Goal: Task Accomplishment & Management: Manage account settings

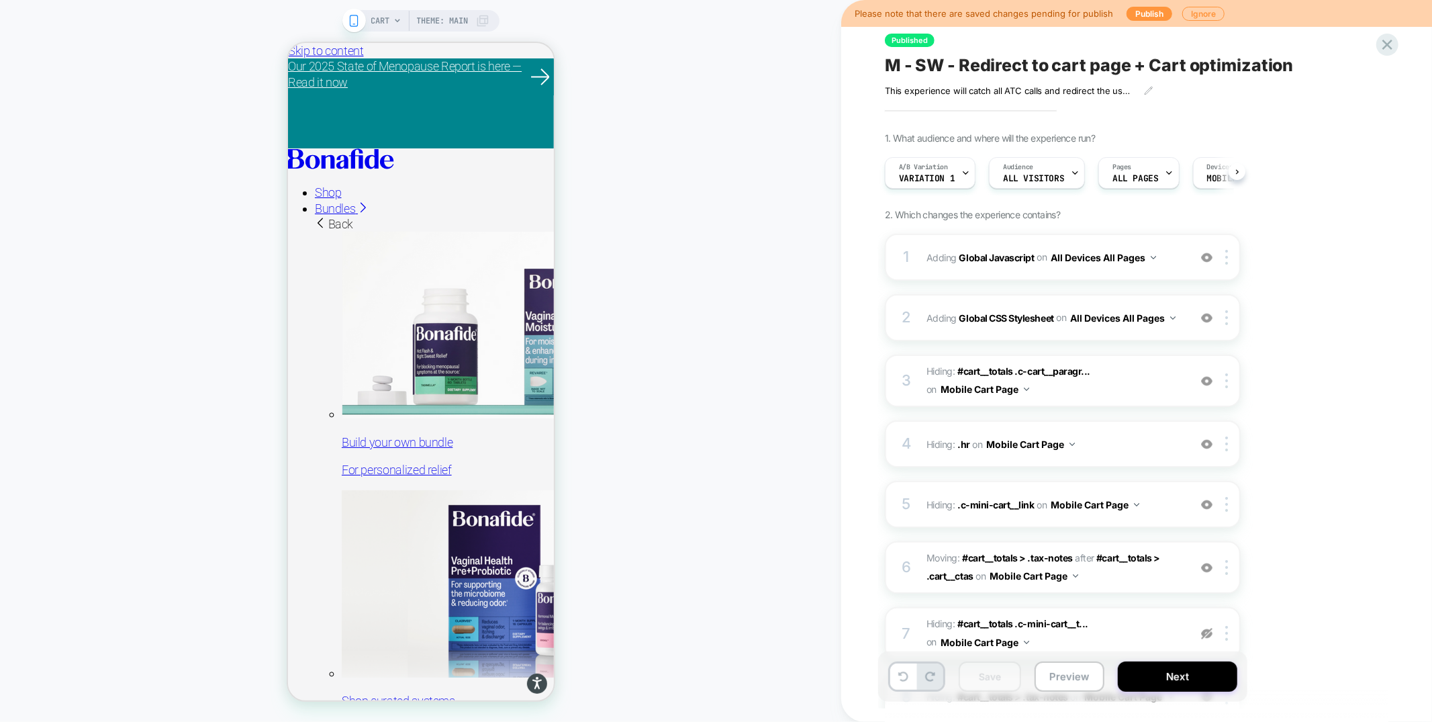
scroll to position [0, 1]
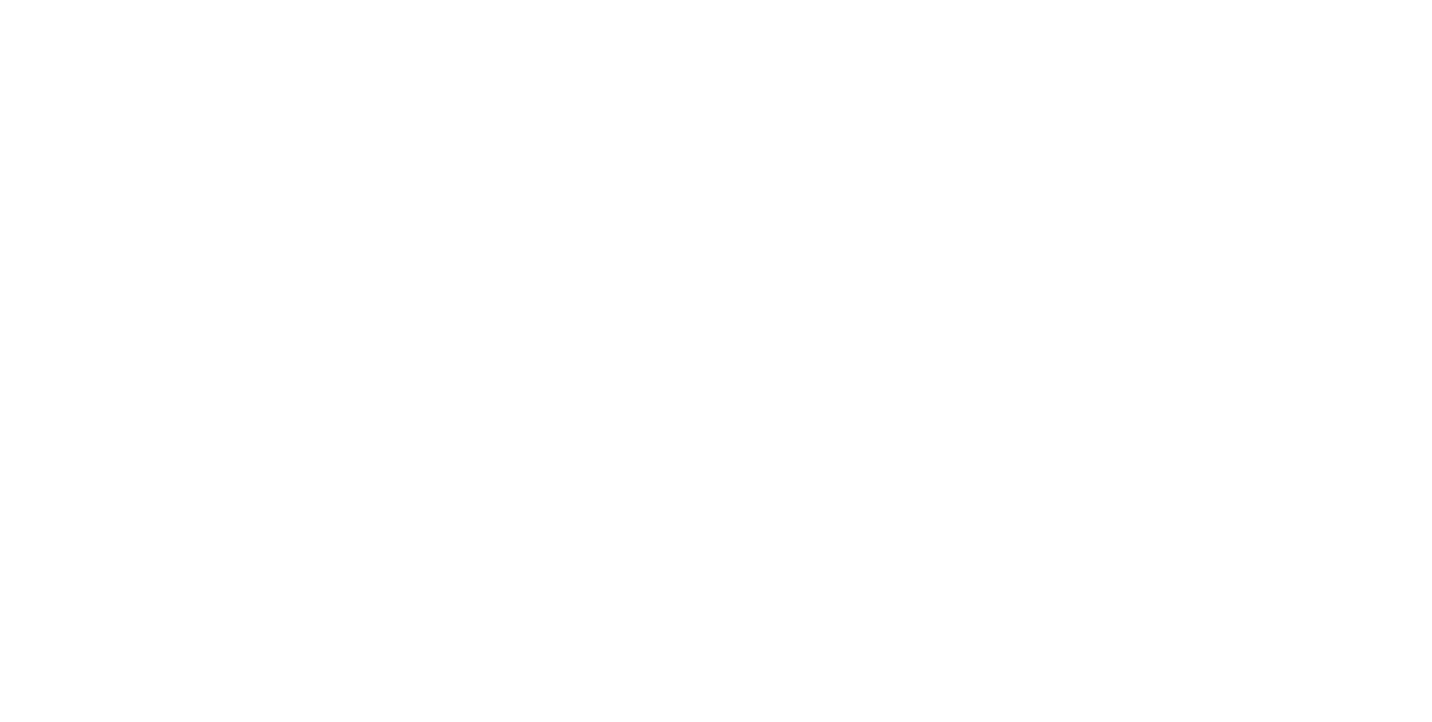
click at [260, 5] on html at bounding box center [716, 2] width 1432 height 5
click at [533, 5] on html at bounding box center [716, 2] width 1432 height 5
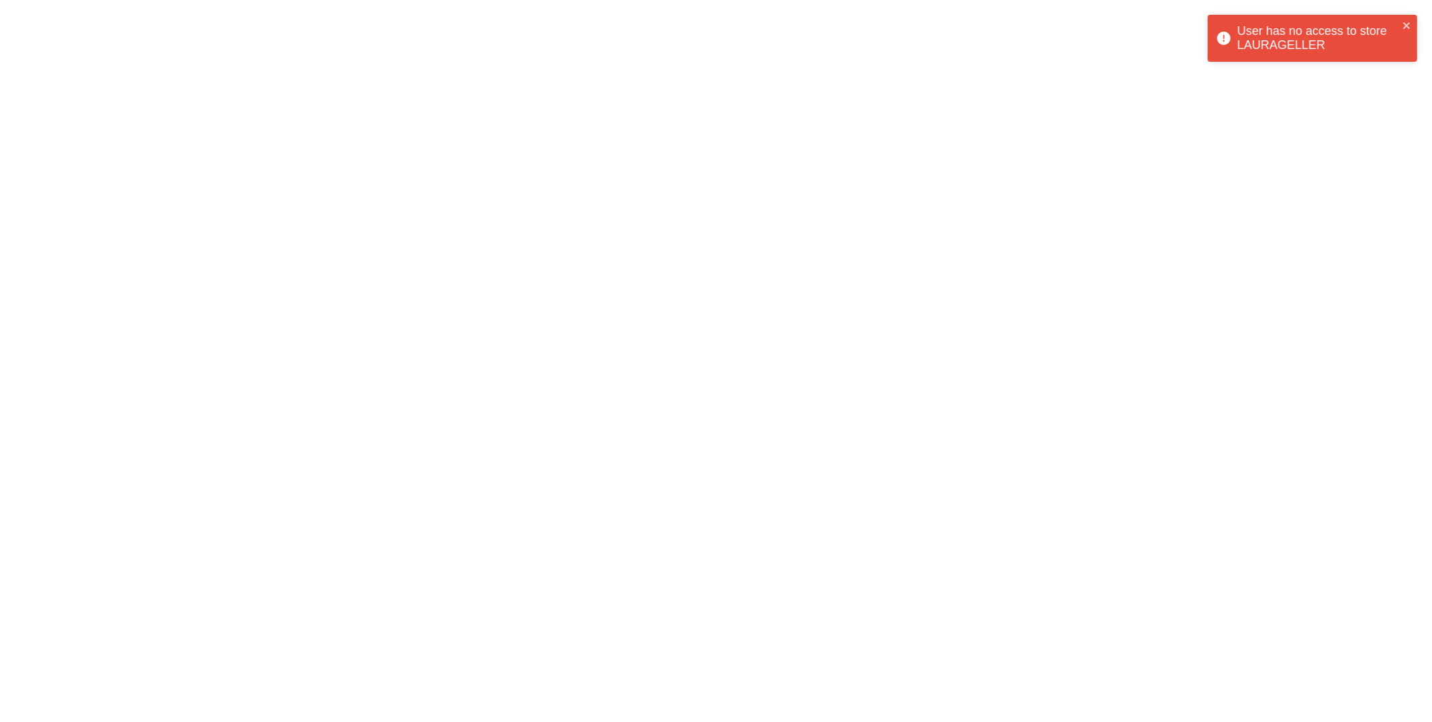
drag, startPoint x: 432, startPoint y: 124, endPoint x: 448, endPoint y: 121, distance: 15.8
click at [432, 5] on html "User has no access to store LAURAGELLER" at bounding box center [716, 2] width 1432 height 5
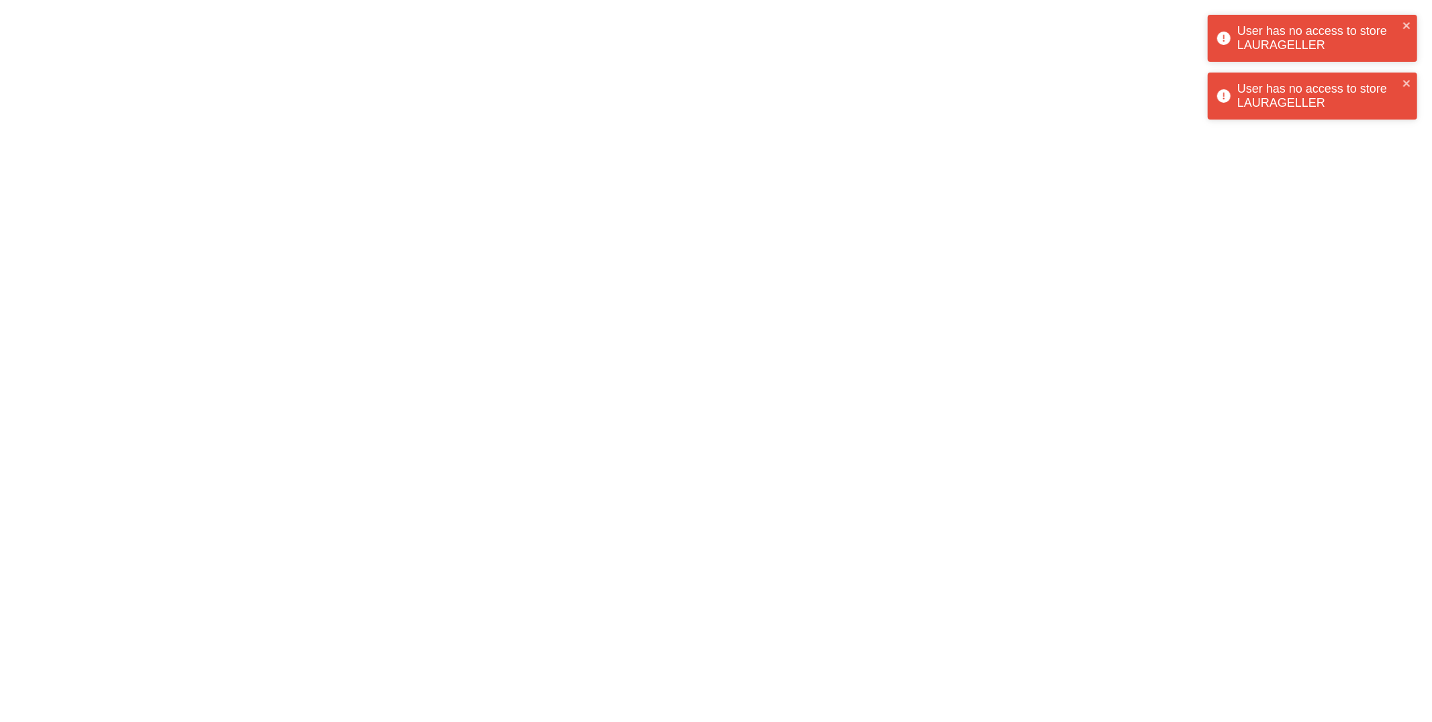
click at [918, 5] on html "User has no access to store LAURAGELLER User has no access to store LAURAGELLER" at bounding box center [716, 2] width 1432 height 5
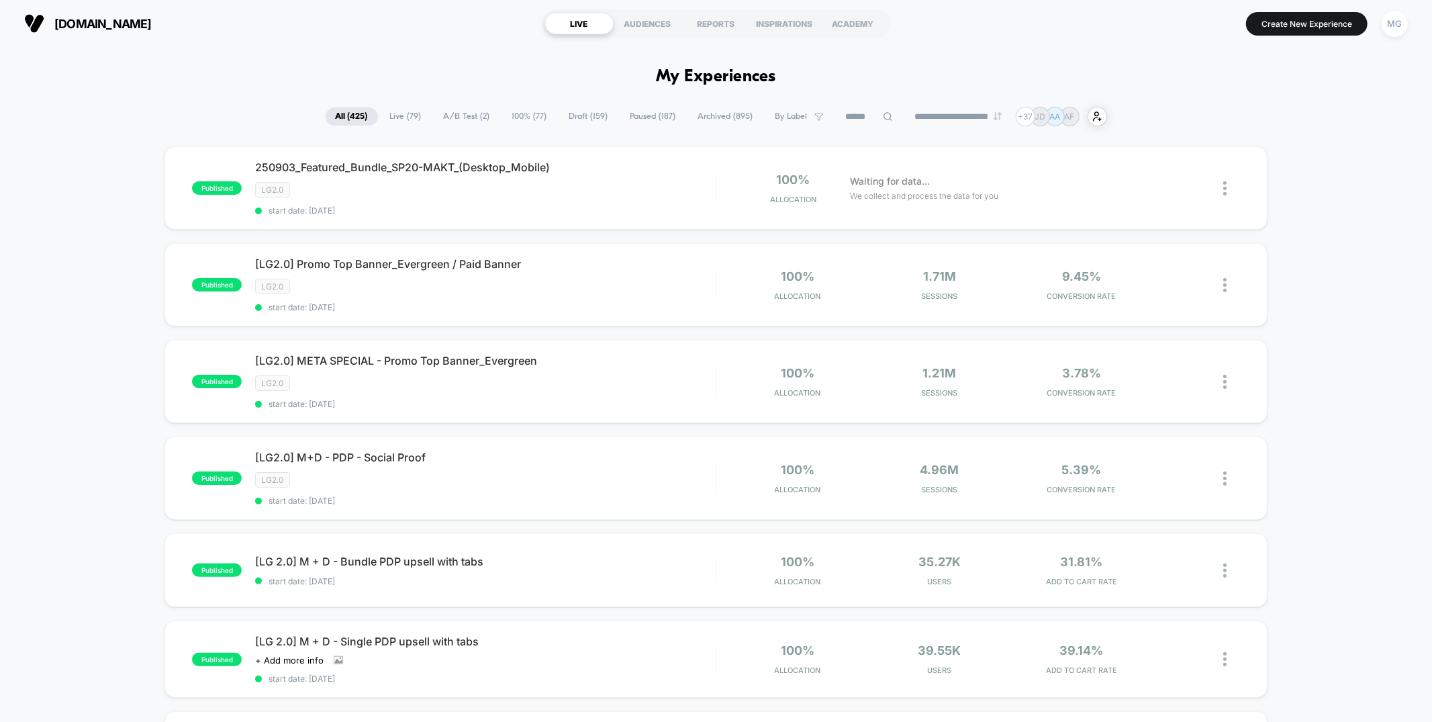
click at [546, 120] on span "100% ( 77 )" at bounding box center [529, 116] width 55 height 18
click at [587, 114] on span "Draft ( 159 )" at bounding box center [588, 116] width 59 height 18
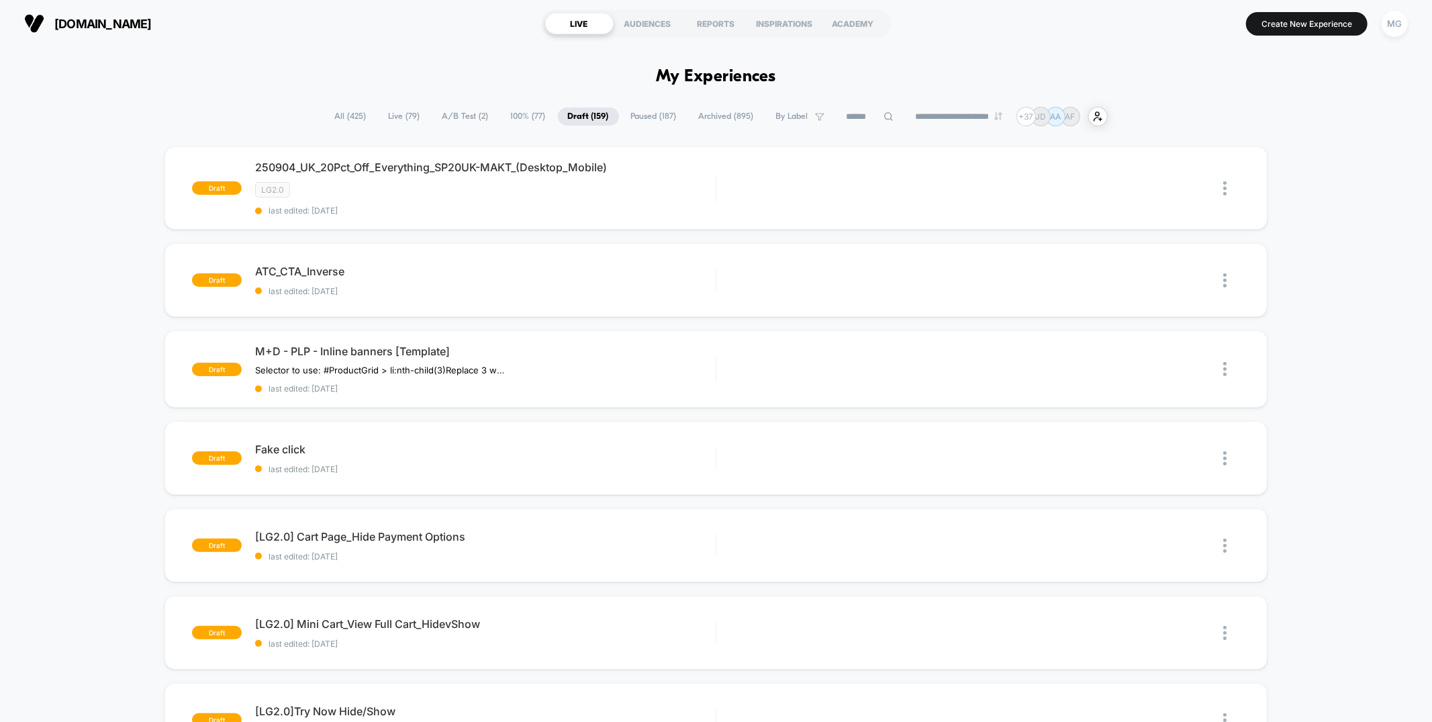
click at [544, 115] on span "100% ( 77 )" at bounding box center [528, 116] width 55 height 18
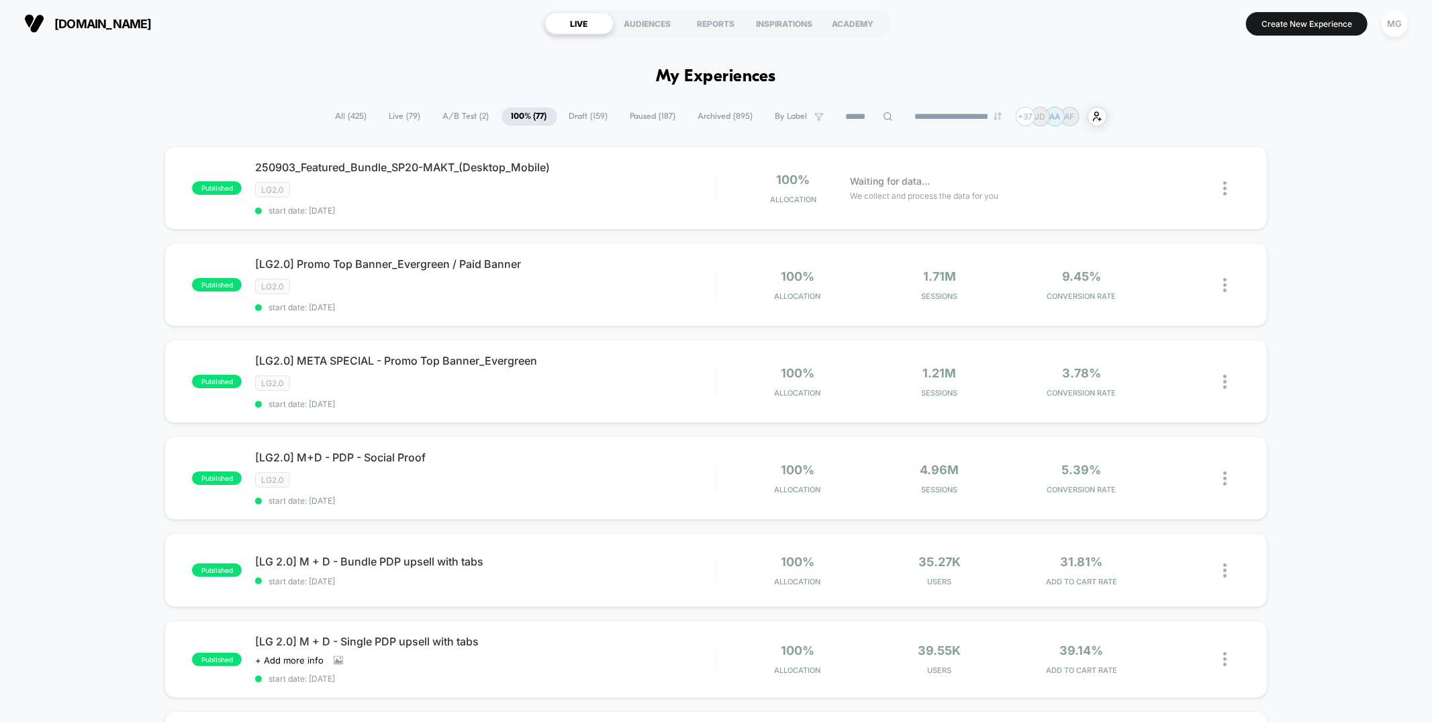
click at [332, 115] on span "All ( 425 )" at bounding box center [352, 116] width 52 height 18
click at [837, 120] on input at bounding box center [869, 117] width 134 height 16
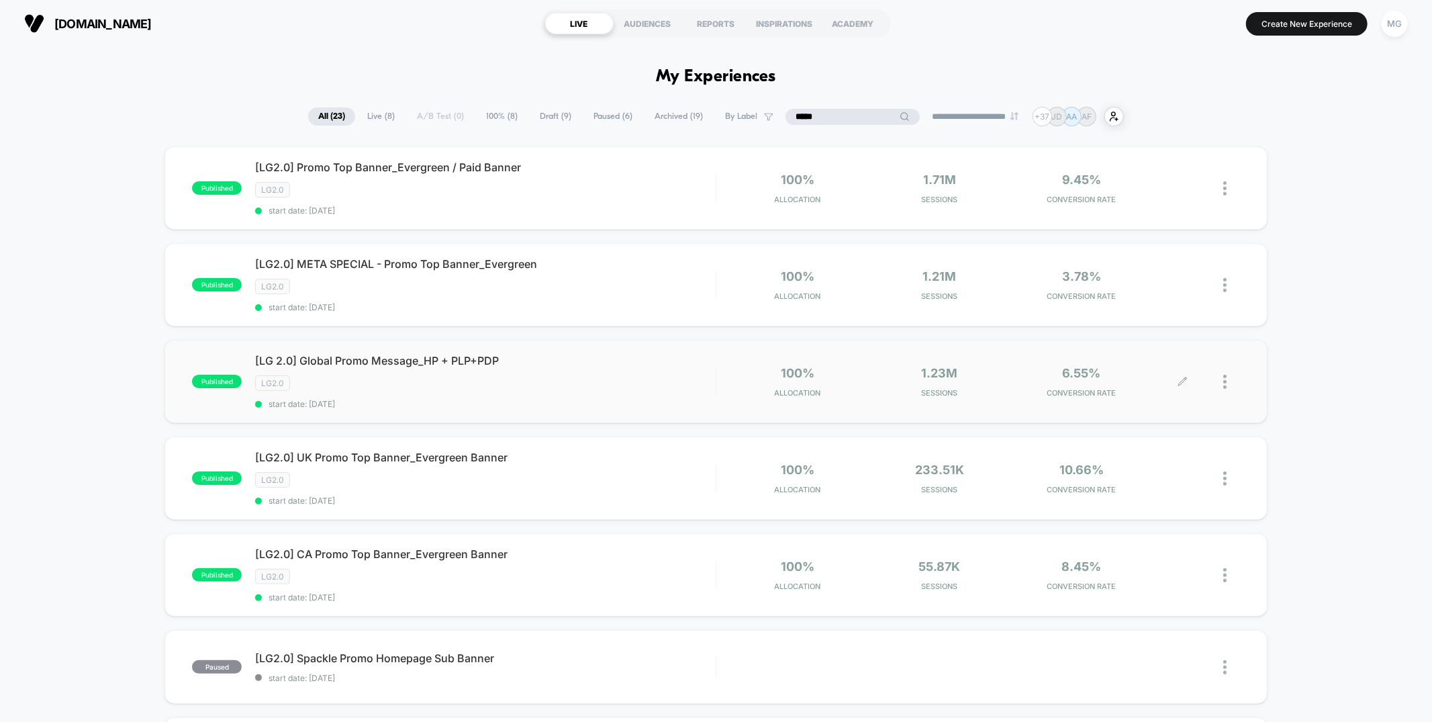
type input "*****"
click at [1181, 377] on icon at bounding box center [1183, 382] width 10 height 10
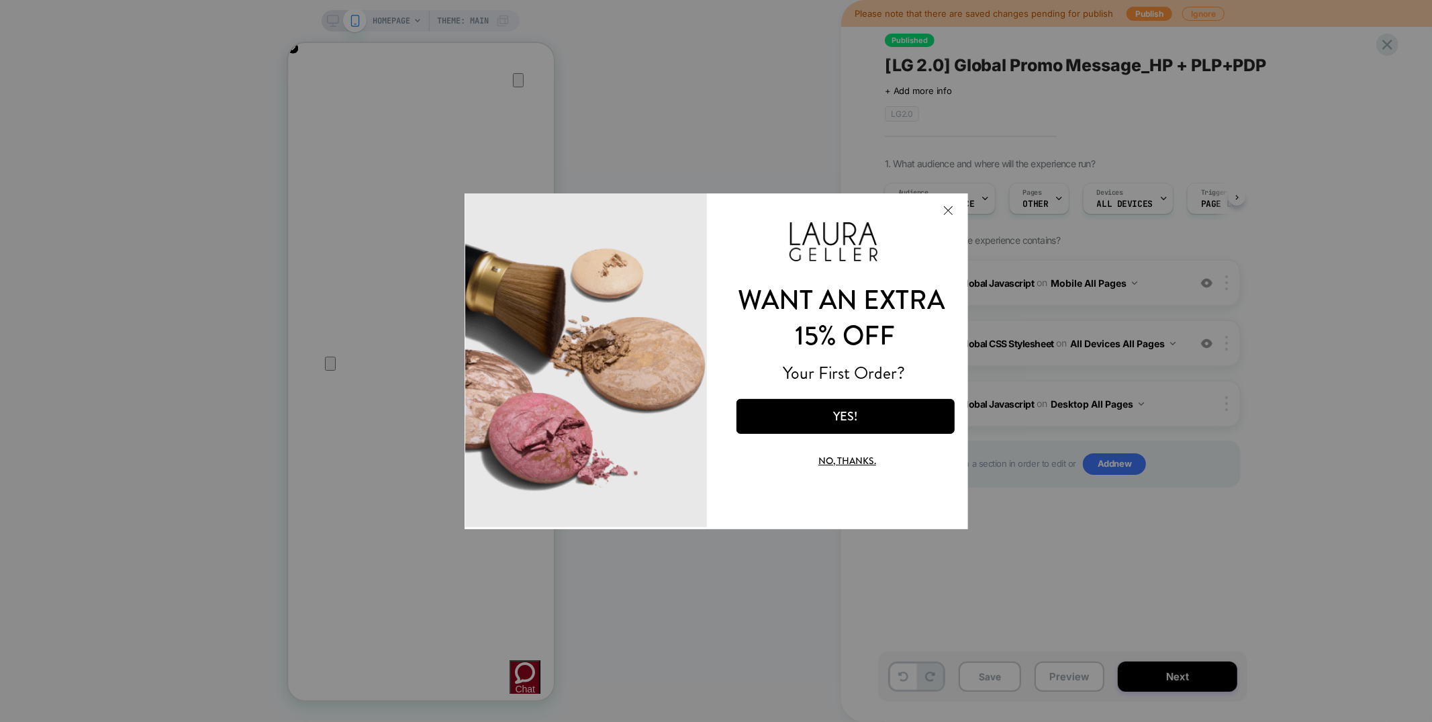
scroll to position [0, 534]
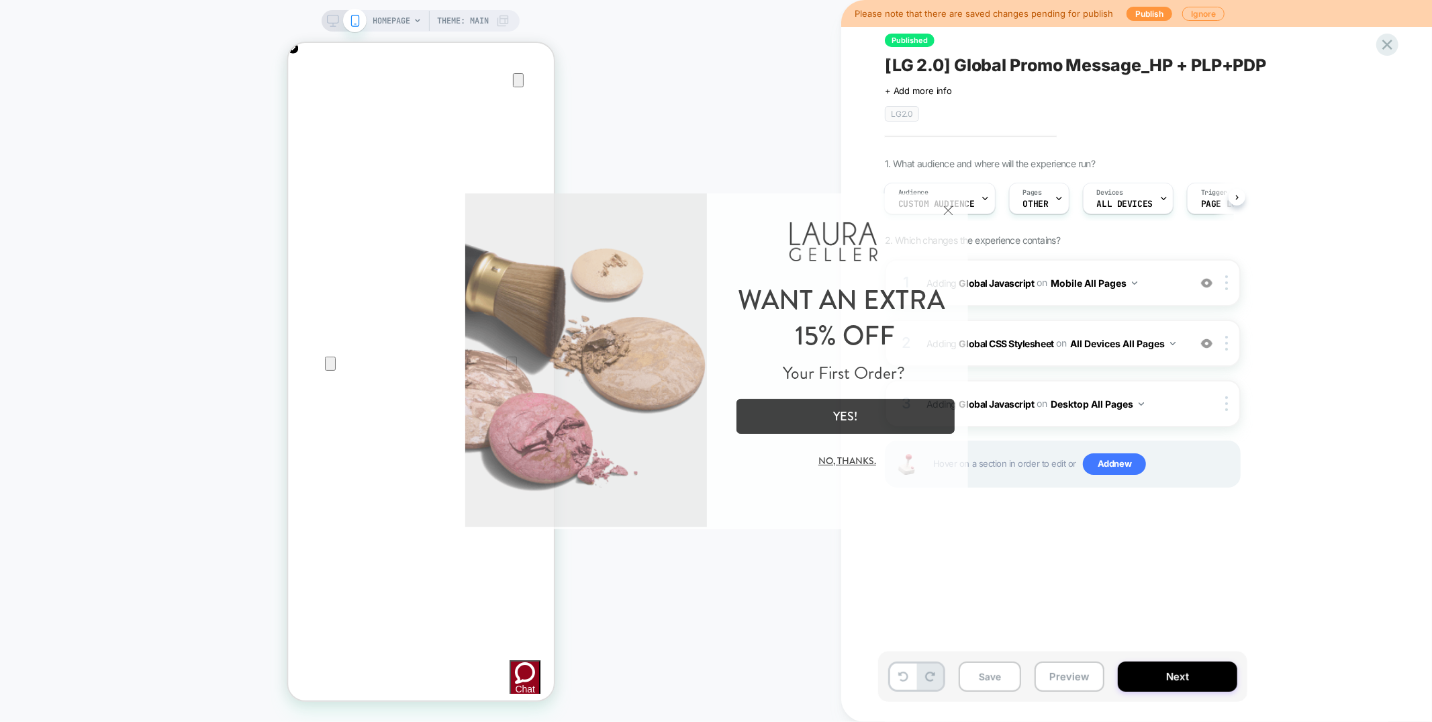
click at [955, 209] on button "Close Modal" at bounding box center [947, 209] width 36 height 32
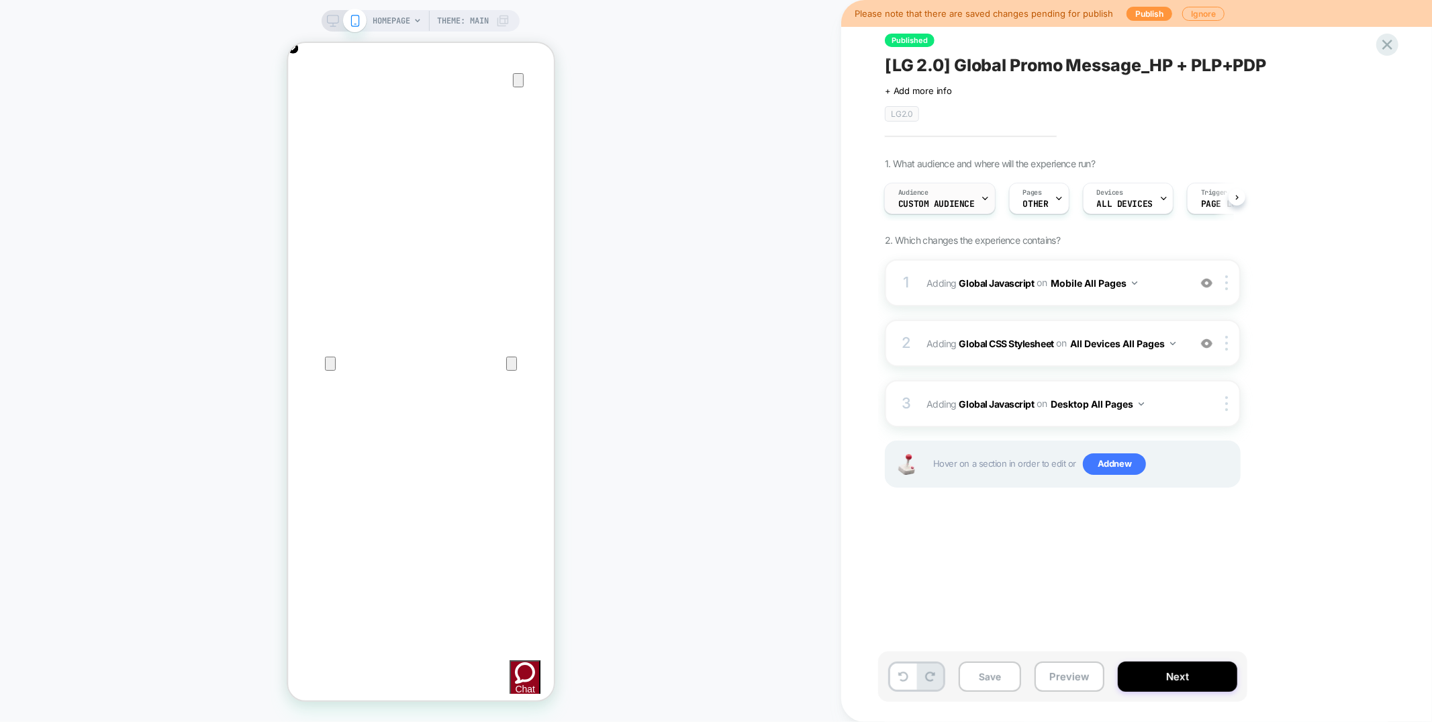
click at [957, 195] on div "Audience Custom Audience" at bounding box center [936, 198] width 103 height 30
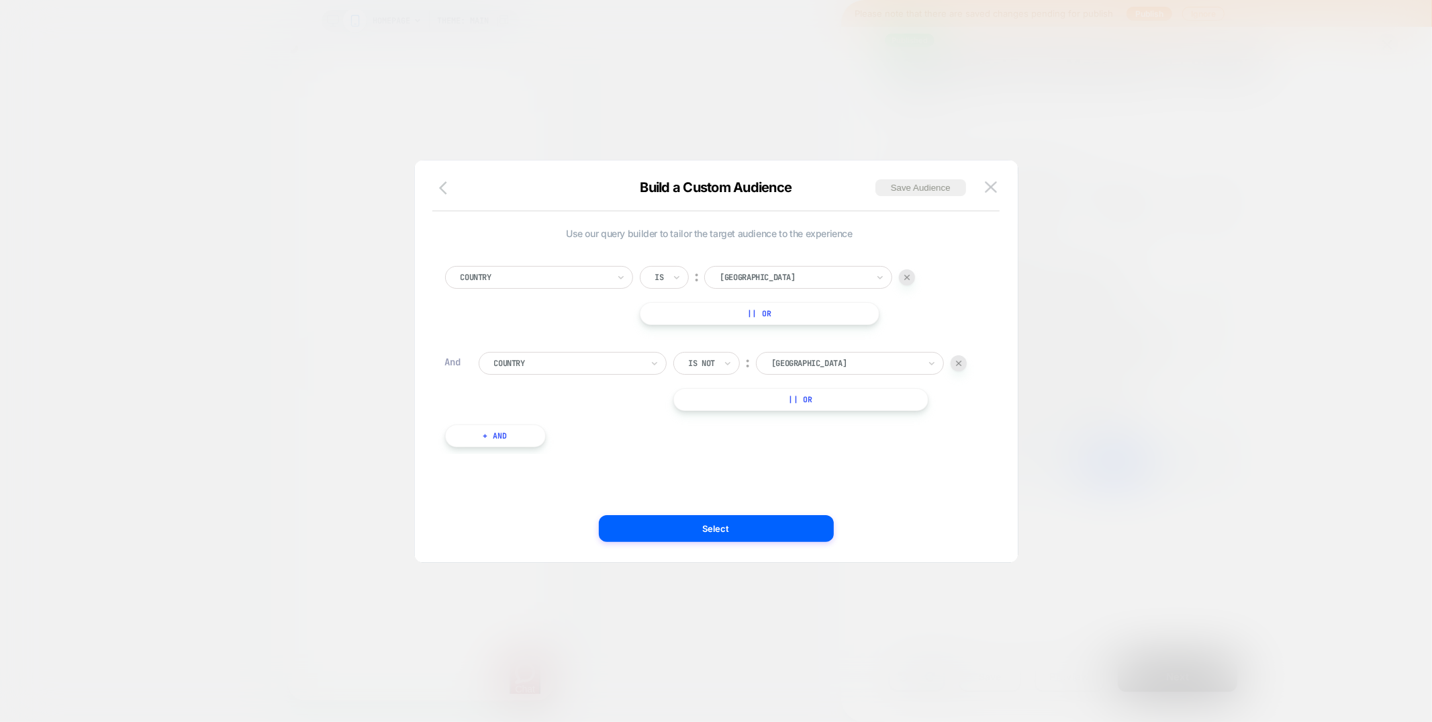
click at [442, 188] on icon "button" at bounding box center [447, 188] width 16 height 16
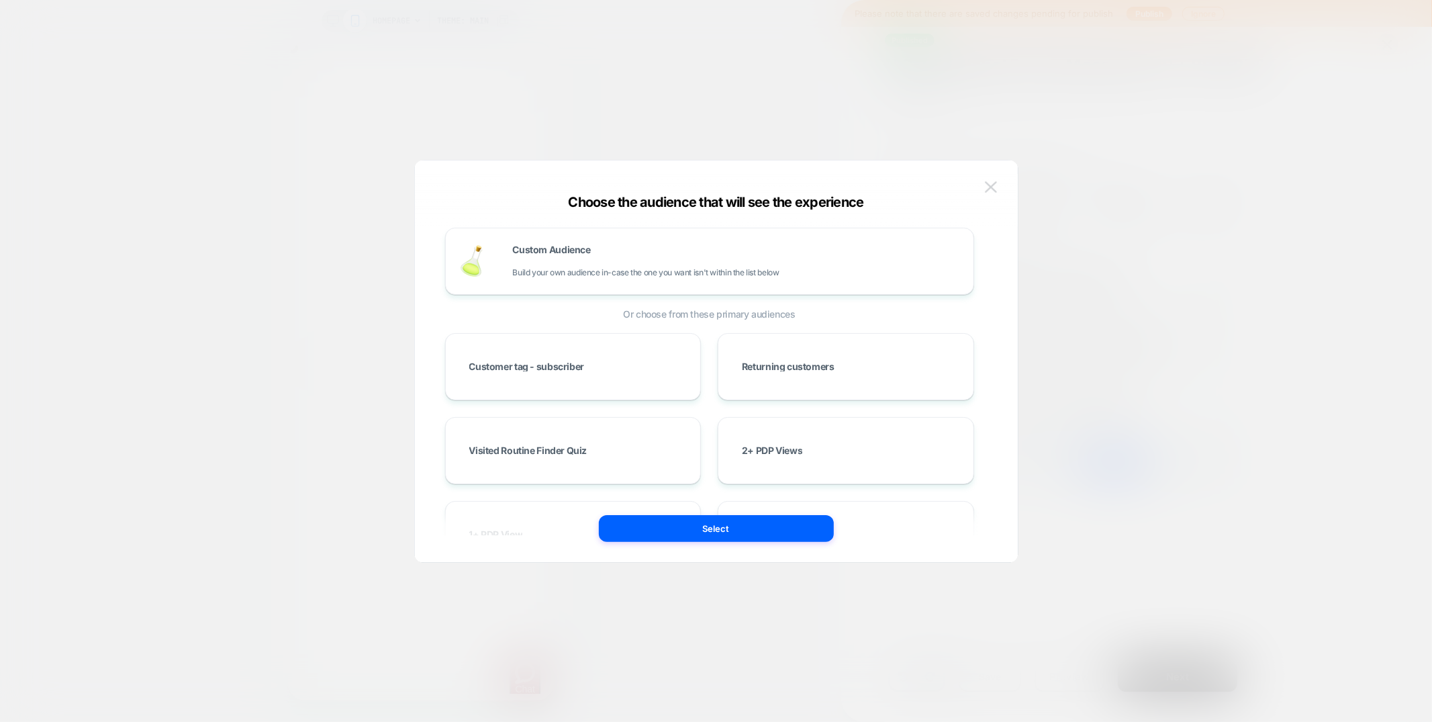
click at [990, 193] on button at bounding box center [991, 187] width 20 height 20
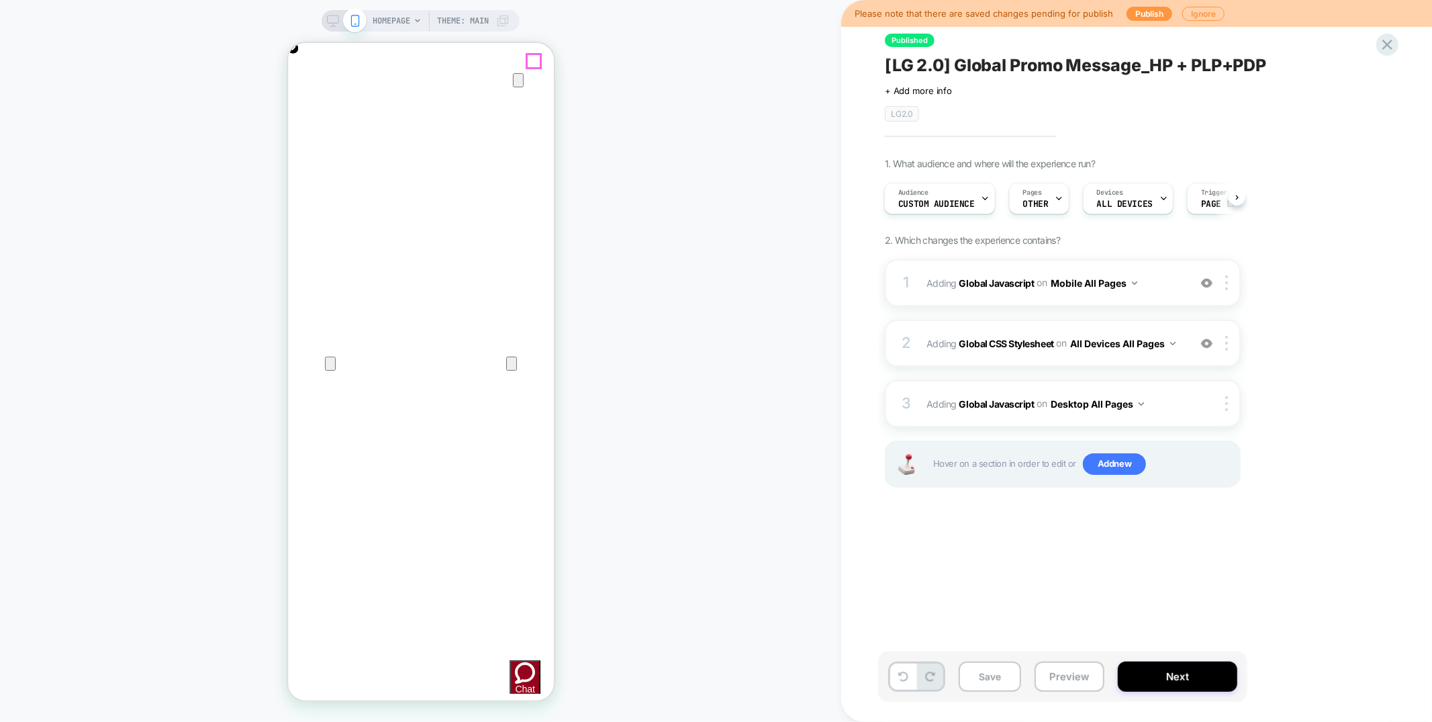
click at [305, 102] on icon "Close" at bounding box center [300, 106] width 9 height 9
click at [1062, 672] on button "Preview" at bounding box center [1070, 676] width 70 height 30
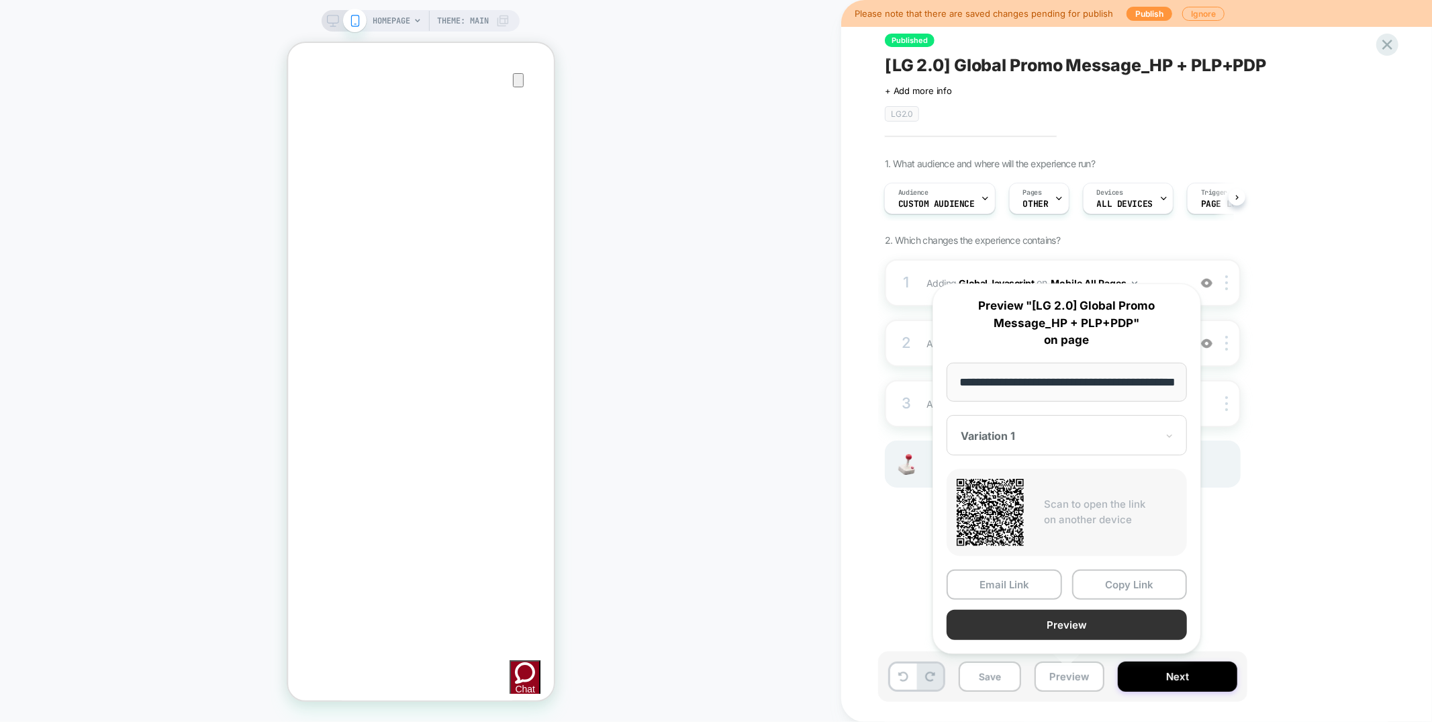
click at [1063, 628] on button "Preview" at bounding box center [1067, 625] width 240 height 30
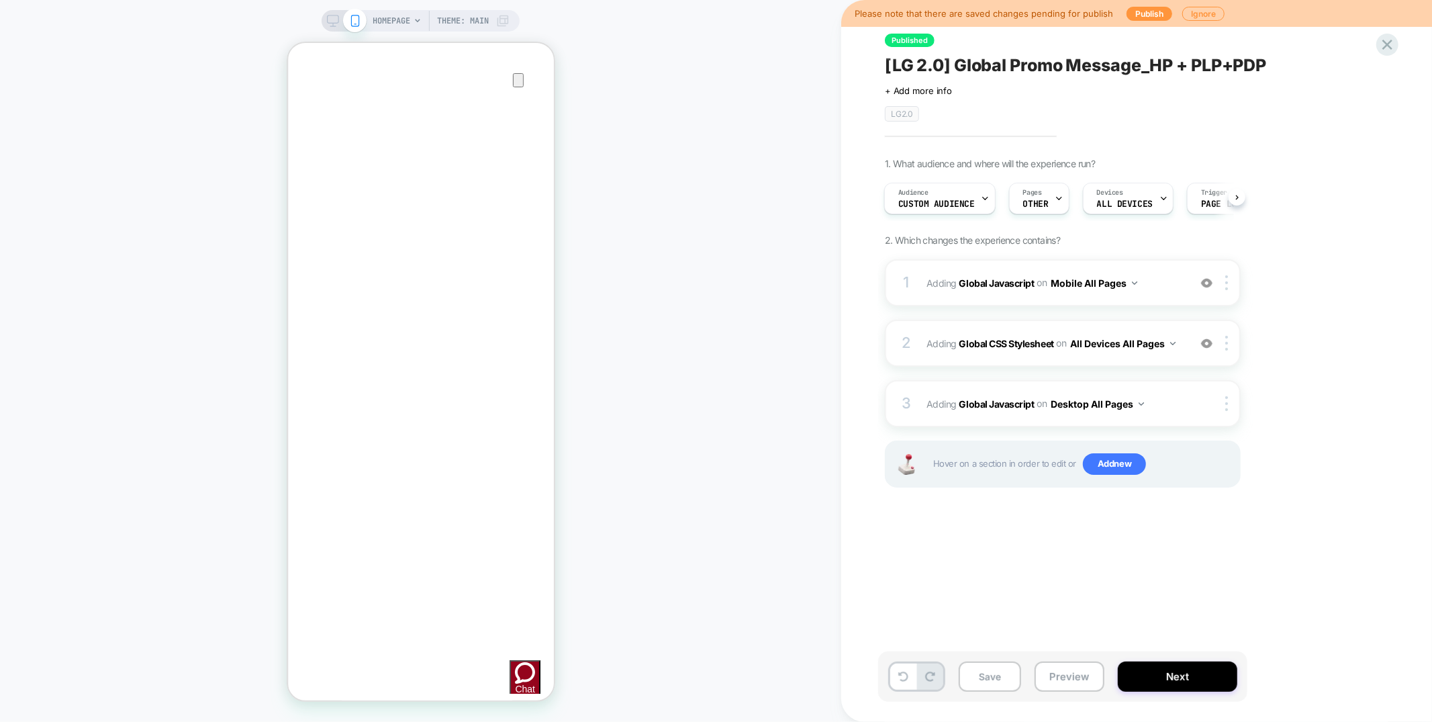
scroll to position [0, 267]
click at [996, 530] on div "Published [LG 2.0] Global Promo Message_HP + PLP+PDP Click to edit experience d…" at bounding box center [1130, 360] width 504 height 695
click at [1045, 295] on div "1 Adding Global Javascript on Mobile All Pages Add Before Add After Copy to Des…" at bounding box center [1063, 282] width 356 height 47
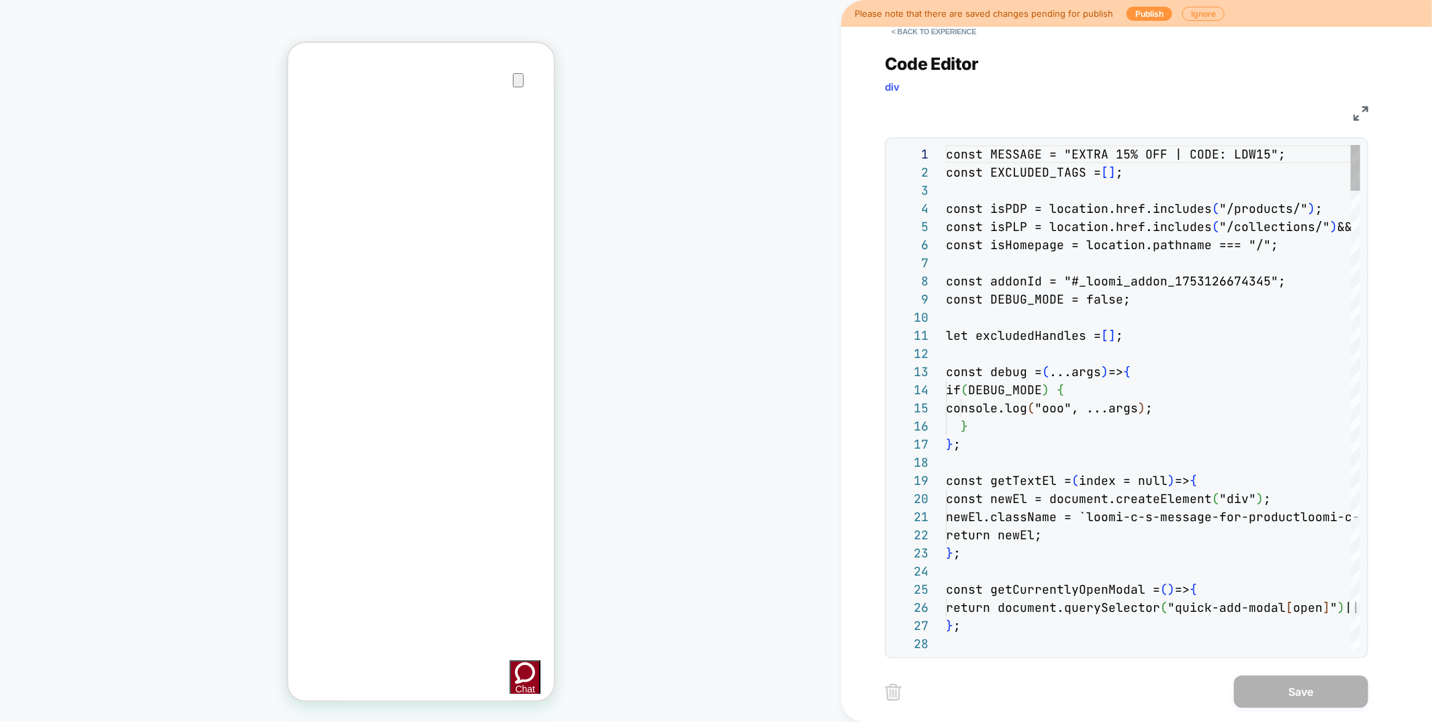
scroll to position [181, 0]
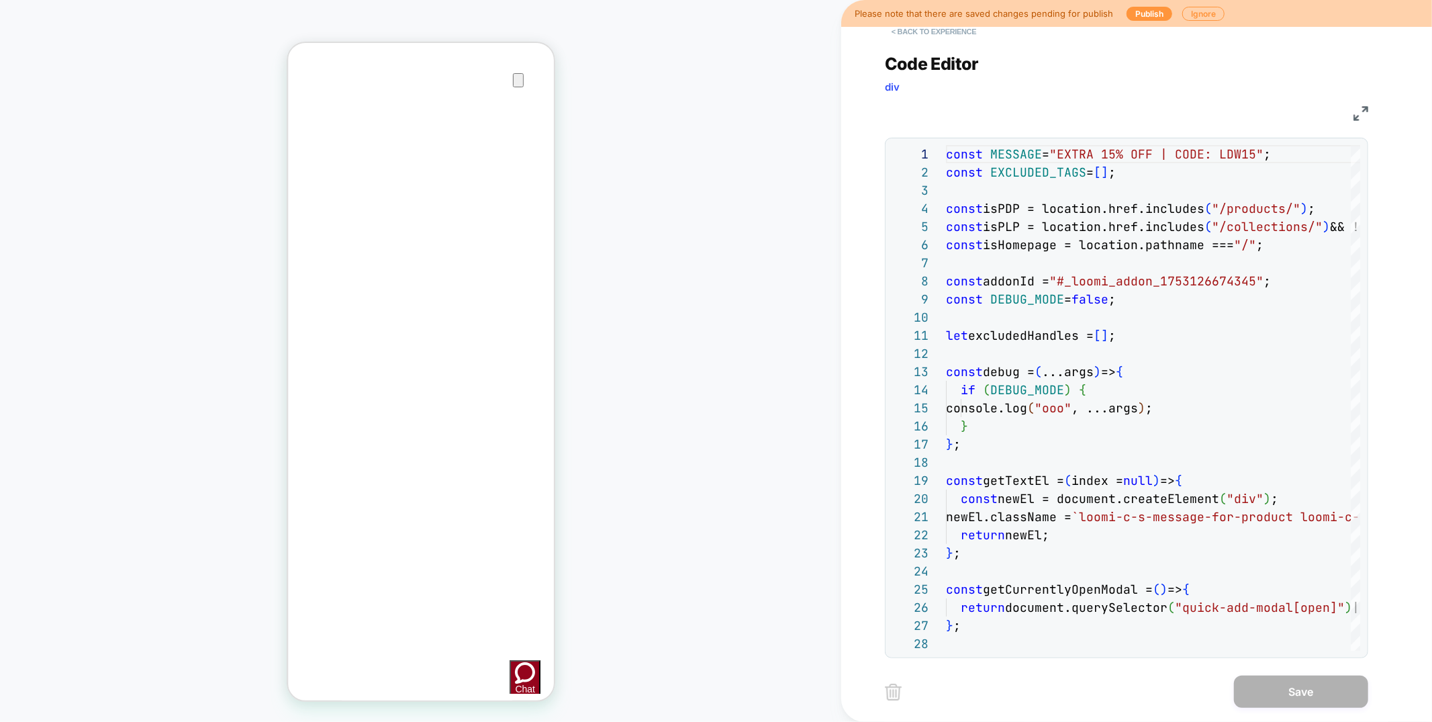
click at [928, 36] on button "< Back to experience" at bounding box center [934, 31] width 98 height 21
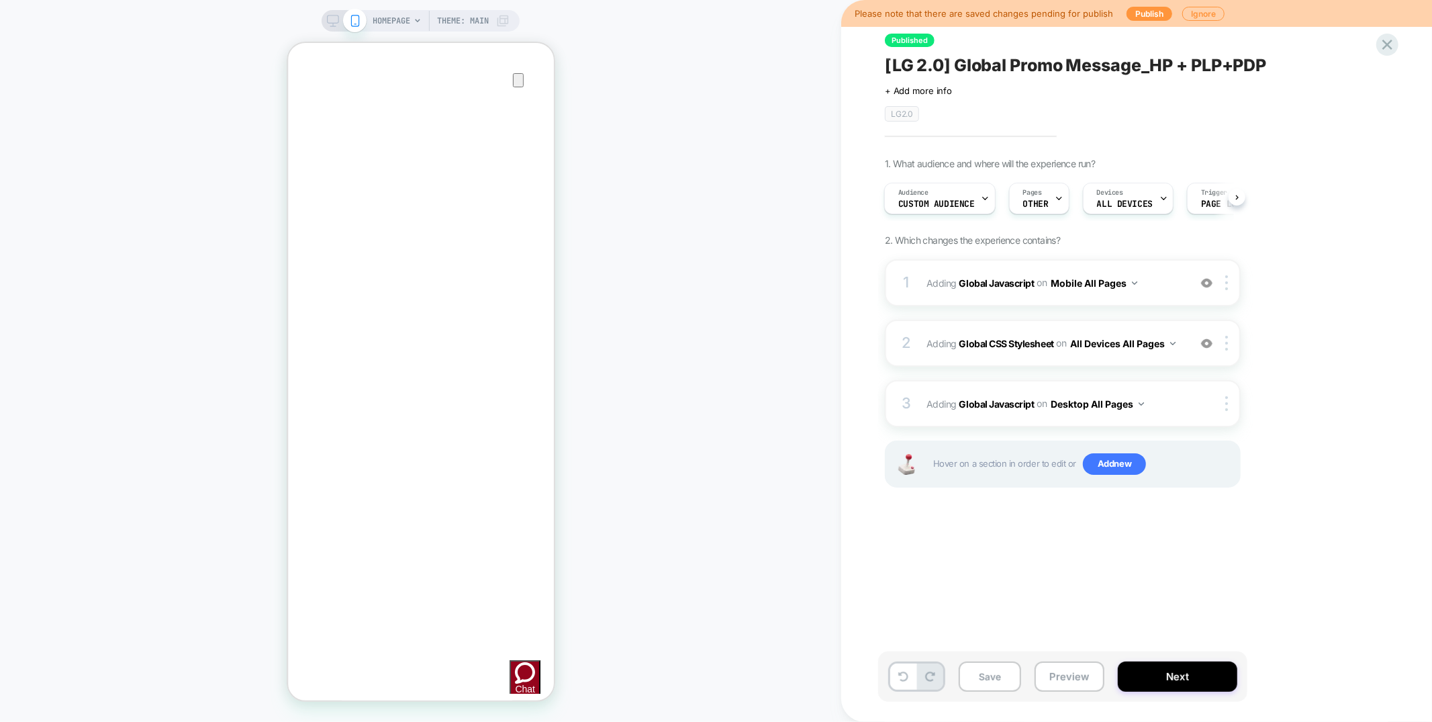
scroll to position [0, 534]
click at [1067, 677] on button "Preview" at bounding box center [1070, 676] width 70 height 30
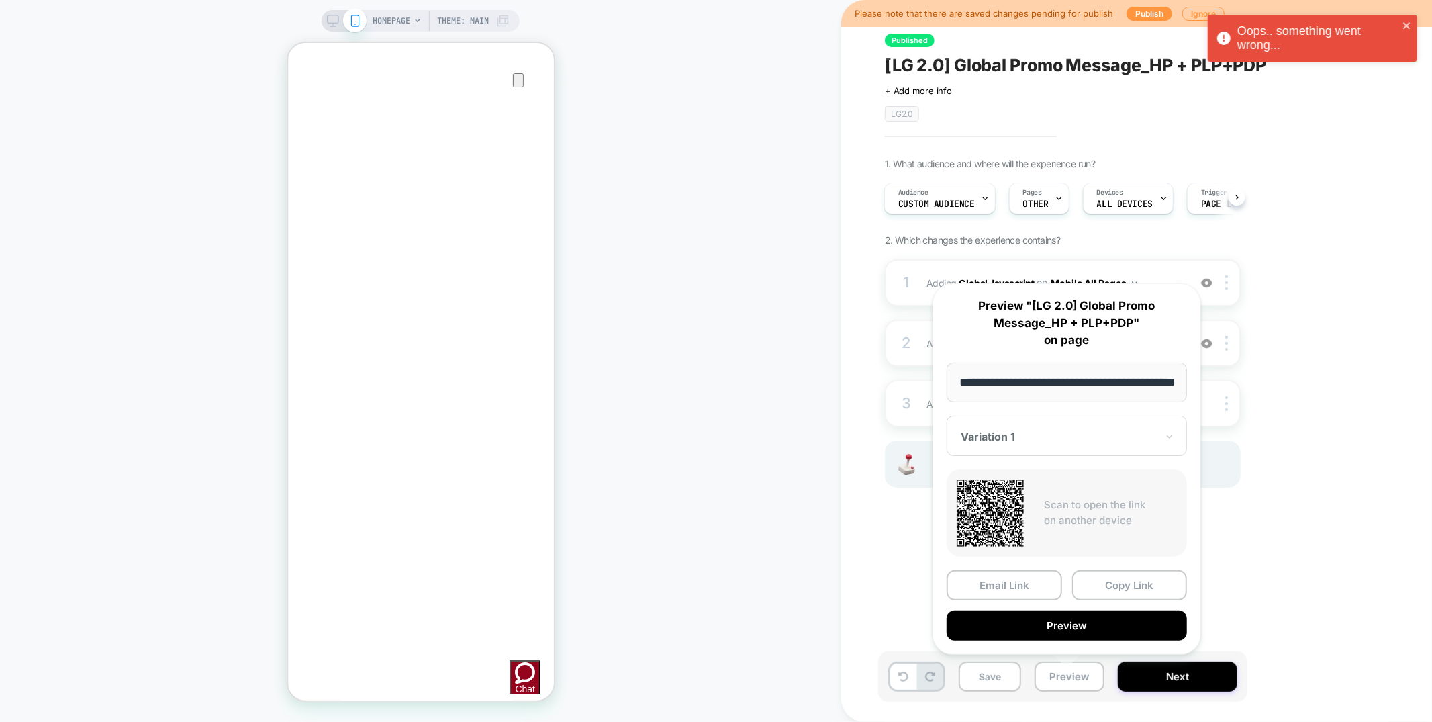
scroll to position [0, 267]
click at [1120, 589] on button "Copy Link" at bounding box center [1129, 585] width 115 height 30
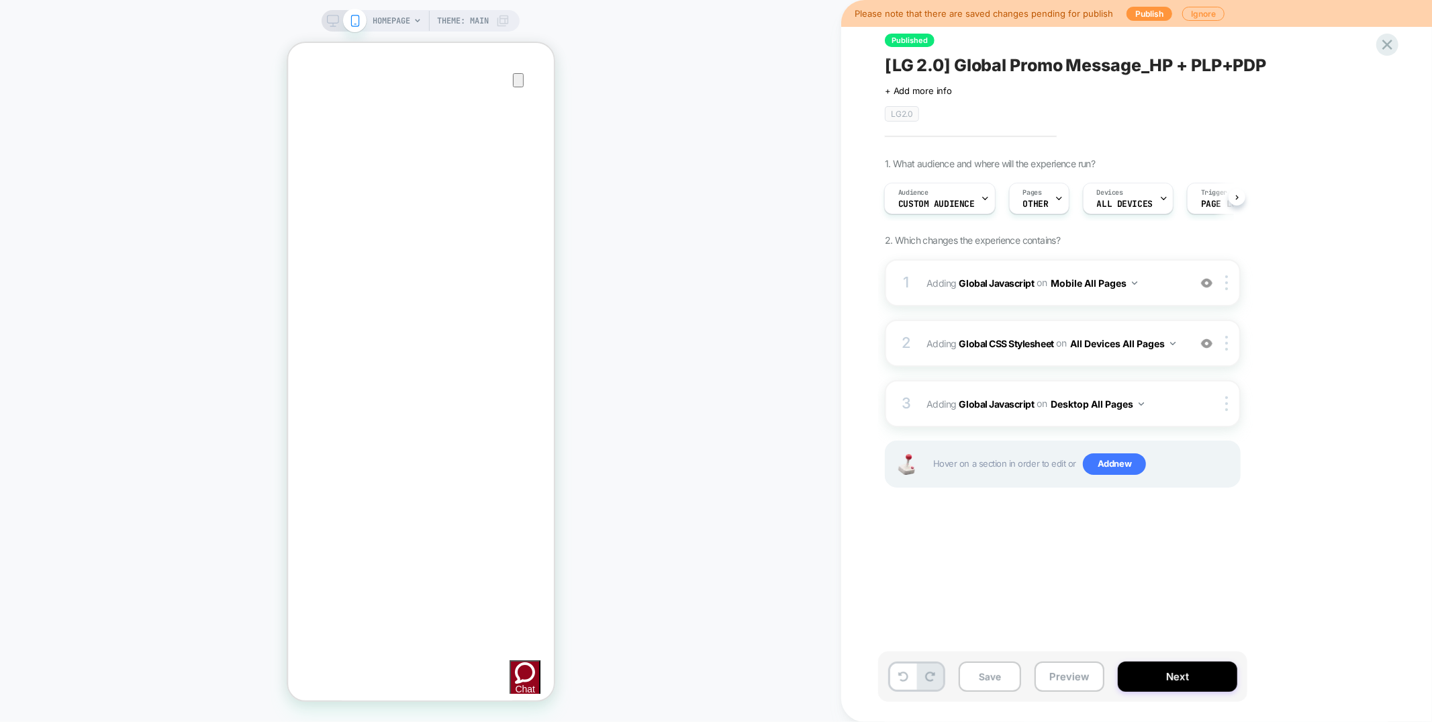
scroll to position [0, 0]
click at [1071, 677] on button "Preview" at bounding box center [1070, 676] width 70 height 30
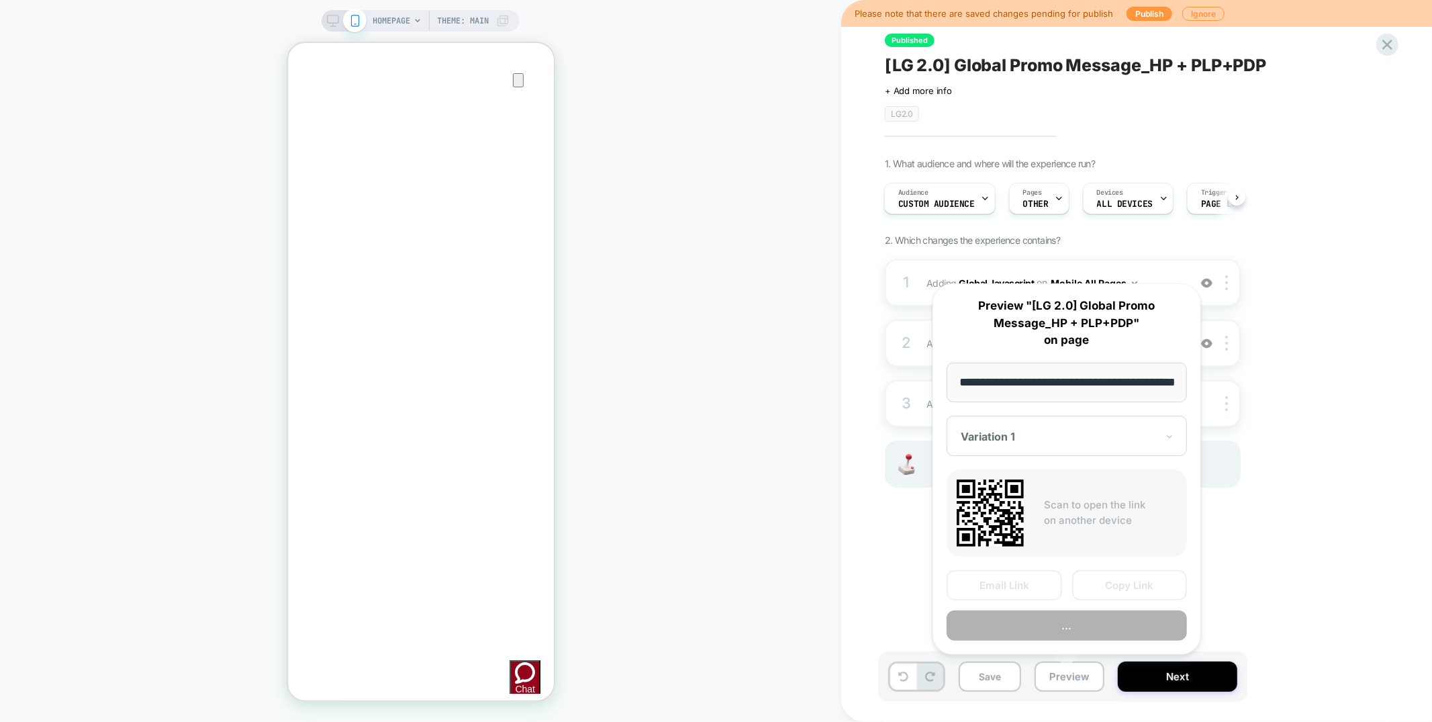
click at [1073, 560] on div "**********" at bounding box center [1067, 468] width 269 height 371
click at [885, 565] on div at bounding box center [885, 551] width 1 height 34
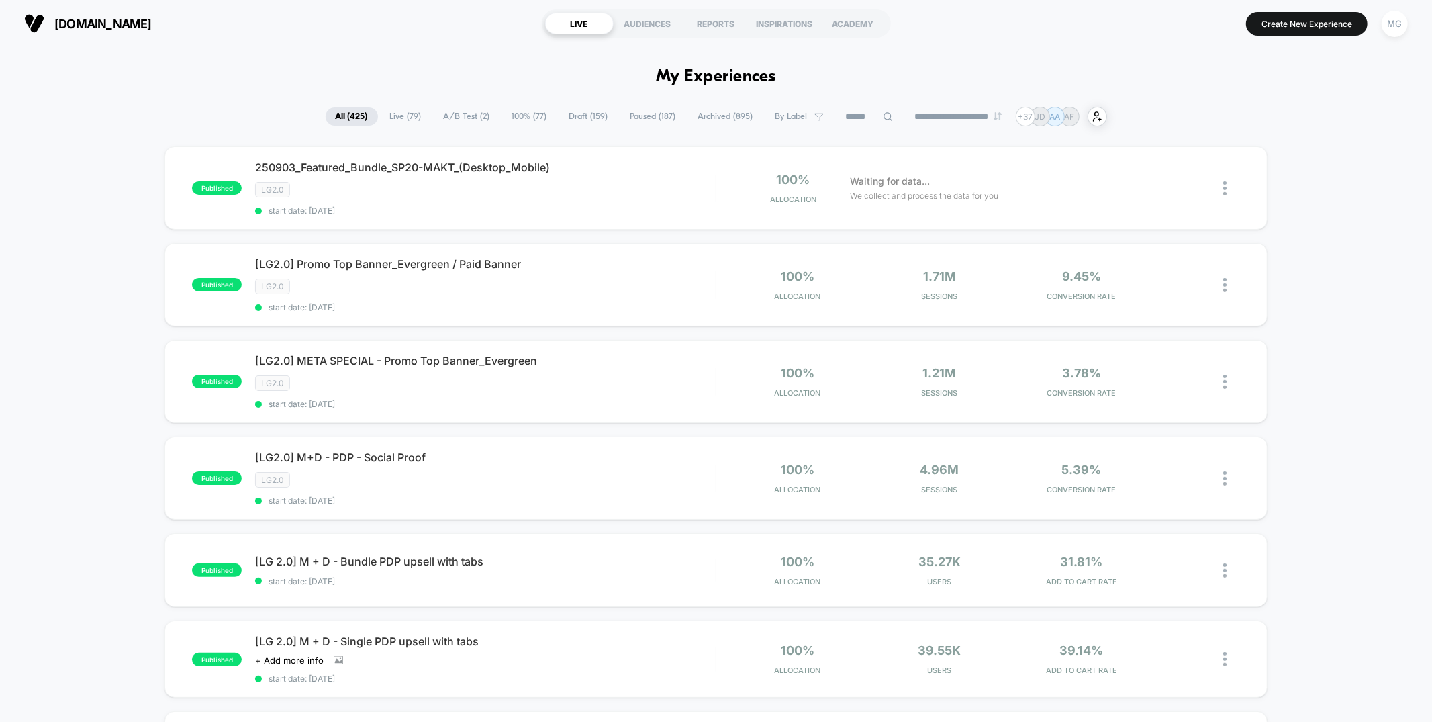
click at [484, 125] on span "A/B Test ( 2 )" at bounding box center [467, 116] width 66 height 18
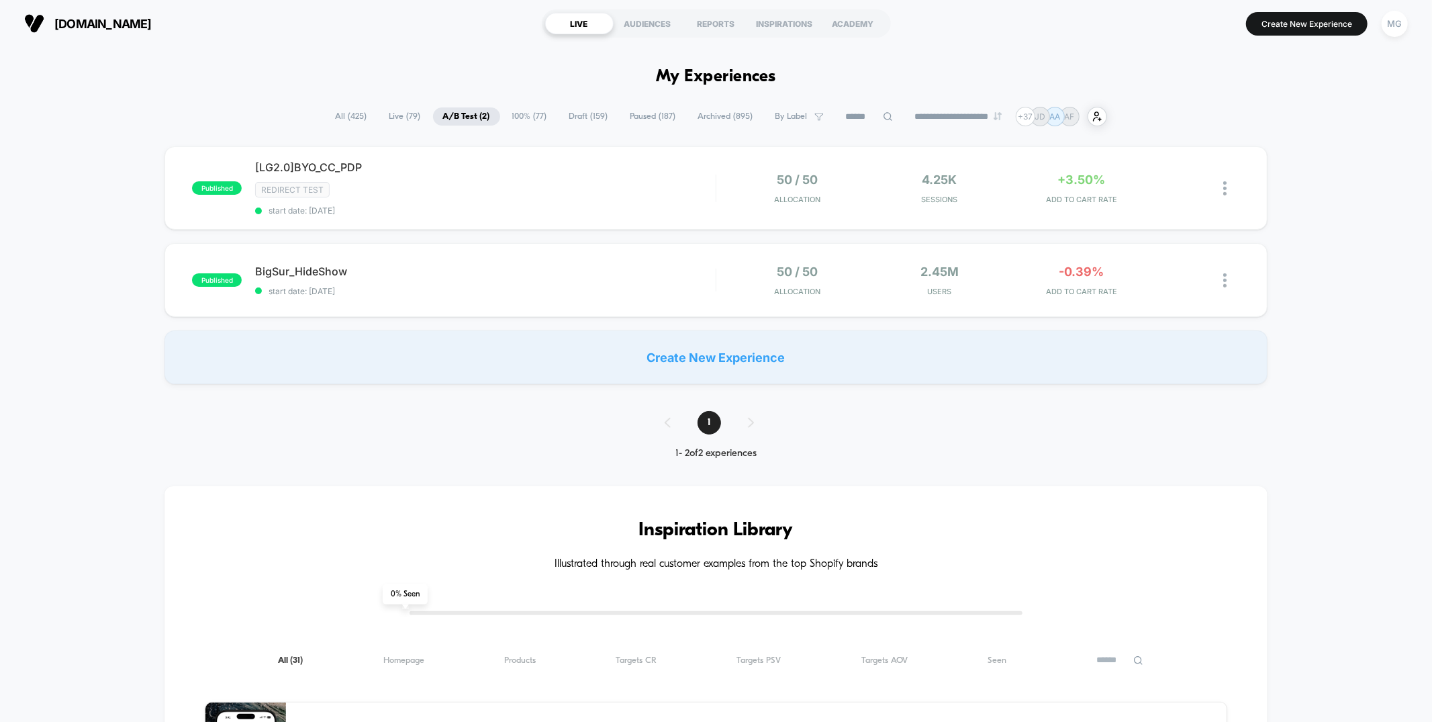
click at [526, 117] on span "100% ( 77 )" at bounding box center [529, 116] width 55 height 18
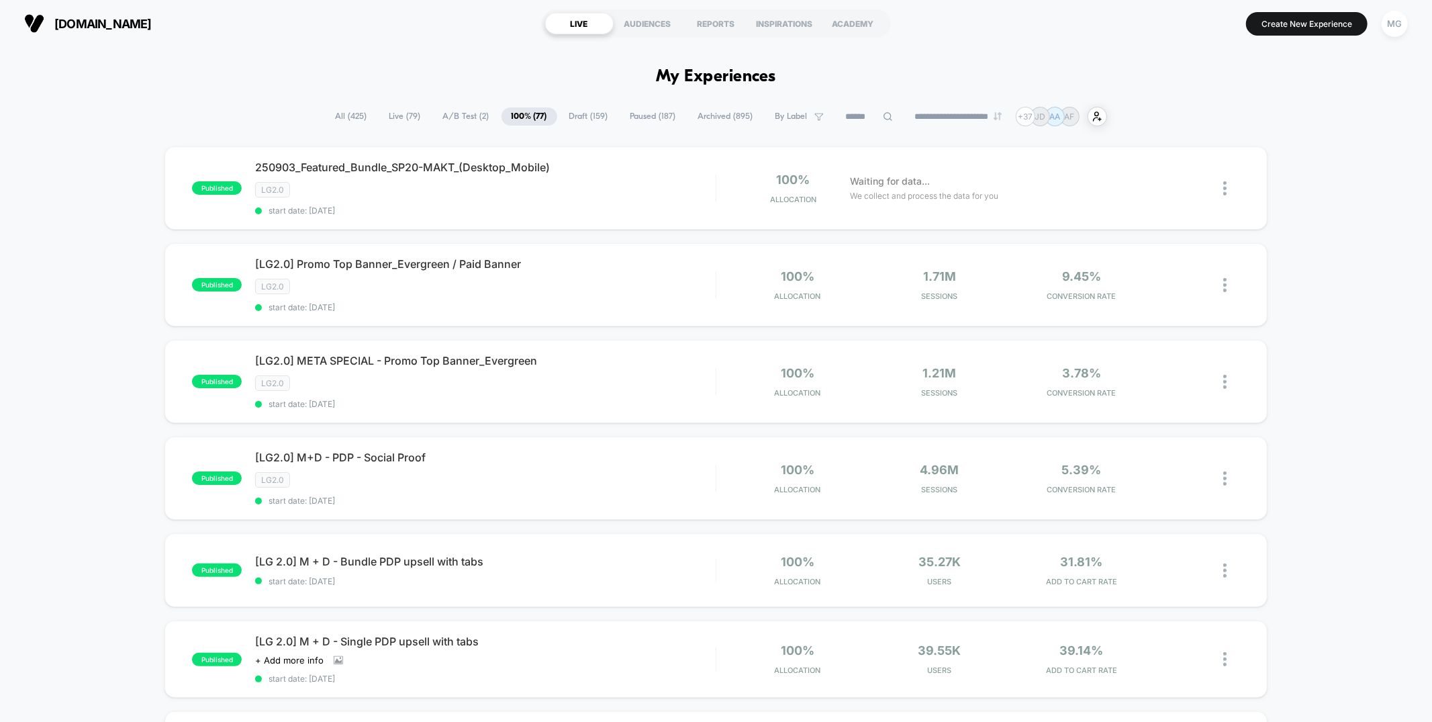
click at [596, 111] on span "Draft ( 159 )" at bounding box center [588, 116] width 59 height 18
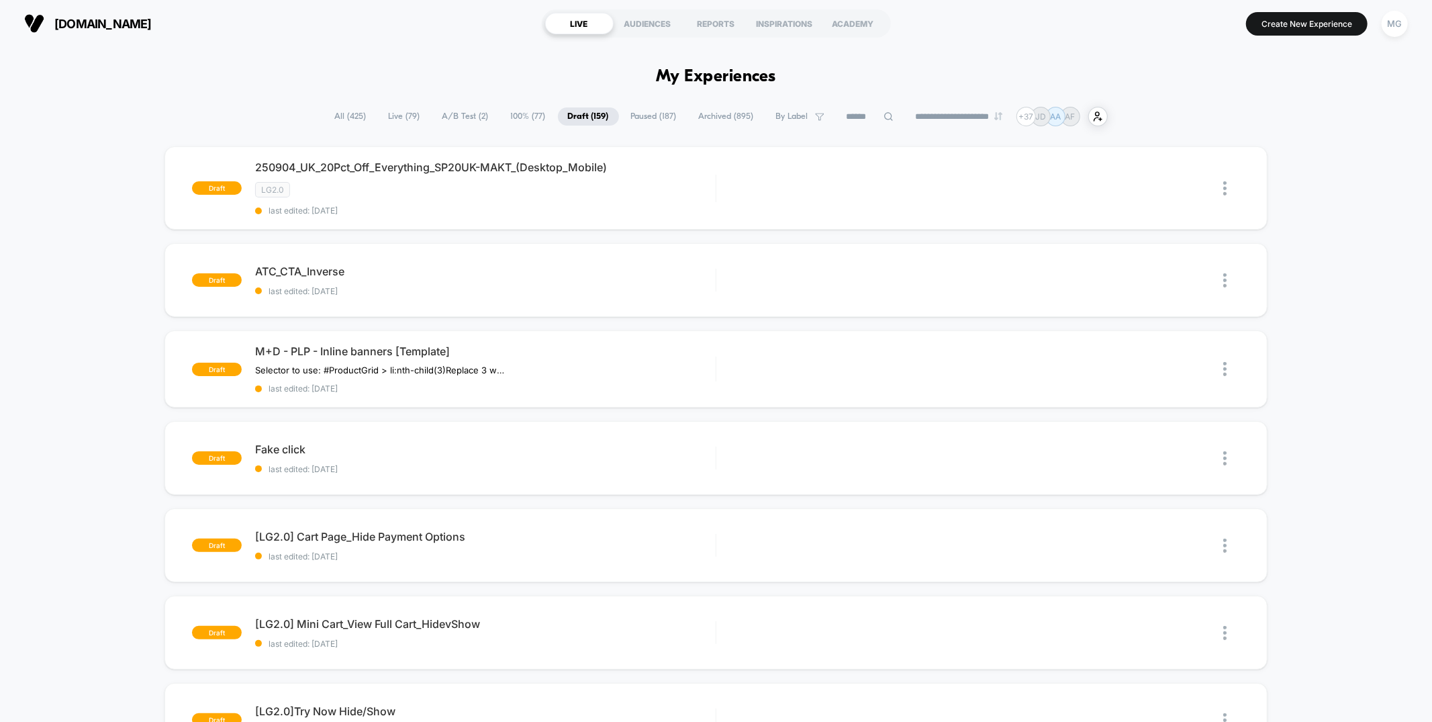
click at [450, 117] on span "A/B Test ( 2 )" at bounding box center [465, 116] width 66 height 18
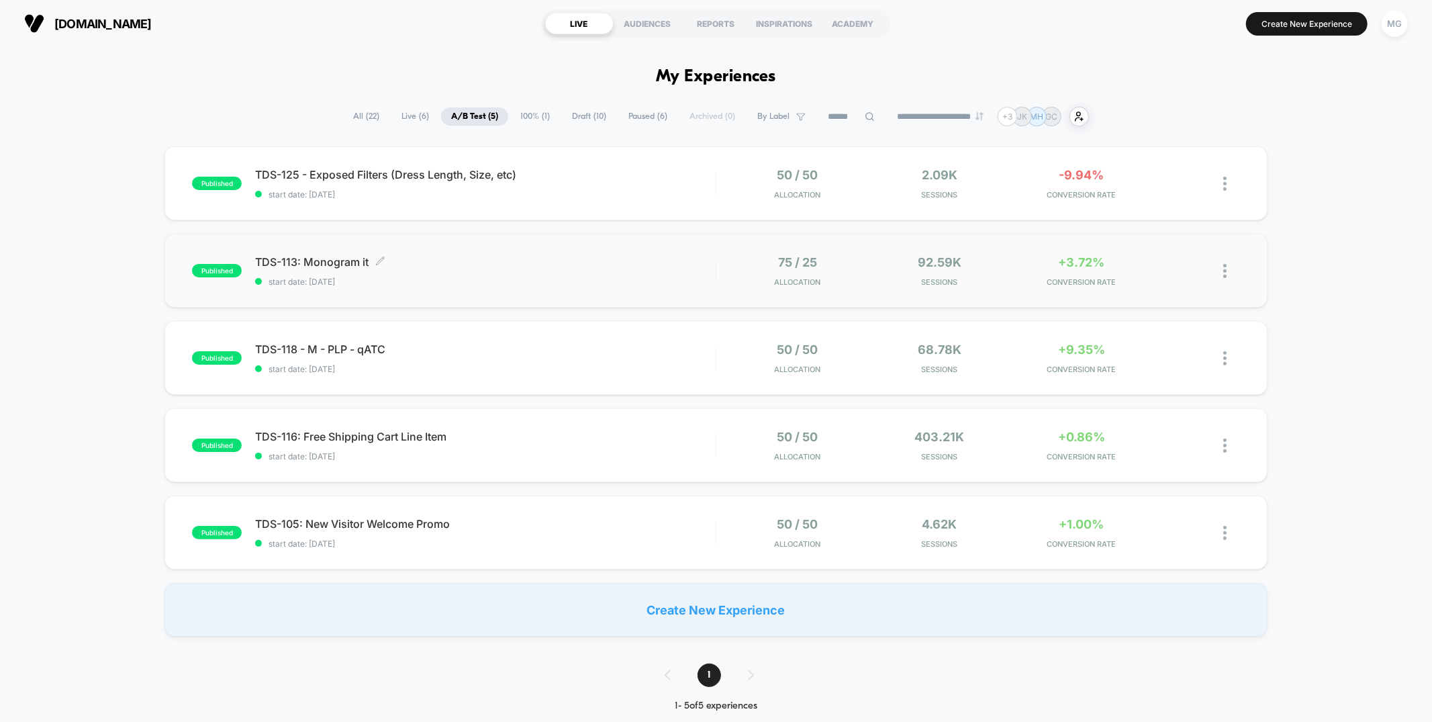
click at [629, 265] on span "TDS-113: Monogram it Click to edit experience details" at bounding box center [485, 261] width 460 height 13
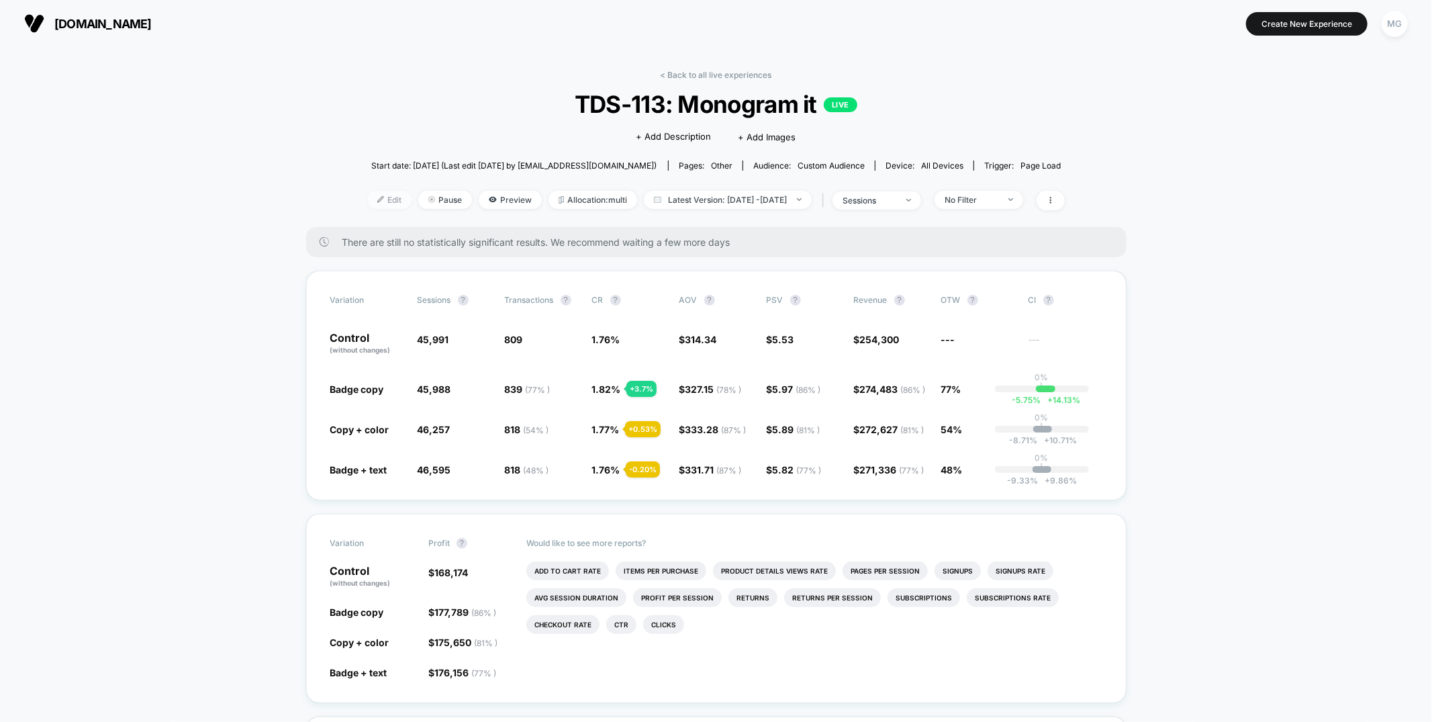
click at [376, 201] on span "Edit" at bounding box center [389, 200] width 44 height 18
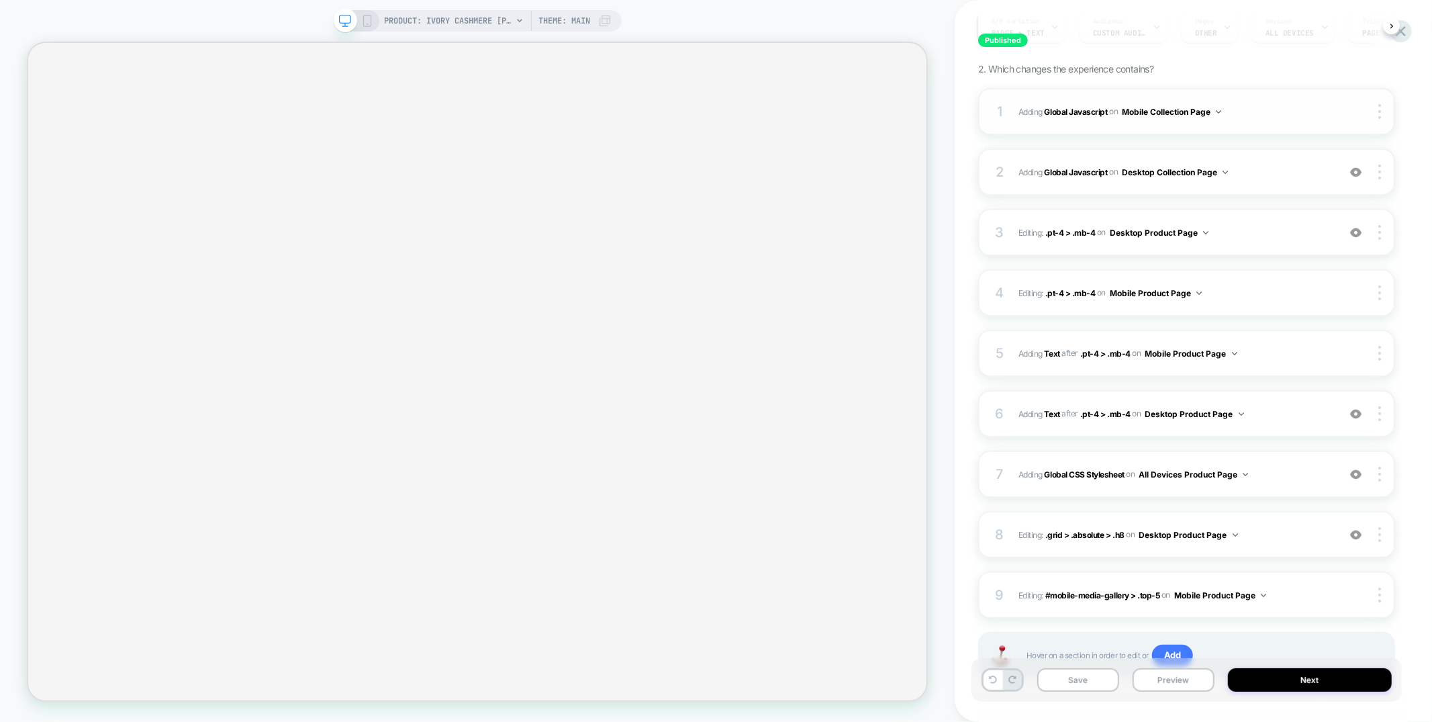
scroll to position [202, 0]
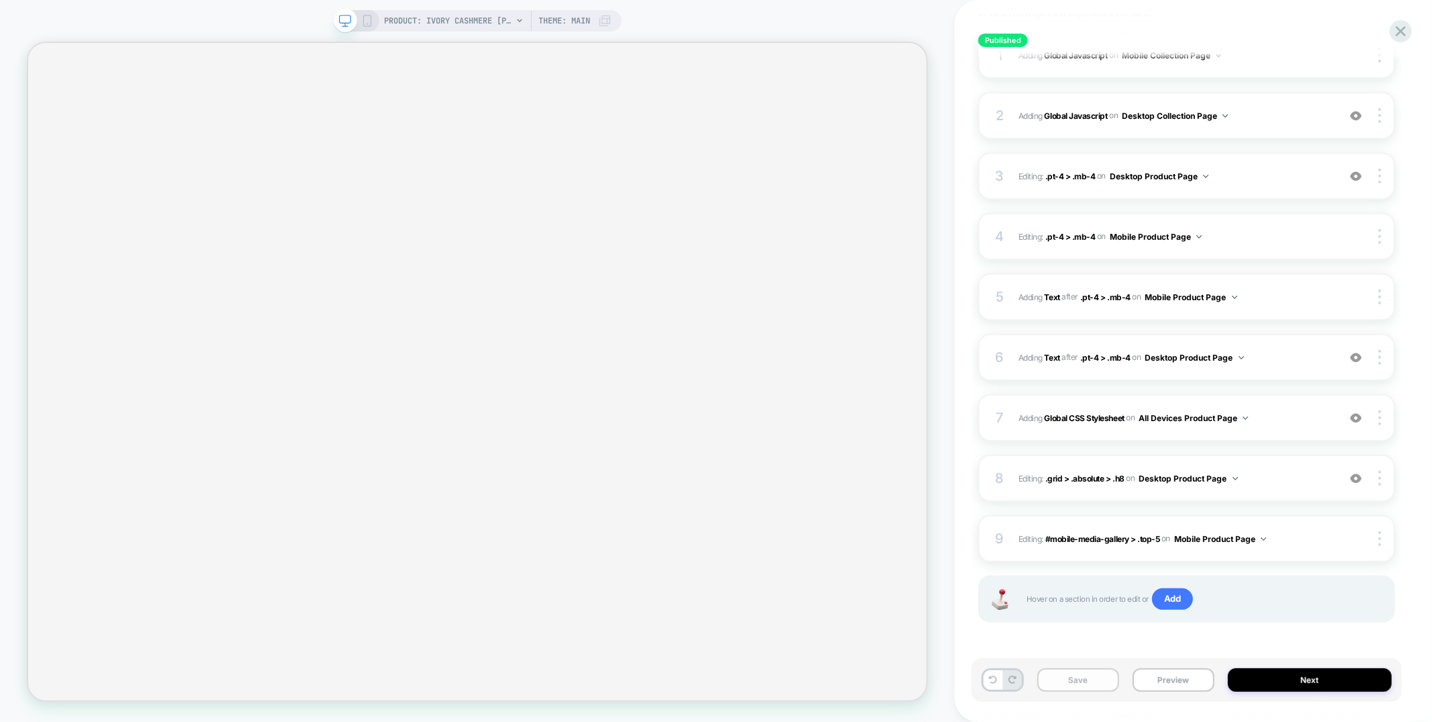
click at [1086, 675] on button "Save" at bounding box center [1078, 679] width 82 height 23
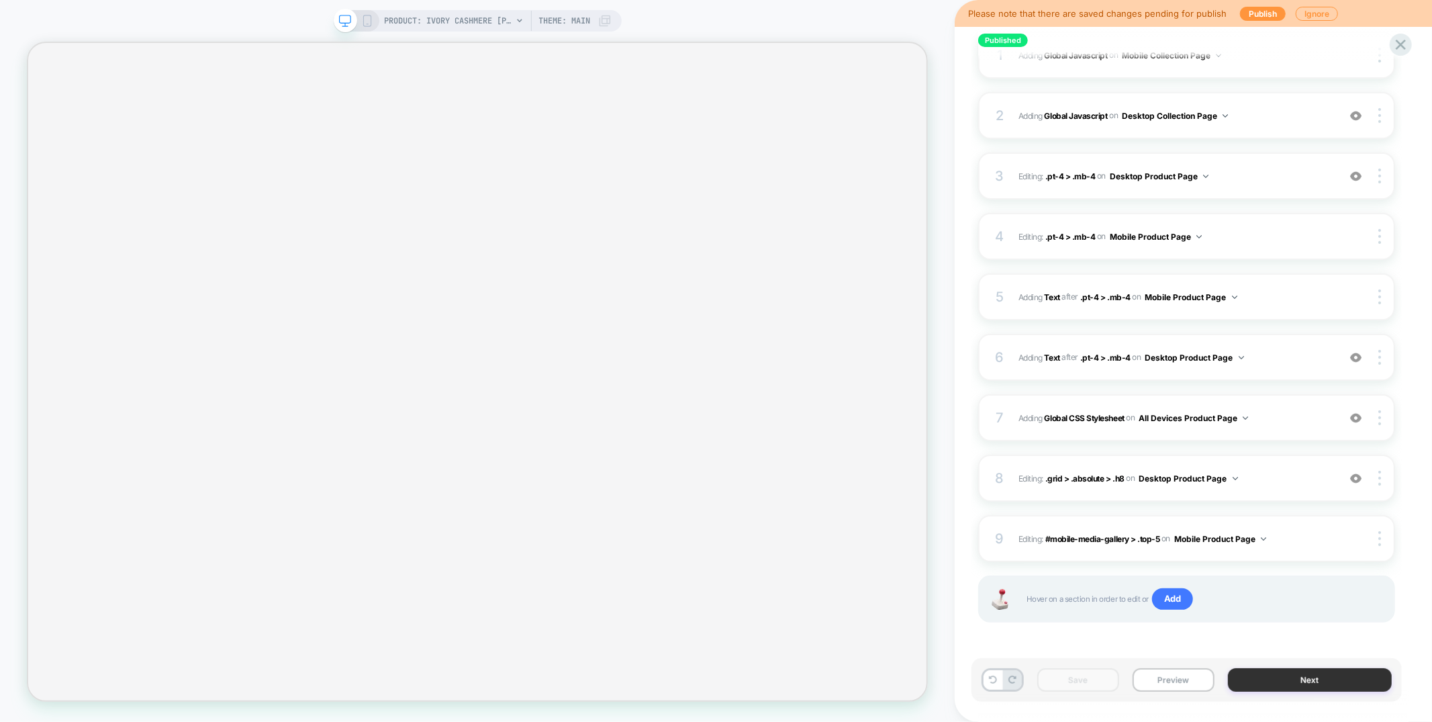
click at [1241, 673] on button "Next" at bounding box center [1310, 679] width 164 height 23
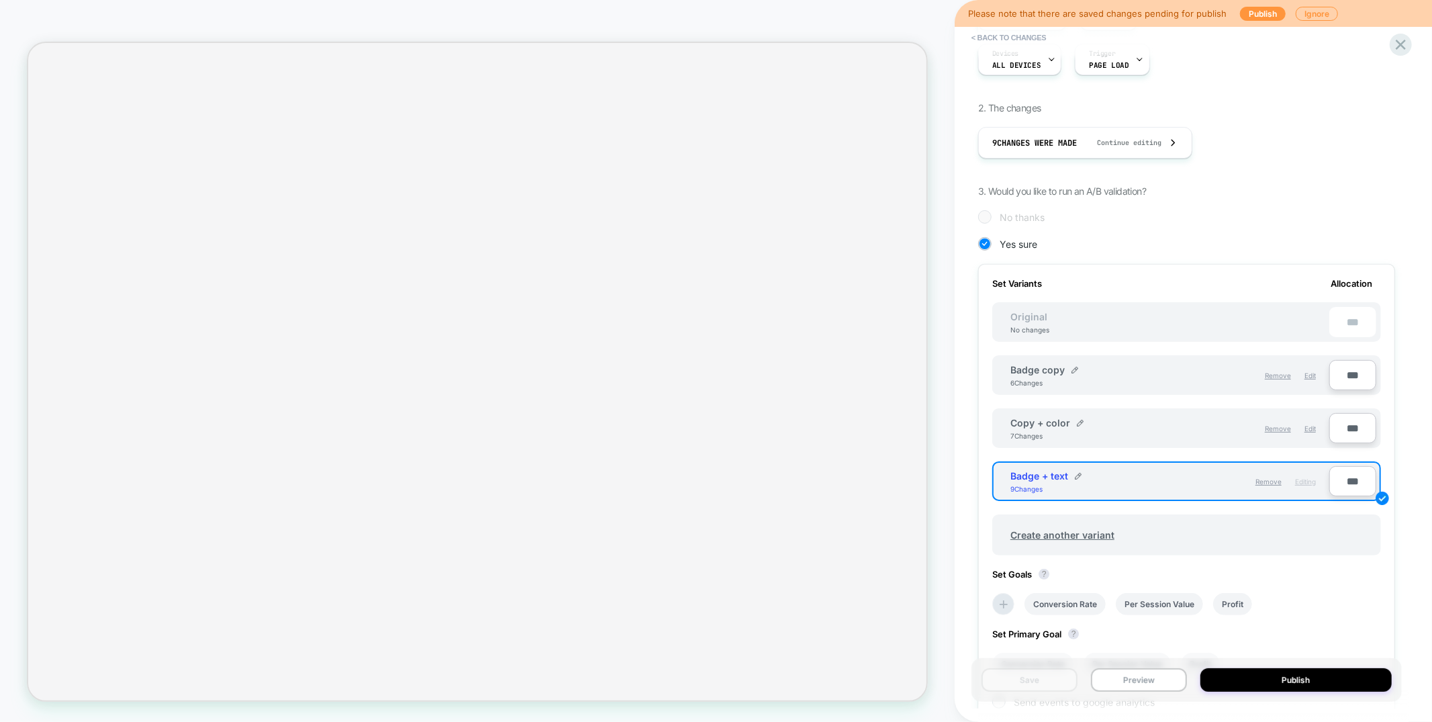
scroll to position [318, 0]
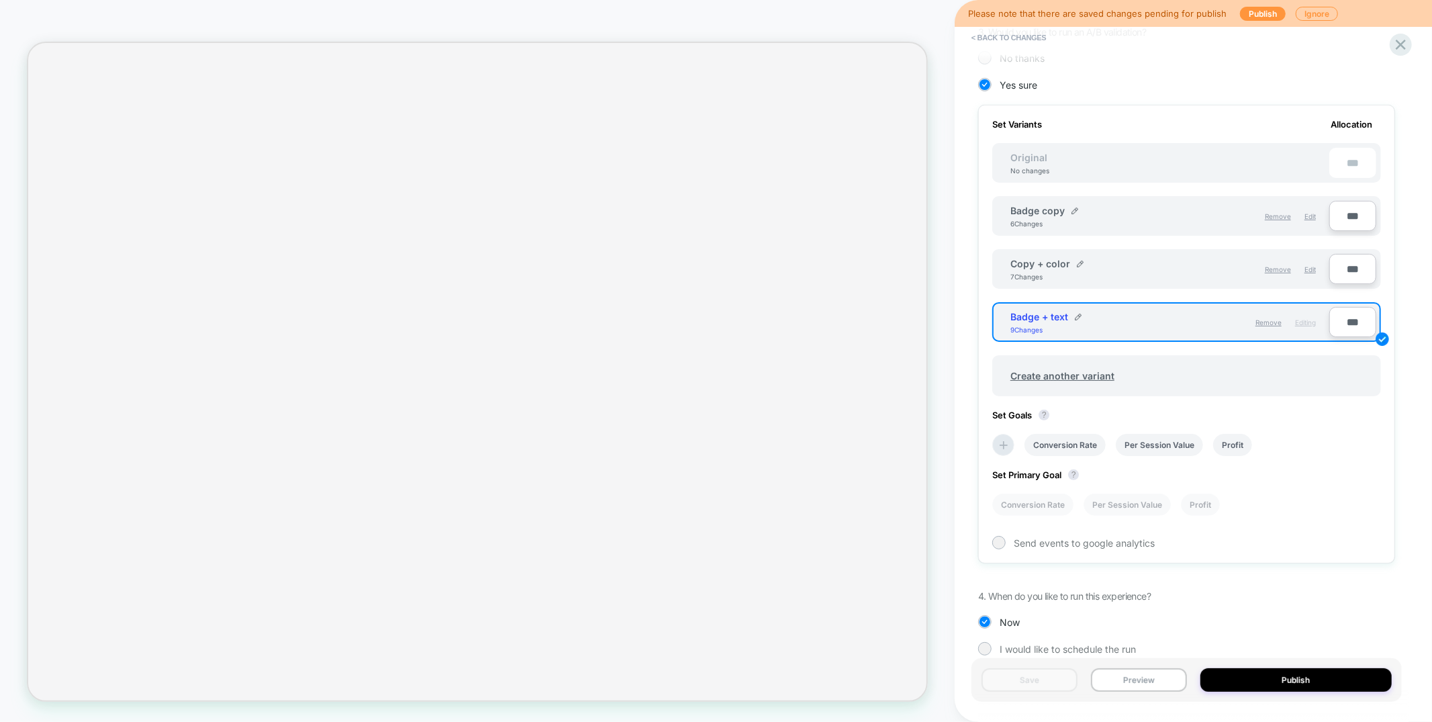
click at [1099, 497] on li "Per Session Value" at bounding box center [1127, 504] width 87 height 22
click at [1050, 685] on button "Save" at bounding box center [1030, 679] width 96 height 23
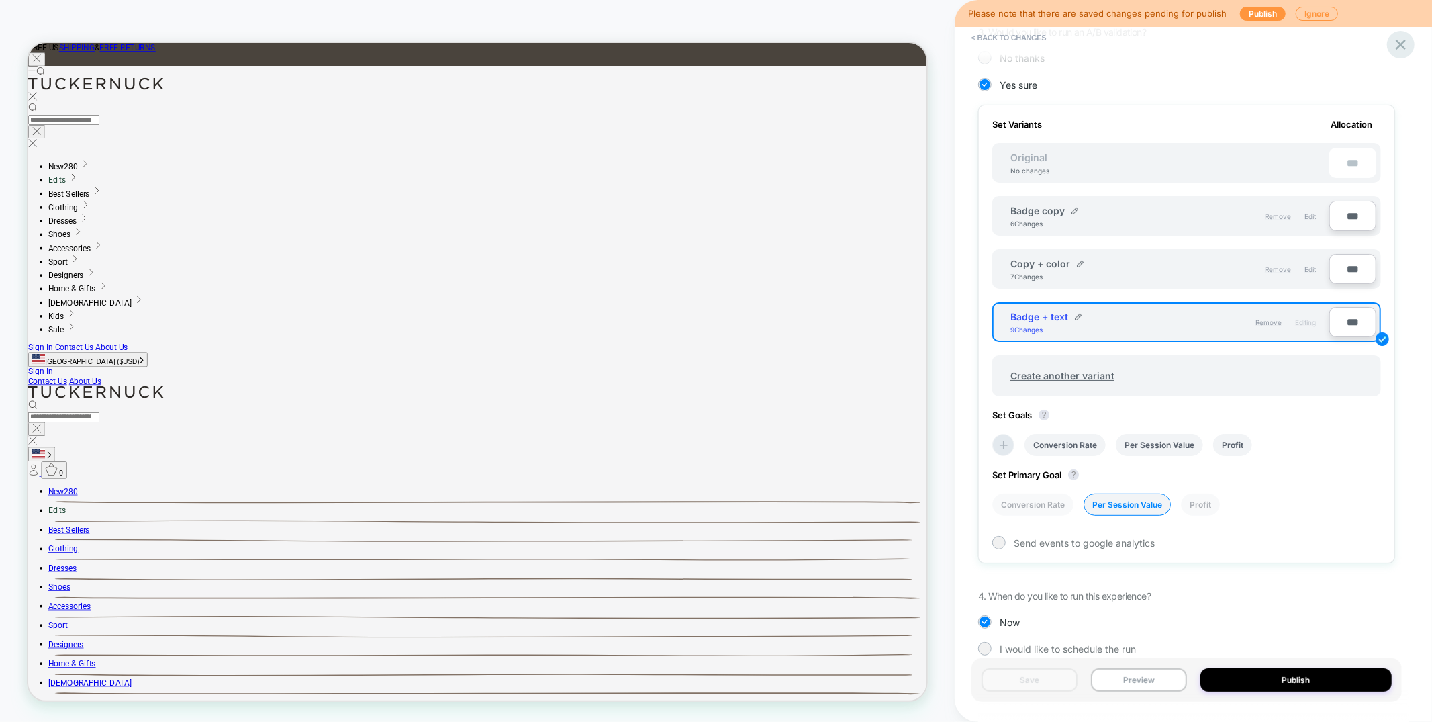
scroll to position [0, 0]
click at [1403, 50] on icon at bounding box center [1401, 45] width 18 height 18
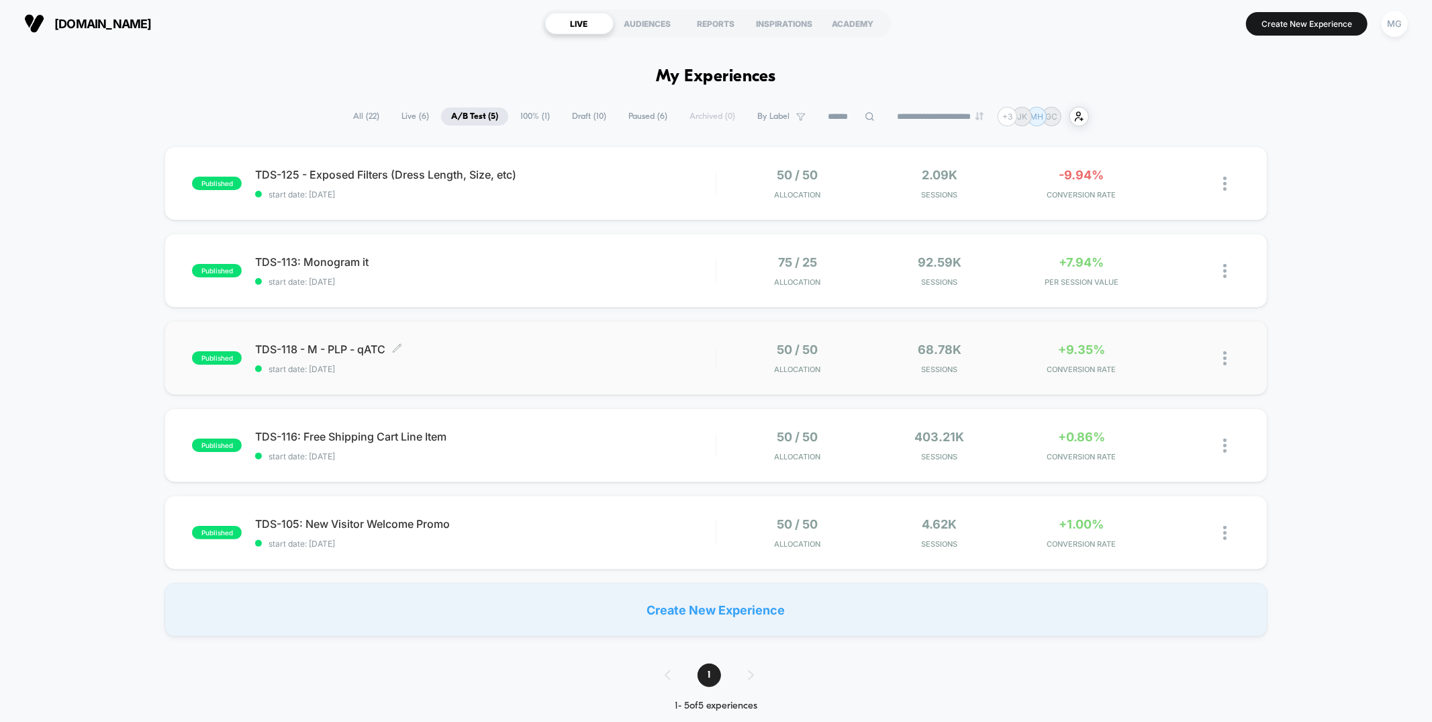
click at [540, 344] on span "TDS-118 - M - PLP - qATC Click to edit experience details" at bounding box center [485, 348] width 460 height 13
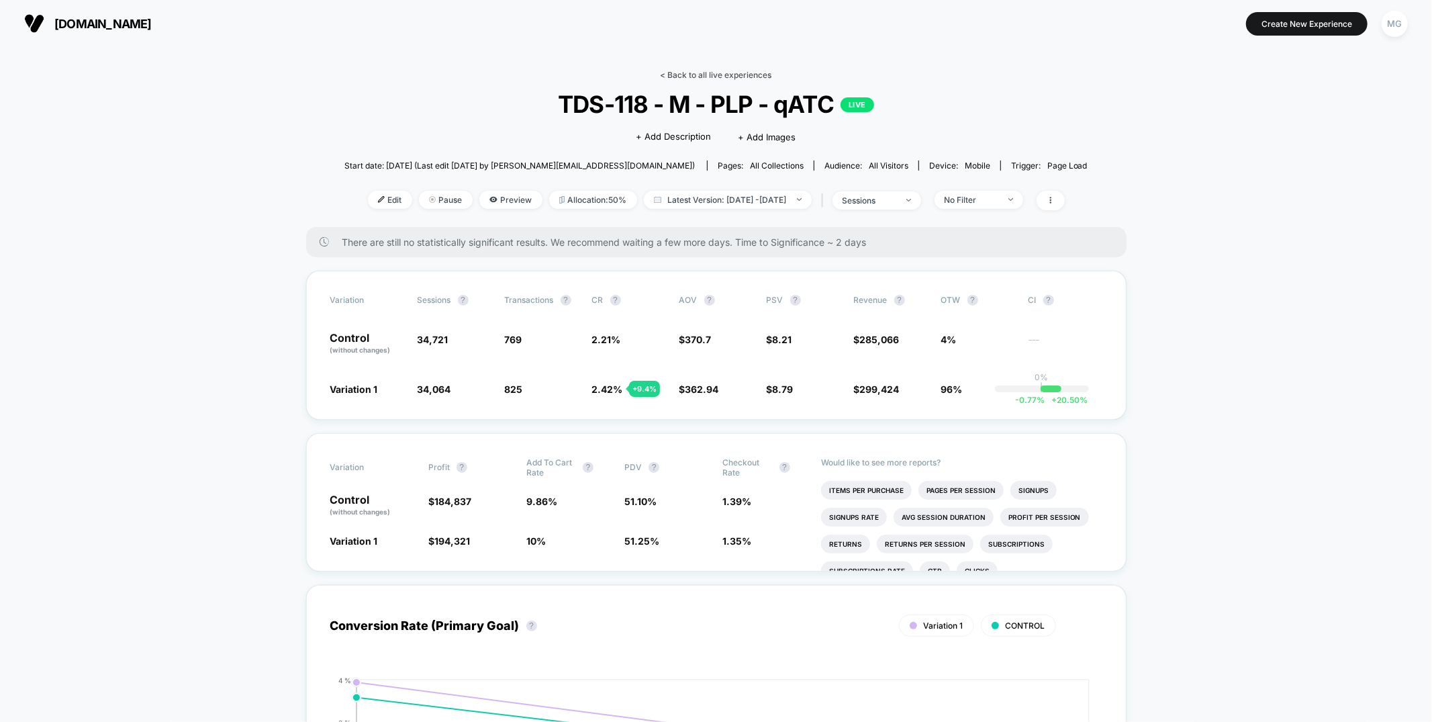
click at [719, 73] on link "< Back to all live experiences" at bounding box center [716, 75] width 111 height 10
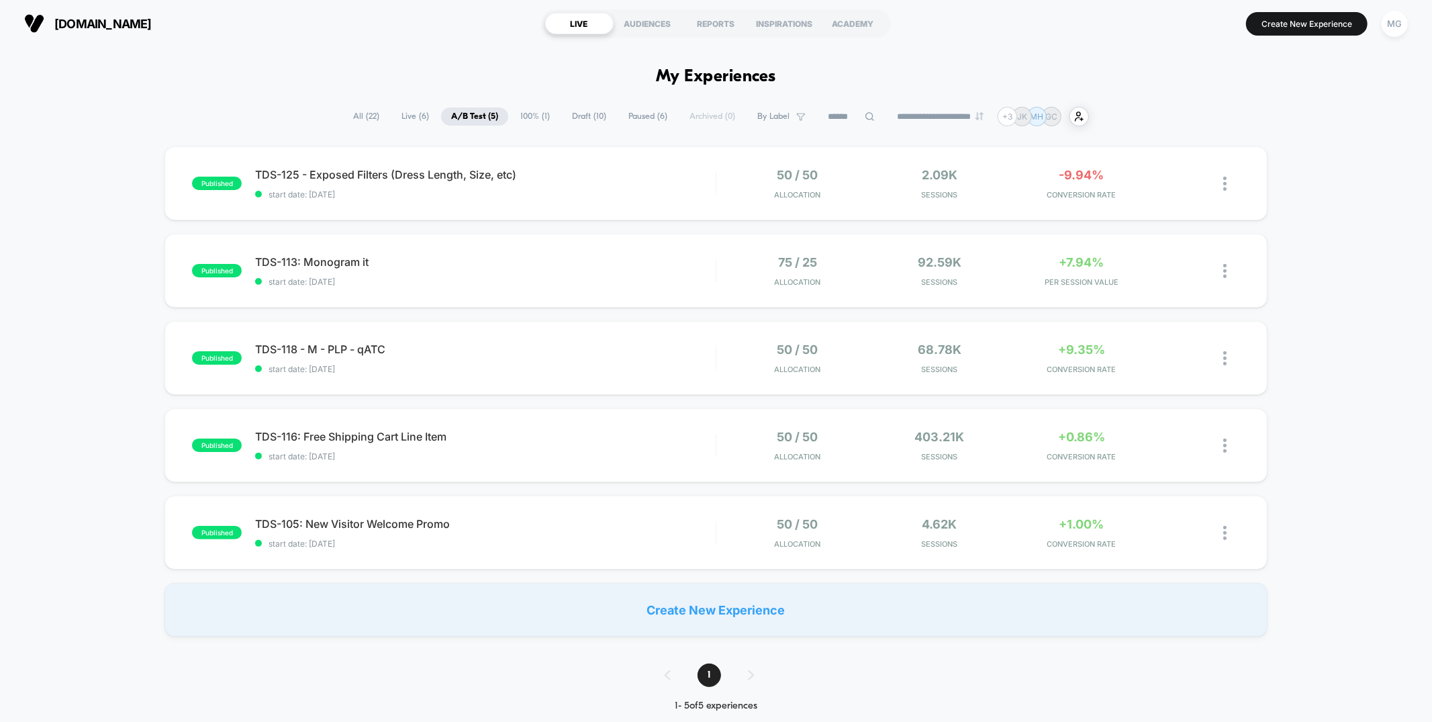
click at [577, 113] on span "Draft ( 10 )" at bounding box center [589, 116] width 54 height 18
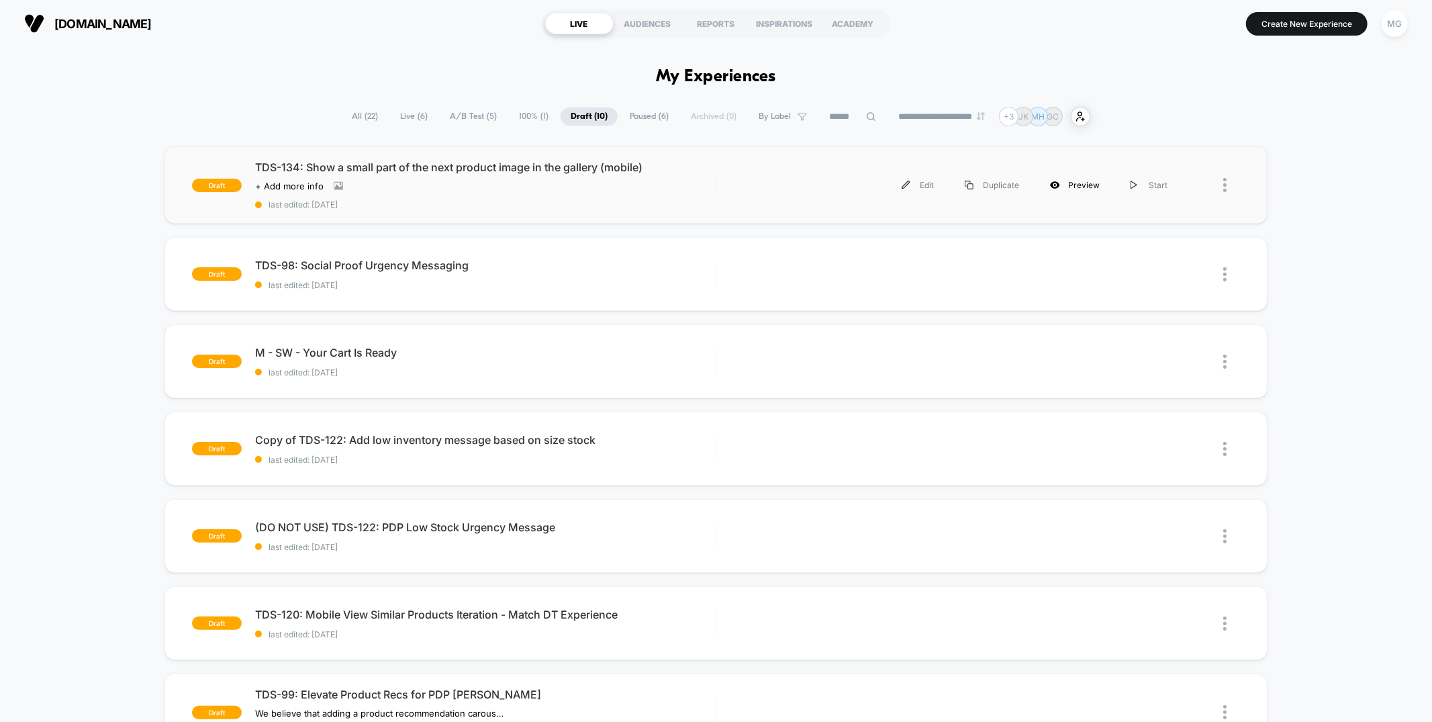
click at [1075, 185] on div "Preview" at bounding box center [1075, 185] width 81 height 30
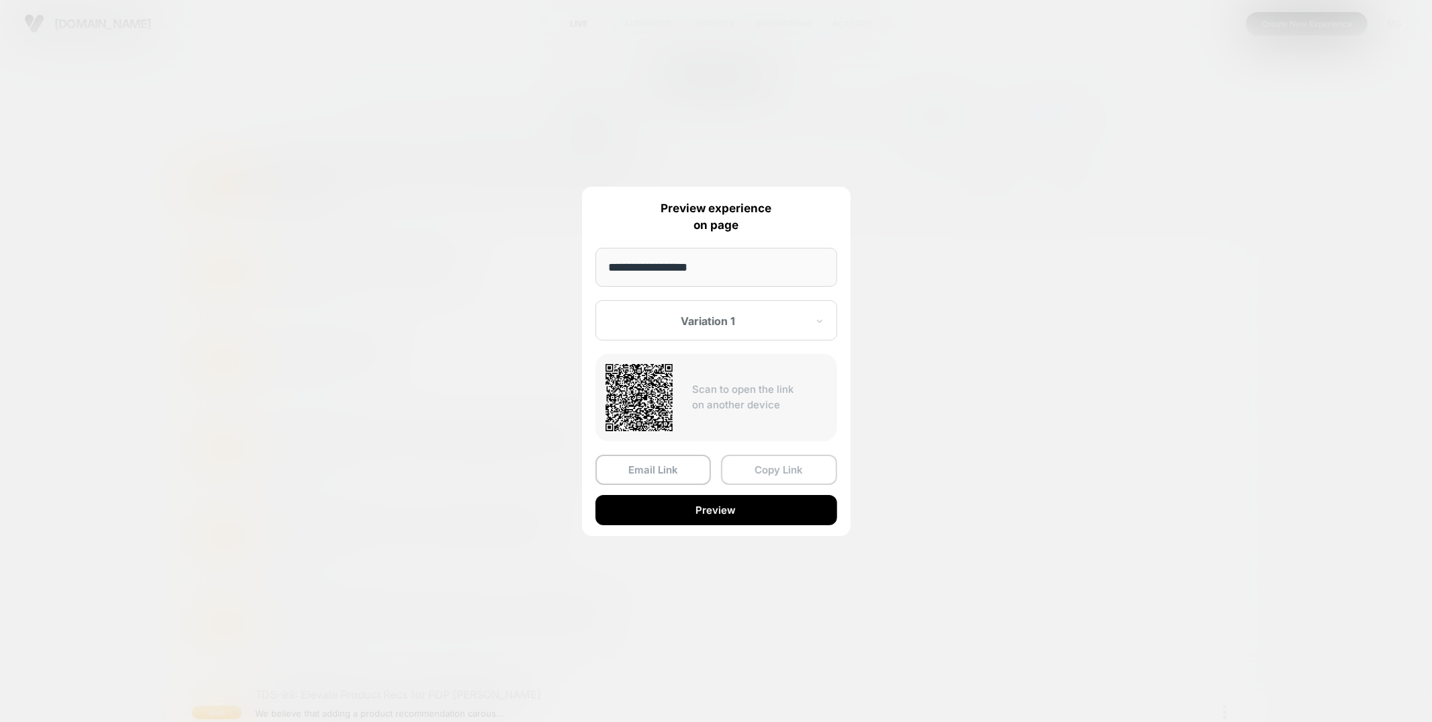
click at [781, 468] on button "Copy Link" at bounding box center [779, 470] width 116 height 30
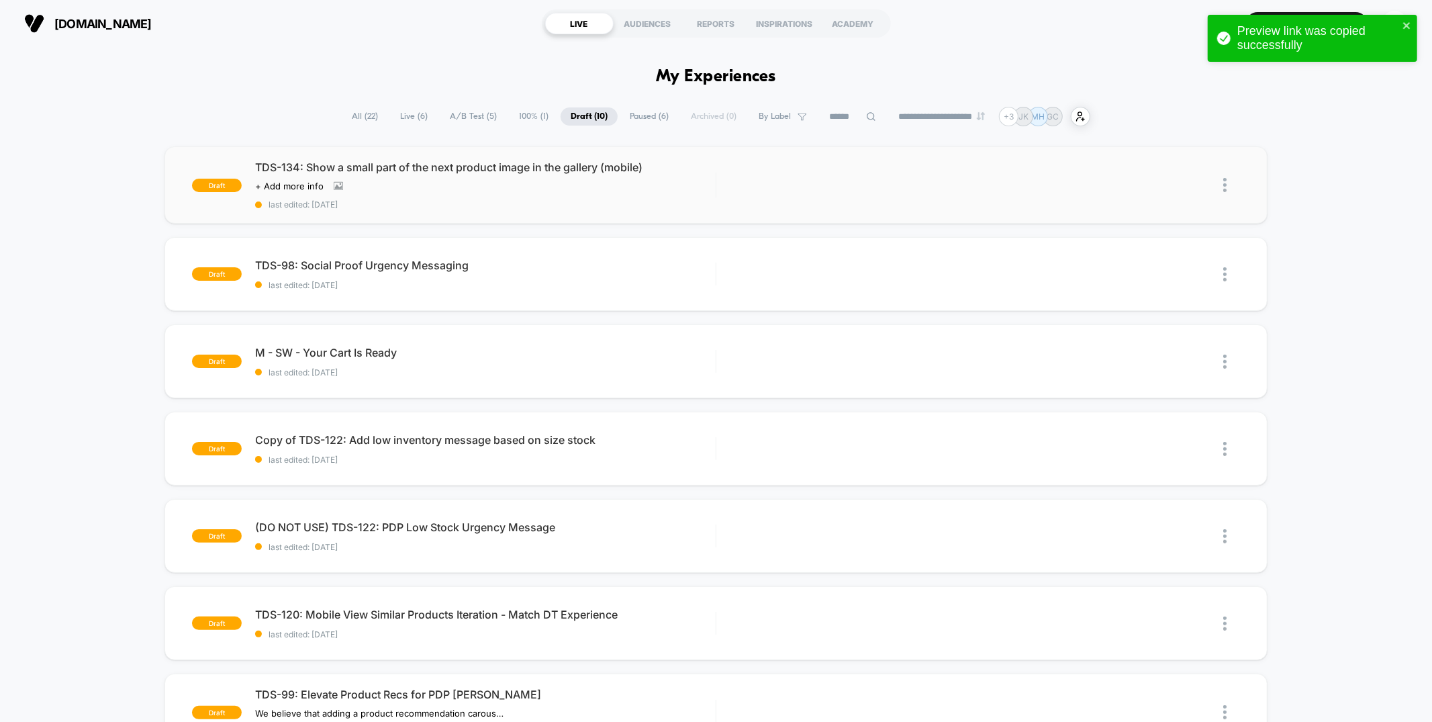
click at [660, 117] on span "Paused ( 6 )" at bounding box center [649, 116] width 59 height 18
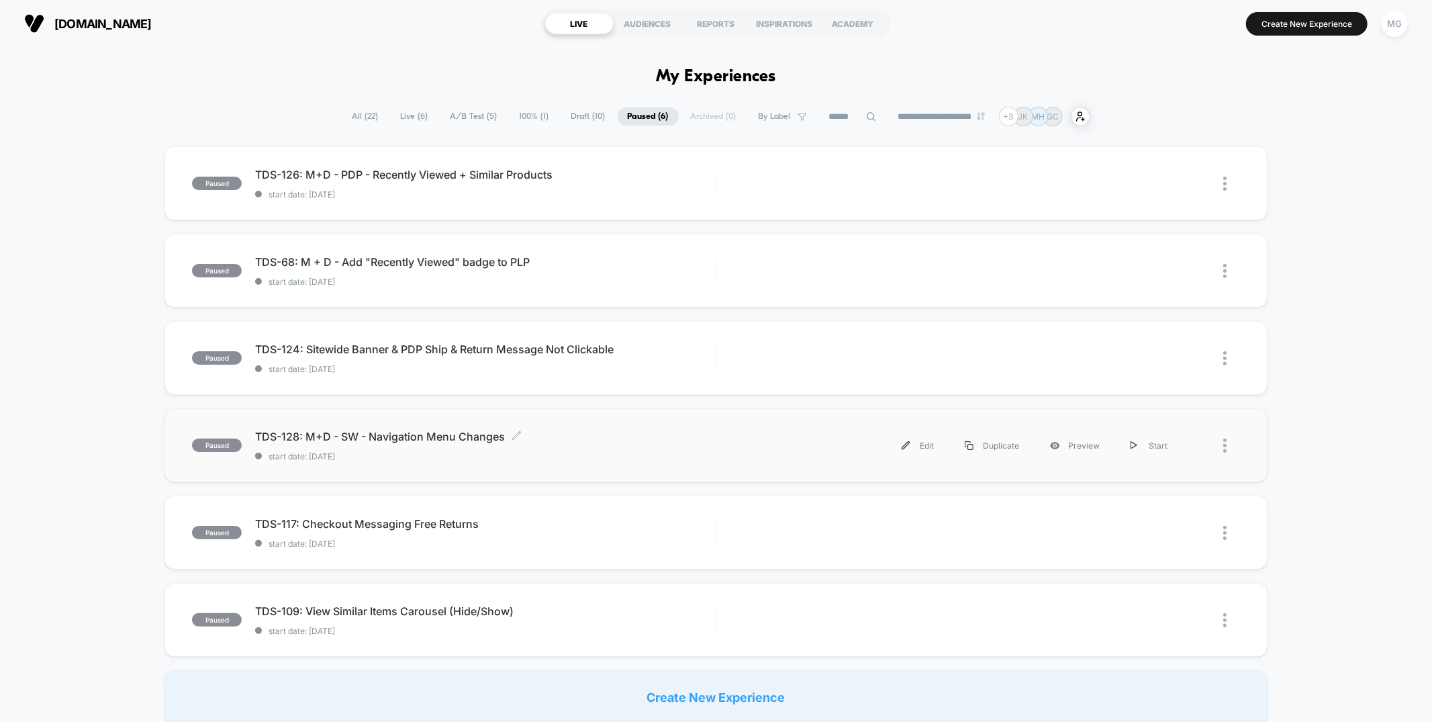
click at [636, 439] on span "TDS-128: M+D - SW - Navigation Menu Changes Click to edit experience details" at bounding box center [485, 436] width 460 height 13
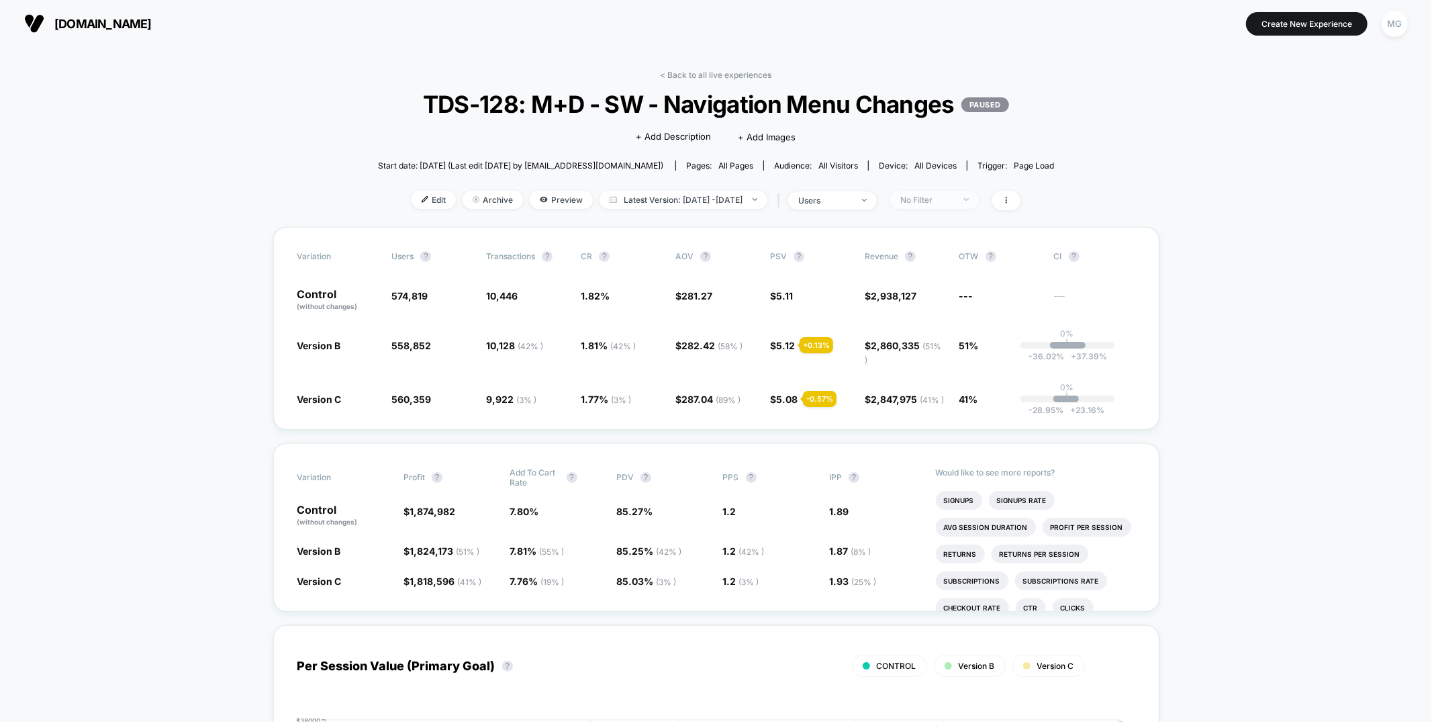
click at [954, 201] on div "No Filter" at bounding box center [927, 200] width 54 height 10
drag, startPoint x: 935, startPoint y: 326, endPoint x: 952, endPoint y: 340, distance: 22.9
click at [935, 326] on span "New Visitors" at bounding box center [941, 329] width 55 height 11
click at [932, 391] on button "Save" at bounding box center [953, 394] width 123 height 22
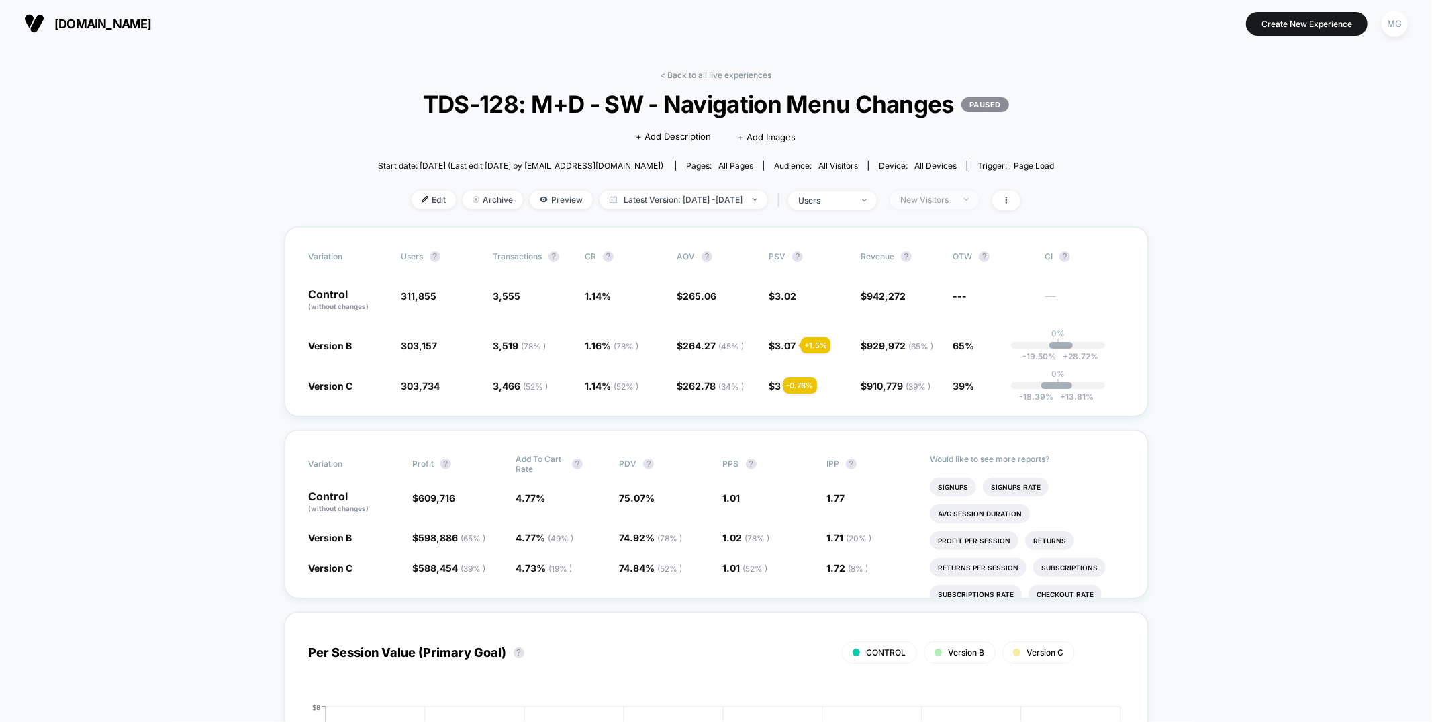
click at [950, 197] on div "New Visitors" at bounding box center [927, 200] width 54 height 10
click at [728, 293] on span "$ 265.06" at bounding box center [716, 300] width 79 height 23
click at [932, 191] on span "New Visitors" at bounding box center [934, 200] width 89 height 18
click at [943, 302] on span "Returning Visitors" at bounding box center [952, 302] width 77 height 11
click at [922, 396] on button "Save" at bounding box center [953, 394] width 123 height 22
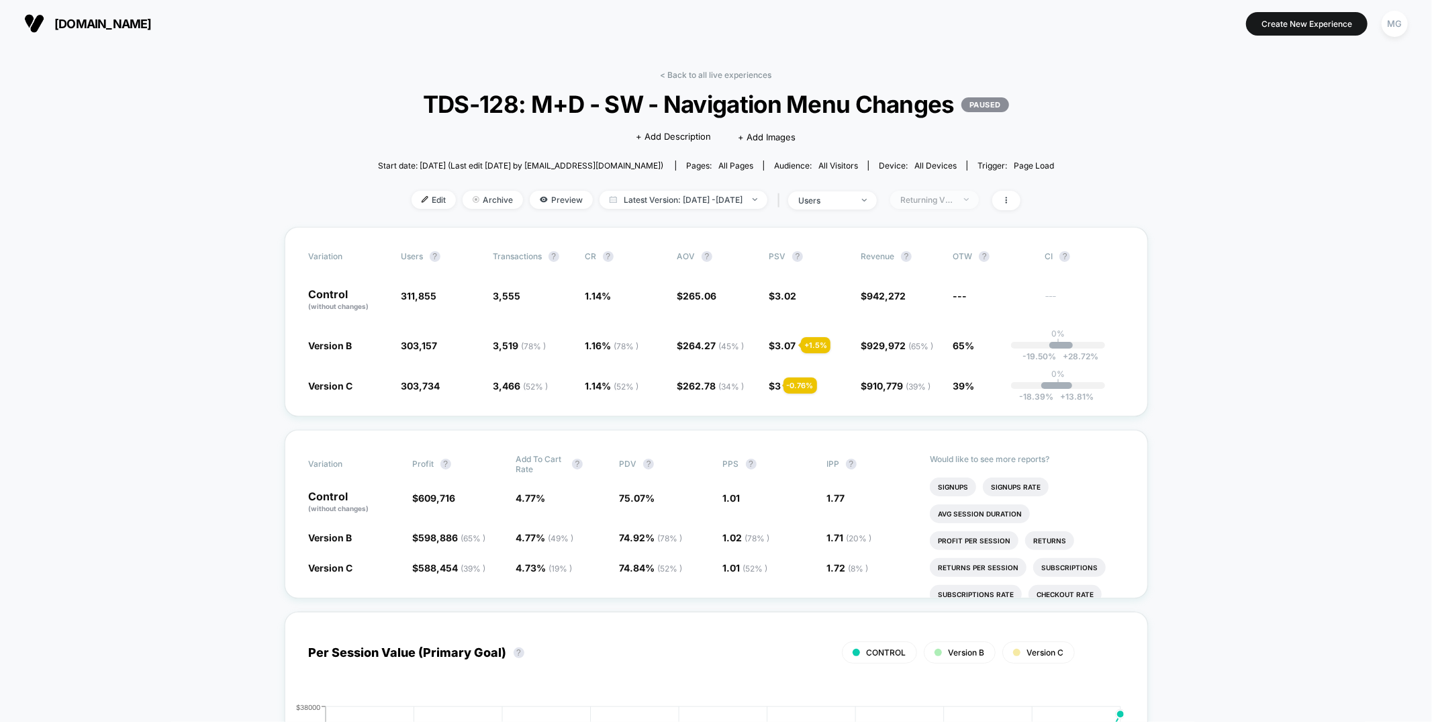
click at [954, 201] on div "Returning Visitors" at bounding box center [927, 200] width 54 height 10
click at [800, 303] on span "$ 3.02" at bounding box center [808, 300] width 79 height 23
click at [958, 205] on span "Returning Visitors" at bounding box center [934, 200] width 89 height 18
click at [944, 359] on span "No Filter" at bounding box center [932, 356] width 37 height 11
click at [943, 389] on button "Save" at bounding box center [953, 394] width 123 height 22
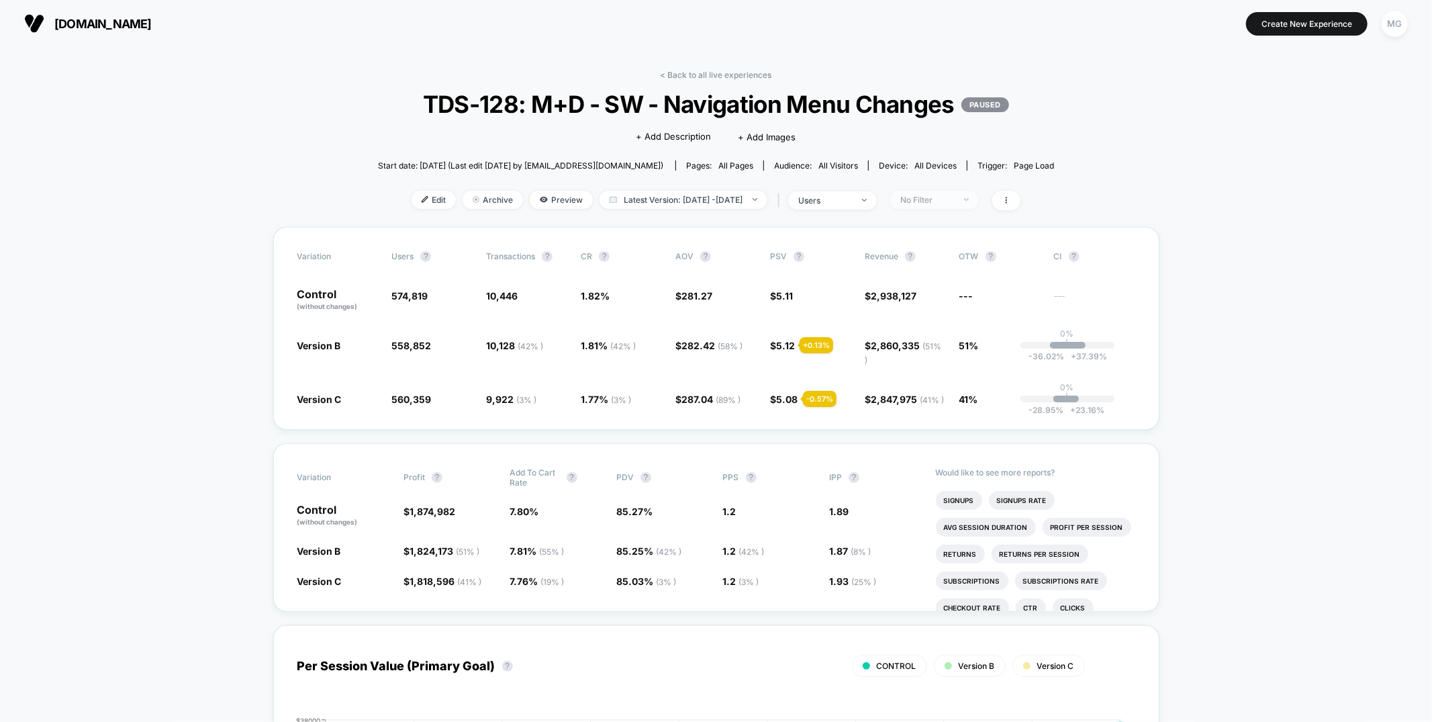
click at [945, 203] on div "No Filter" at bounding box center [927, 200] width 54 height 10
drag, startPoint x: 952, startPoint y: 301, endPoint x: 953, endPoint y: 318, distance: 16.1
click at [952, 302] on span "Returning Visitors" at bounding box center [952, 302] width 77 height 11
click at [965, 401] on button "Save" at bounding box center [953, 394] width 123 height 22
click at [930, 199] on div "Returning Visitors" at bounding box center [927, 200] width 54 height 10
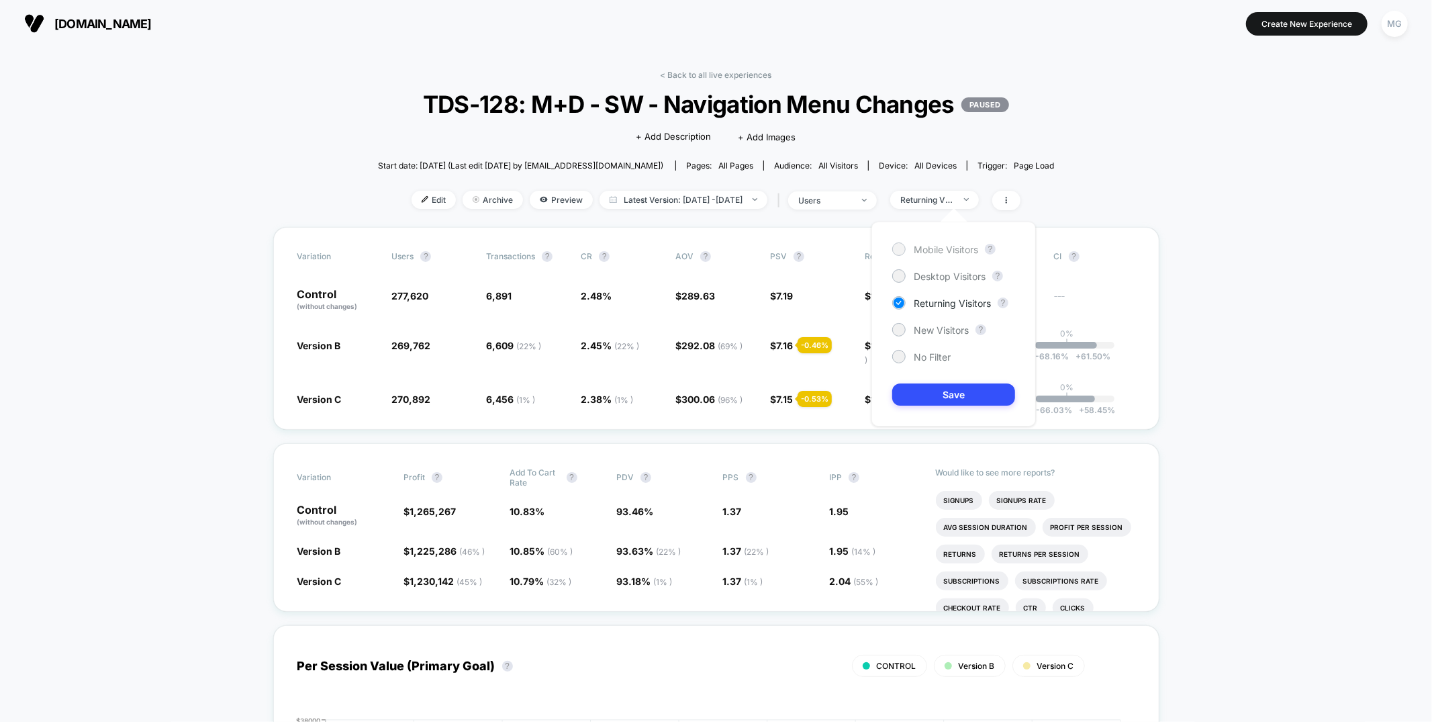
click at [937, 247] on span "Mobile Visitors" at bounding box center [946, 249] width 64 height 11
click at [942, 396] on button "Save" at bounding box center [953, 394] width 123 height 22
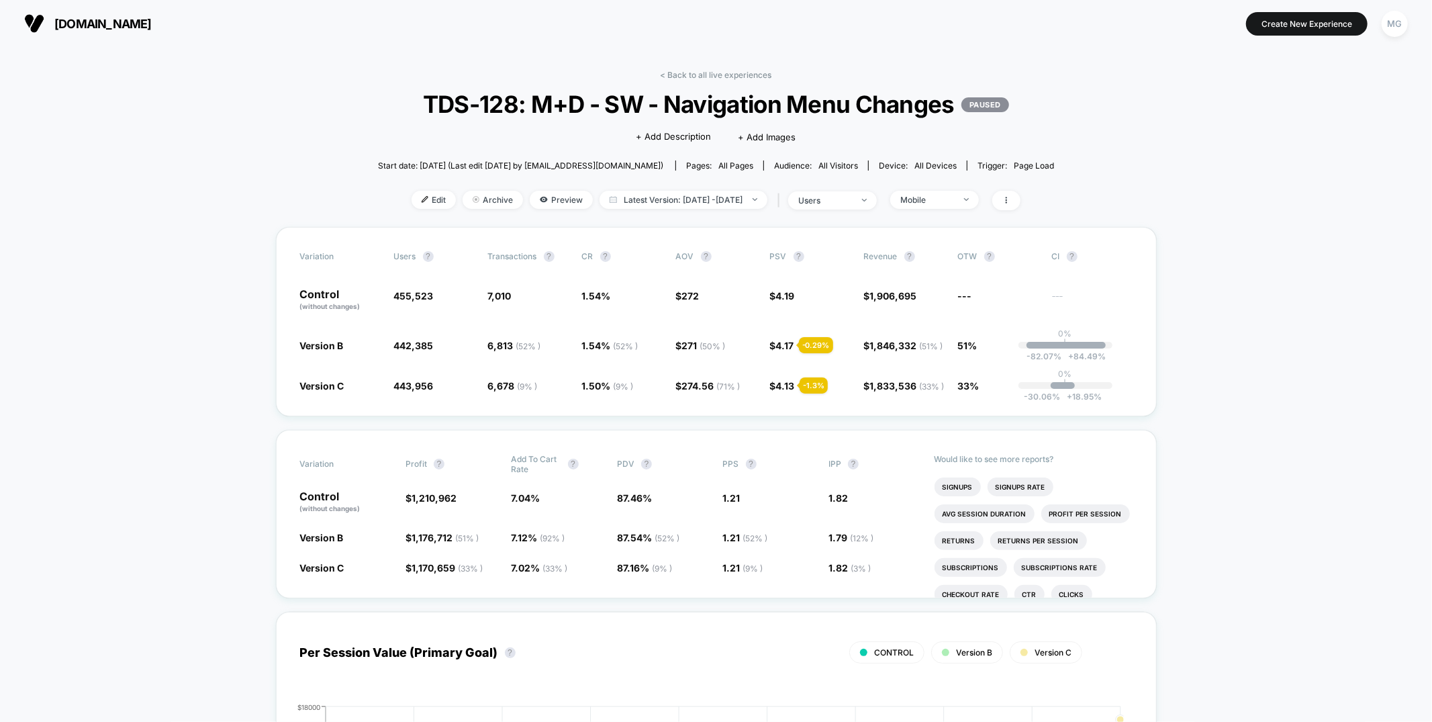
click at [948, 212] on div "< Back to all live experiences TDS-128: M+D - SW - Navigation Menu Changes PAUS…" at bounding box center [716, 148] width 676 height 157
click at [953, 211] on div "< Back to all live experiences TDS-128: M+D - SW - Navigation Menu Changes PAUS…" at bounding box center [716, 148] width 676 height 157
click at [953, 204] on span "Mobile" at bounding box center [934, 200] width 89 height 18
drag, startPoint x: 969, startPoint y: 278, endPoint x: 970, endPoint y: 318, distance: 39.6
click at [970, 277] on span "Desktop Visitors" at bounding box center [950, 276] width 72 height 11
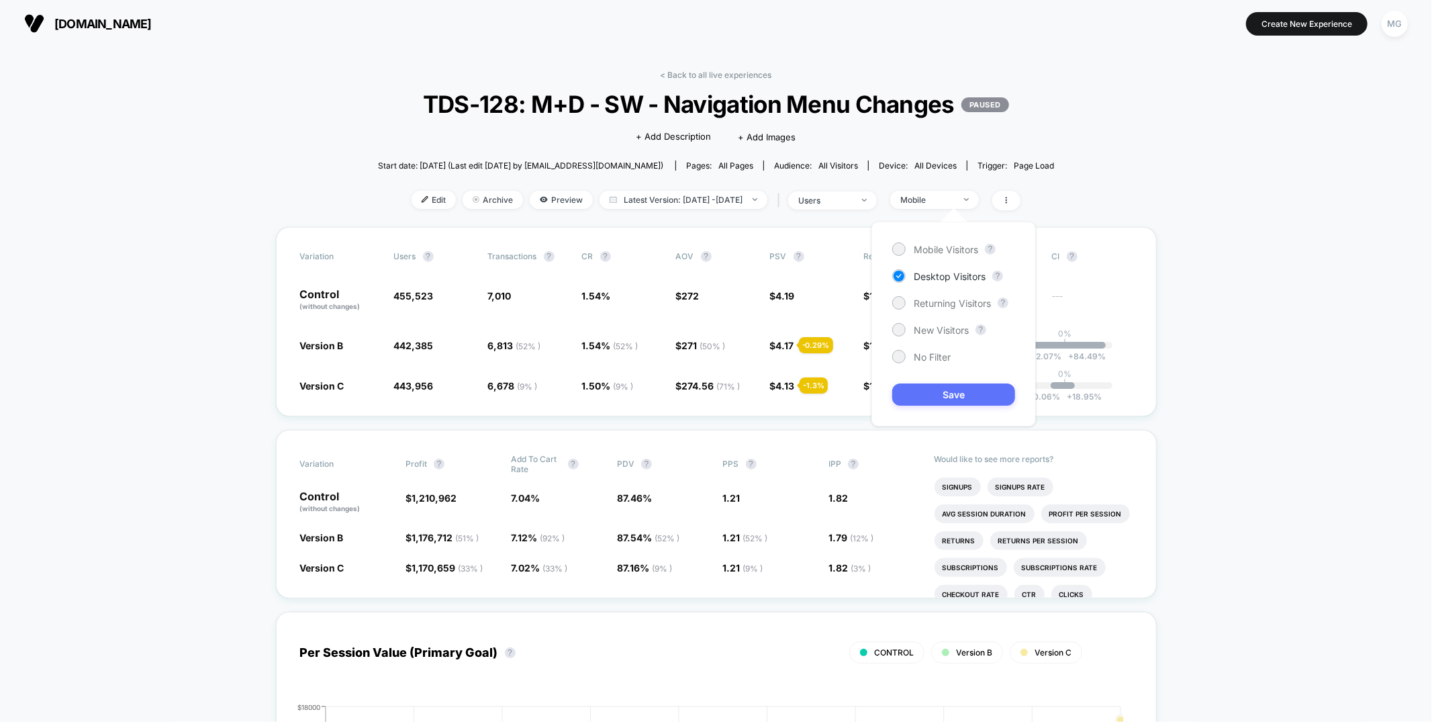
click at [961, 397] on button "Save" at bounding box center [953, 394] width 123 height 22
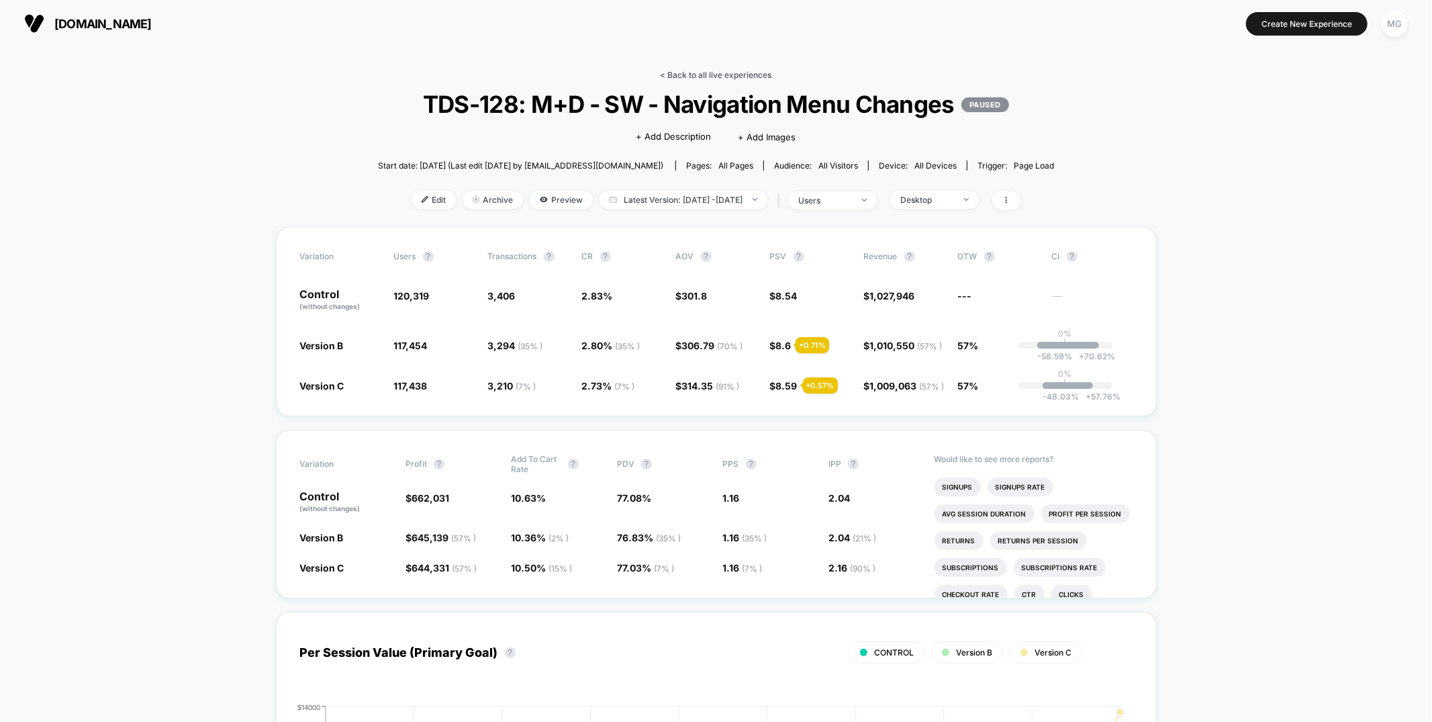
click at [702, 73] on link "< Back to all live experiences" at bounding box center [716, 75] width 111 height 10
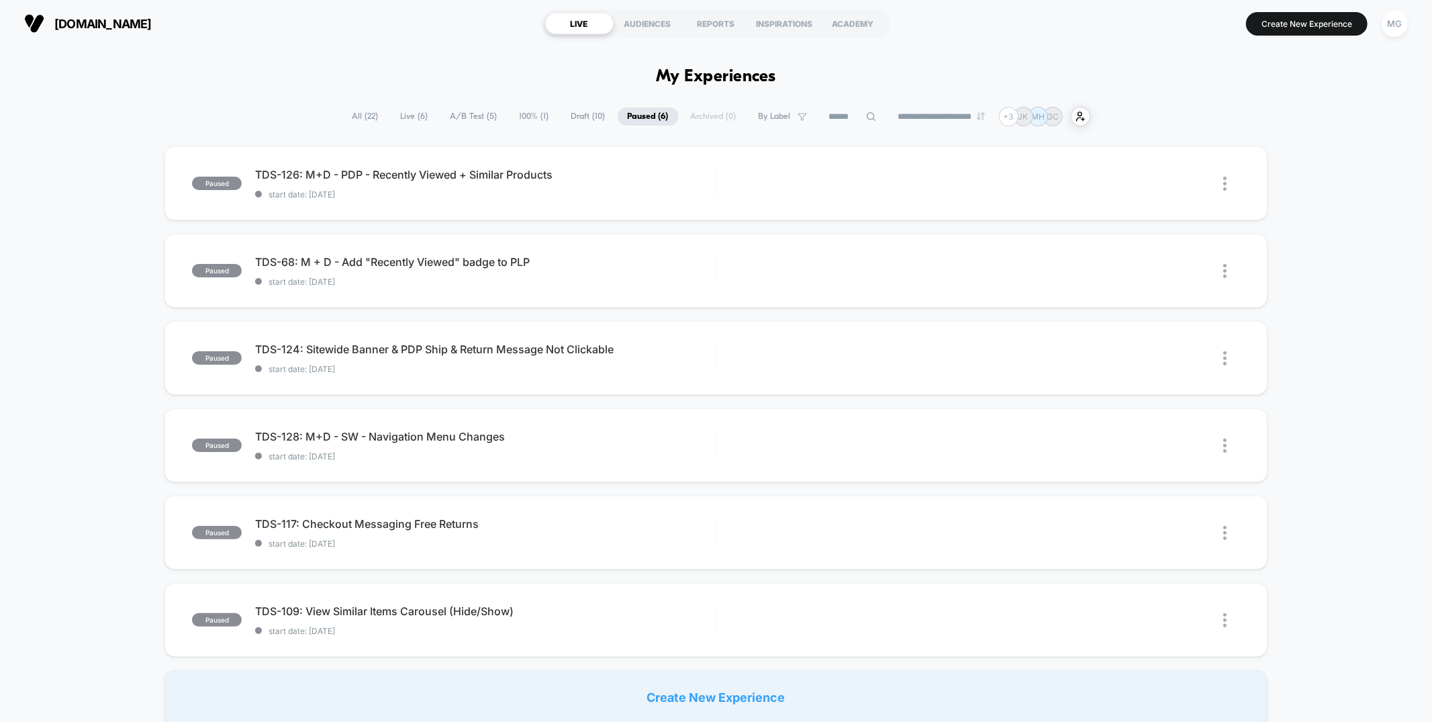
click at [520, 120] on span "100% ( 1 )" at bounding box center [535, 116] width 50 height 18
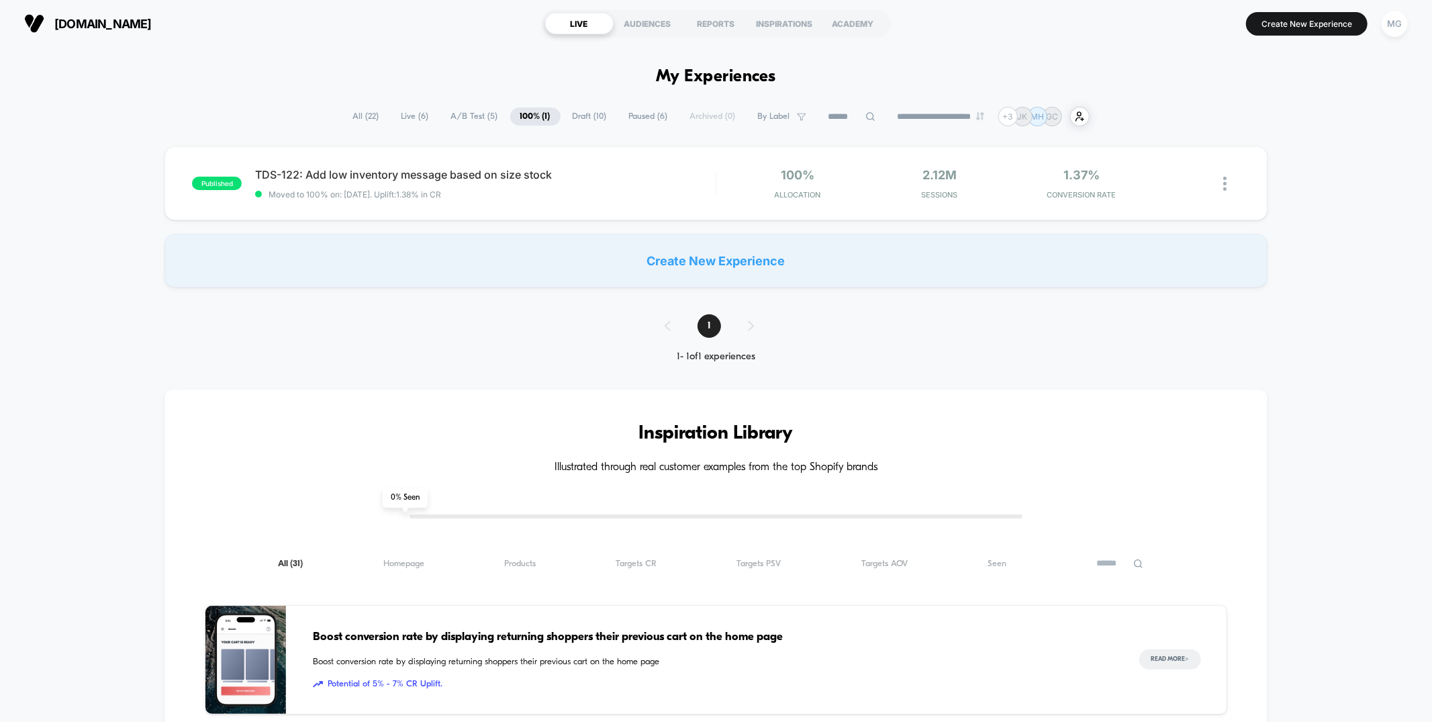
click at [481, 122] on span "A/B Test ( 5 )" at bounding box center [474, 116] width 67 height 18
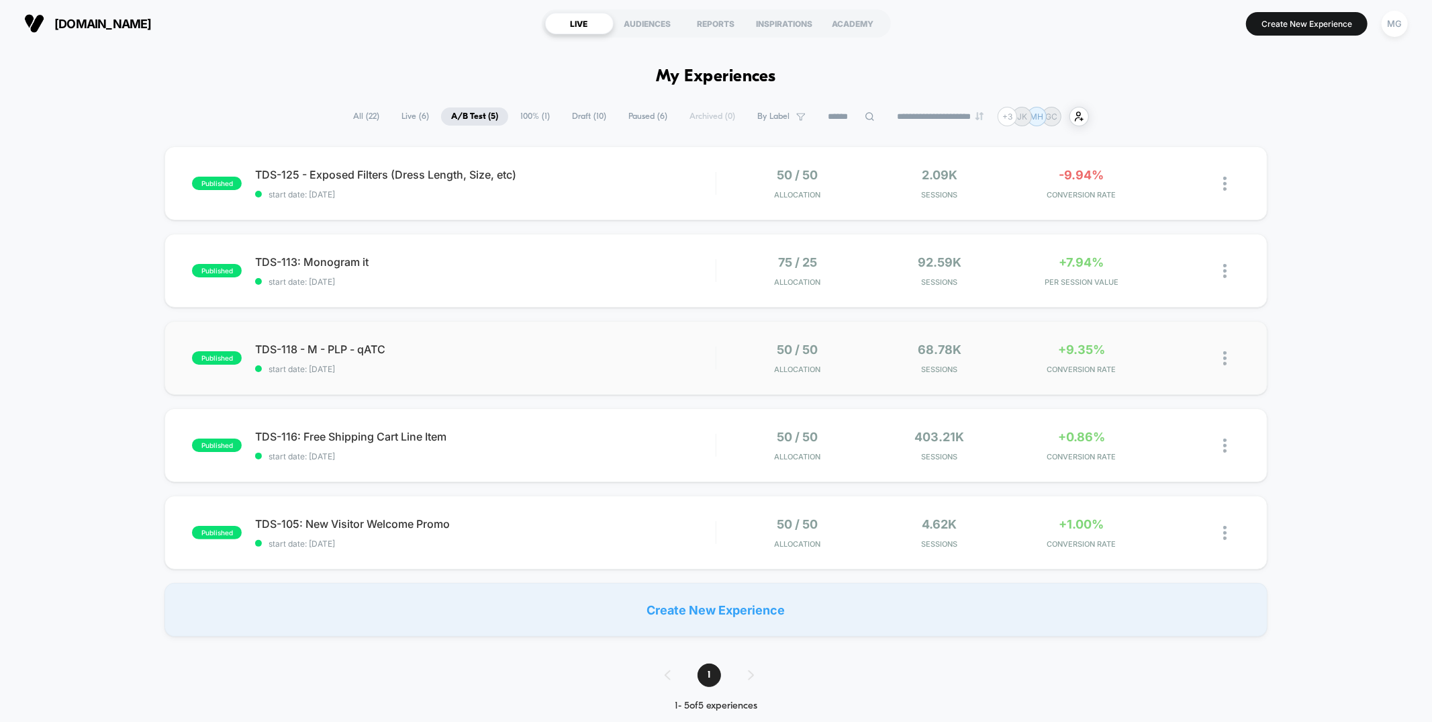
click at [589, 327] on div "published TDS-118 - M - PLP - qATC start date: [DATE] 50 / 50 Allocation 68.78k…" at bounding box center [715, 358] width 1102 height 74
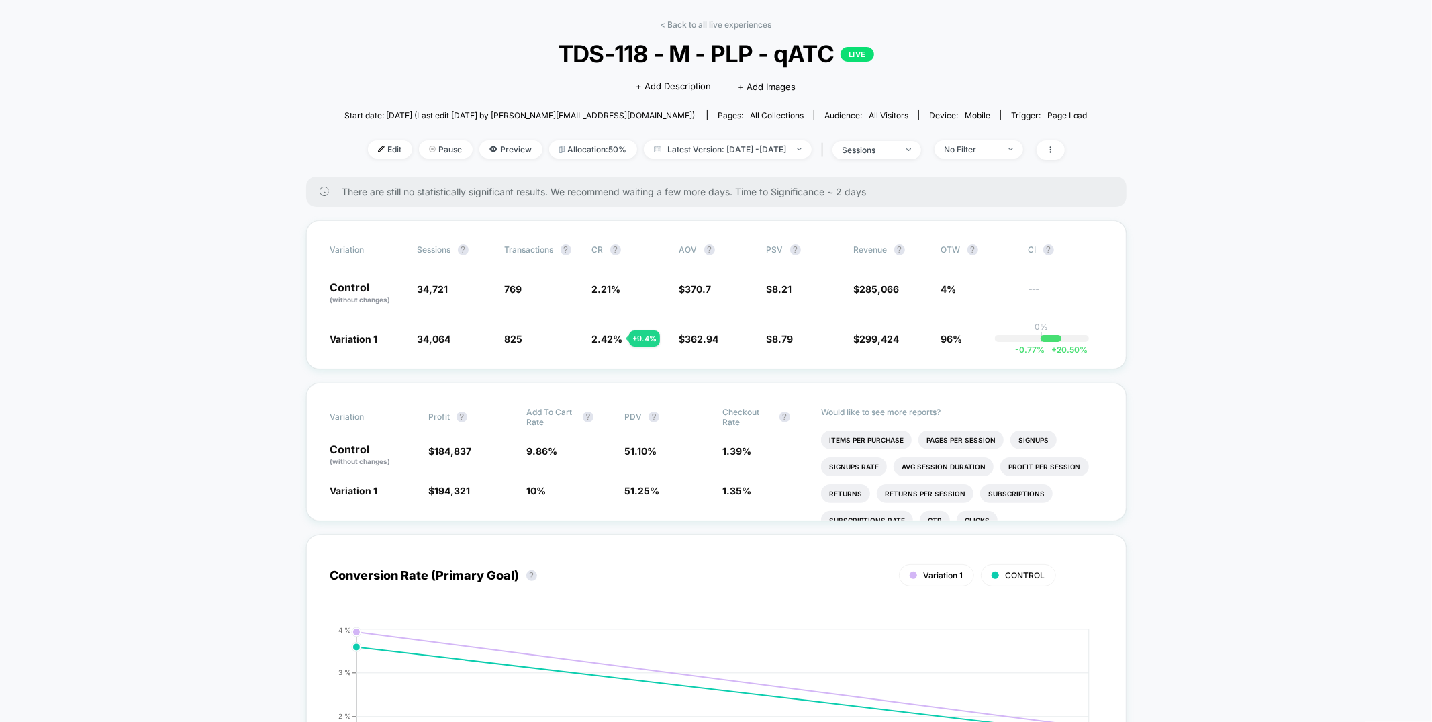
scroll to position [51, 0]
click at [755, 23] on link "< Back to all live experiences" at bounding box center [716, 24] width 111 height 10
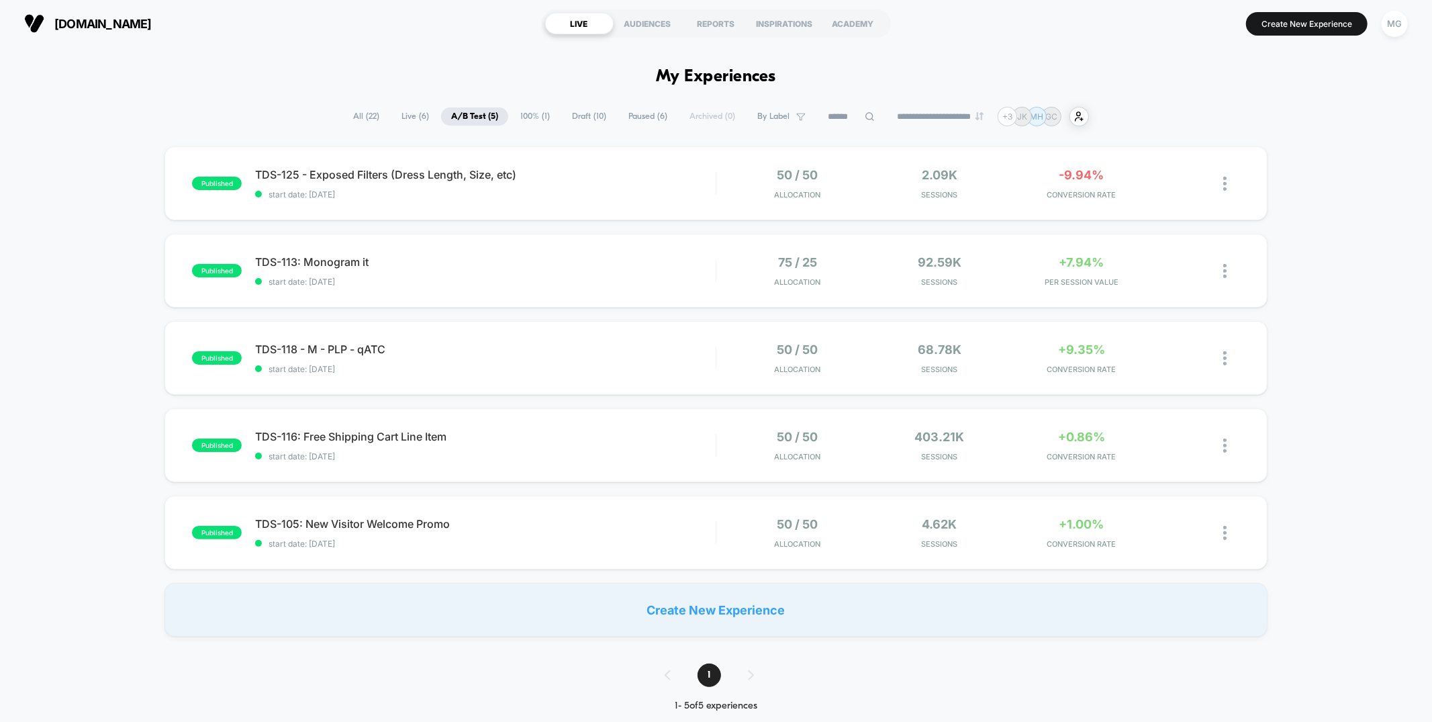
click at [539, 117] on span "100% ( 1 )" at bounding box center [535, 116] width 50 height 18
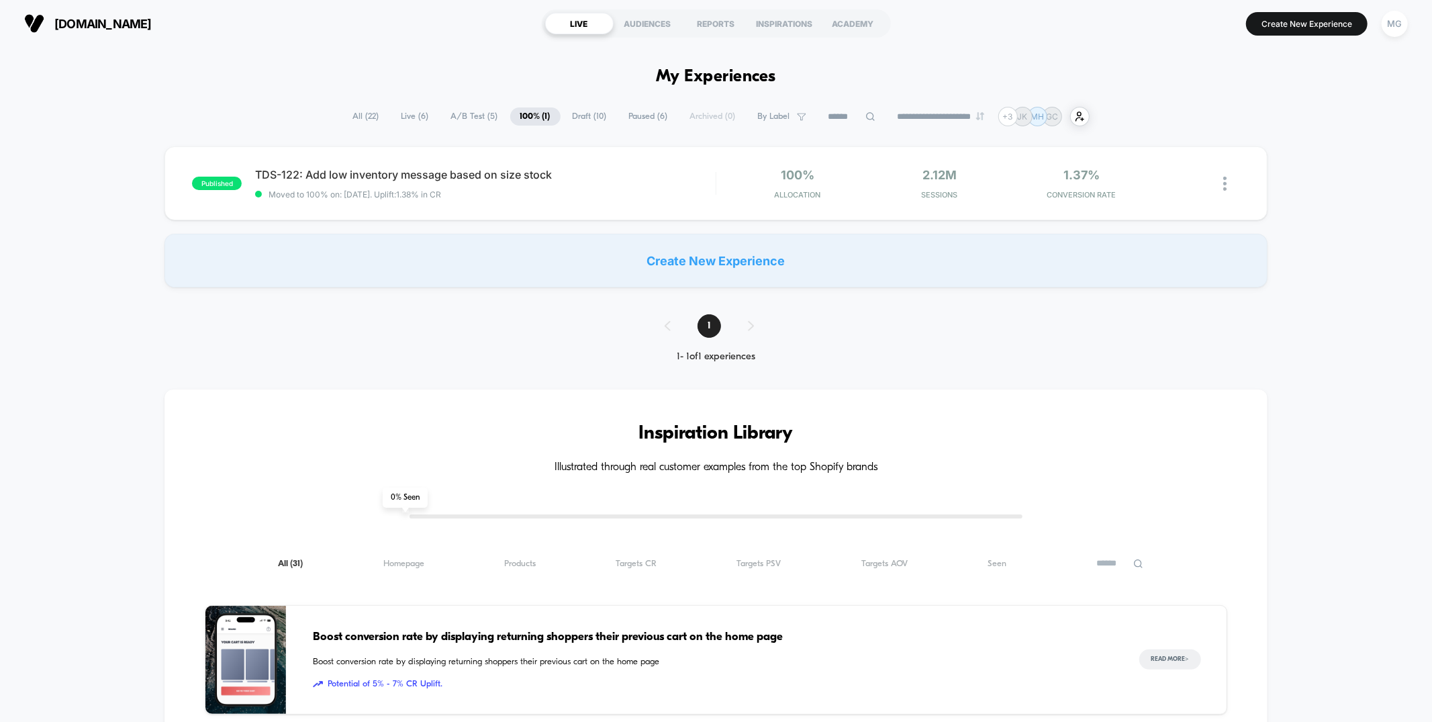
click at [585, 113] on span "Draft ( 10 )" at bounding box center [590, 116] width 54 height 18
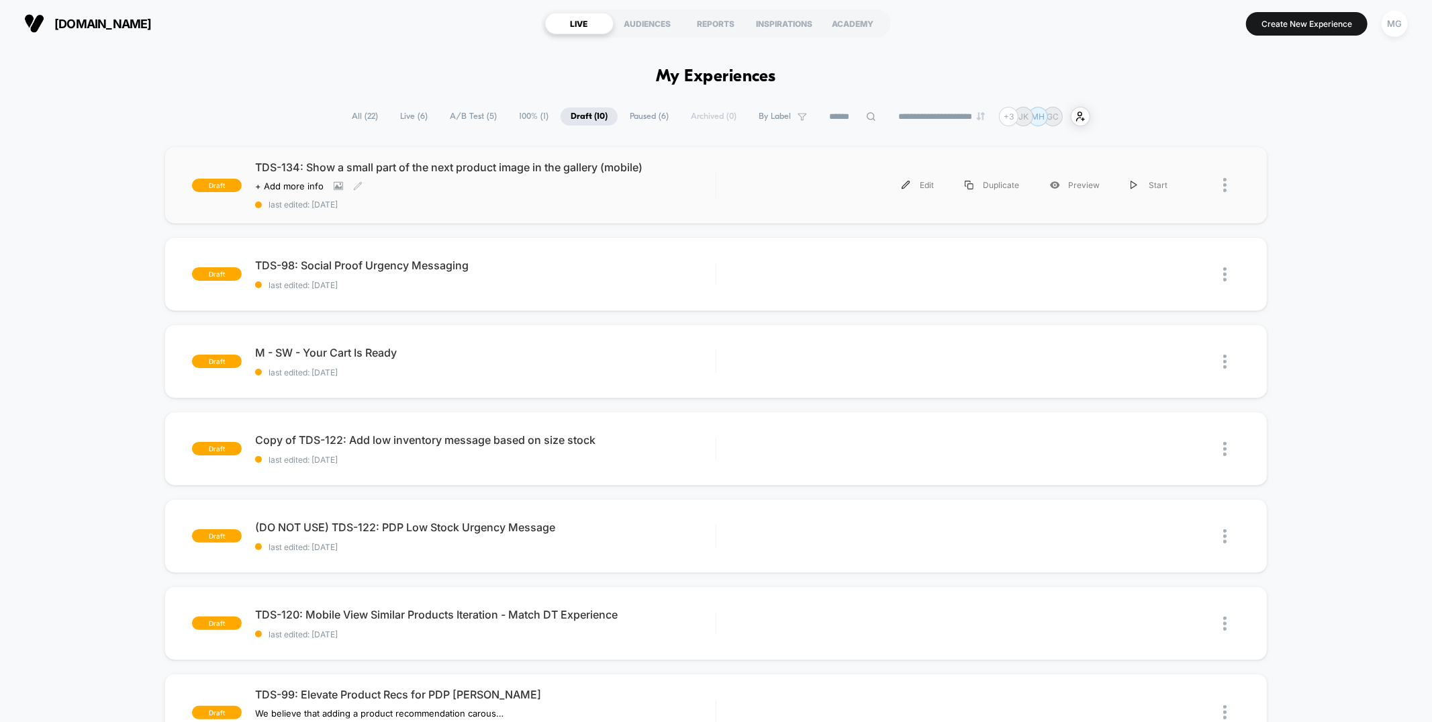
click at [595, 204] on span "last edited: [DATE]" at bounding box center [485, 204] width 460 height 10
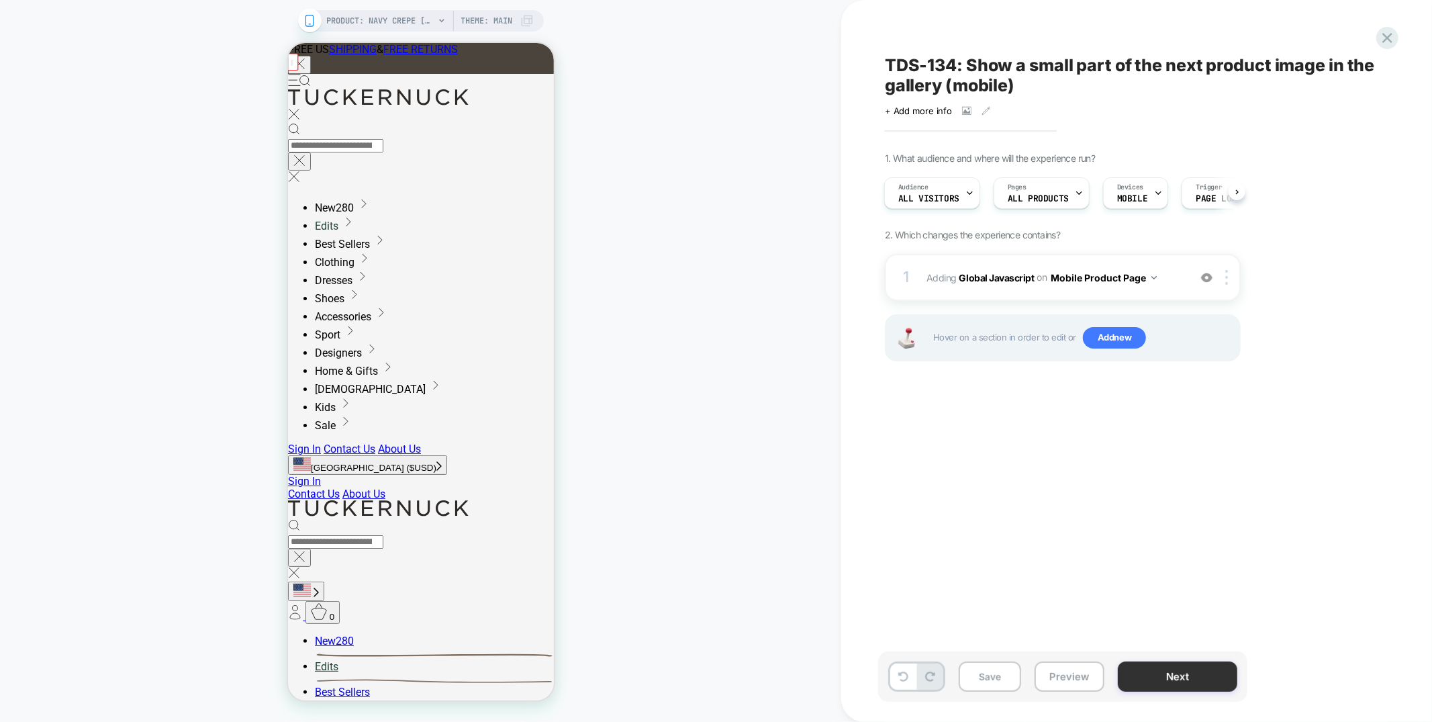
click at [1007, 675] on button "Save" at bounding box center [990, 676] width 62 height 30
click at [1180, 666] on button "Next" at bounding box center [1178, 676] width 120 height 30
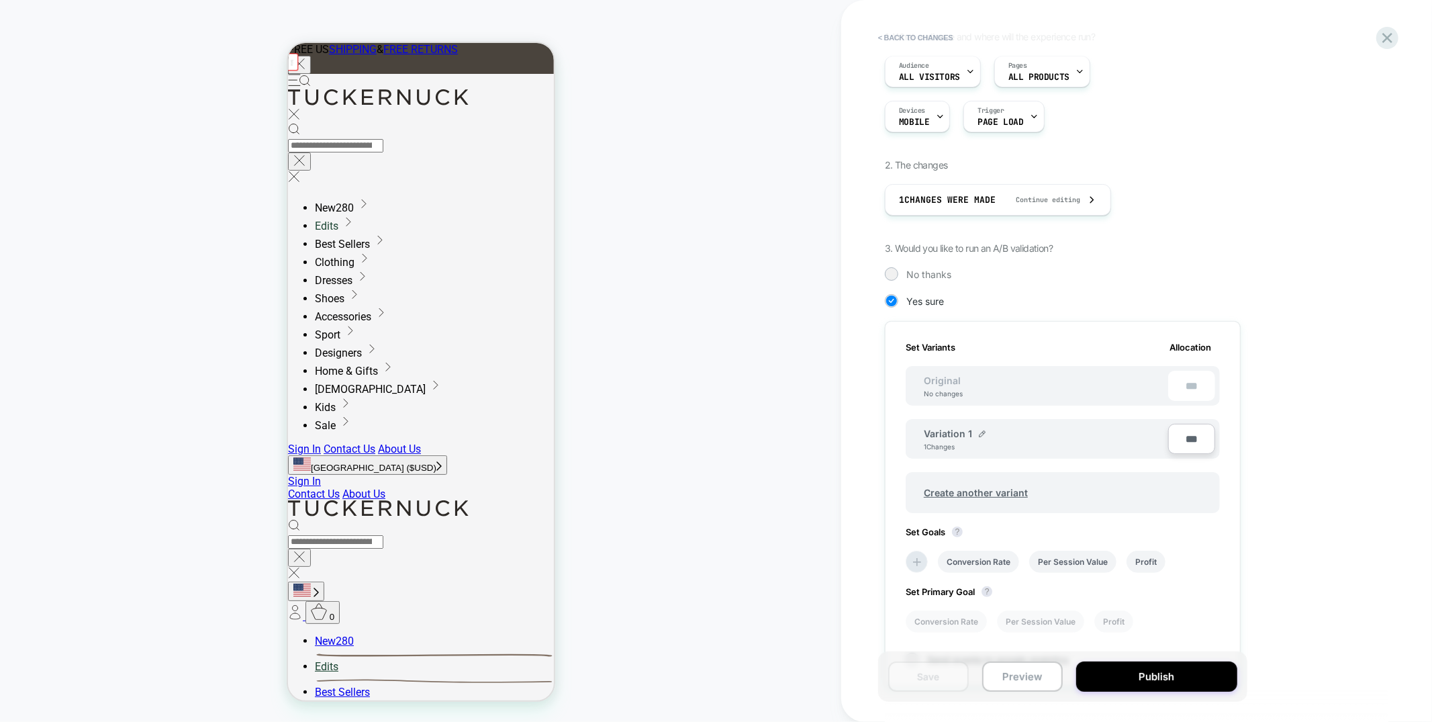
scroll to position [128, 0]
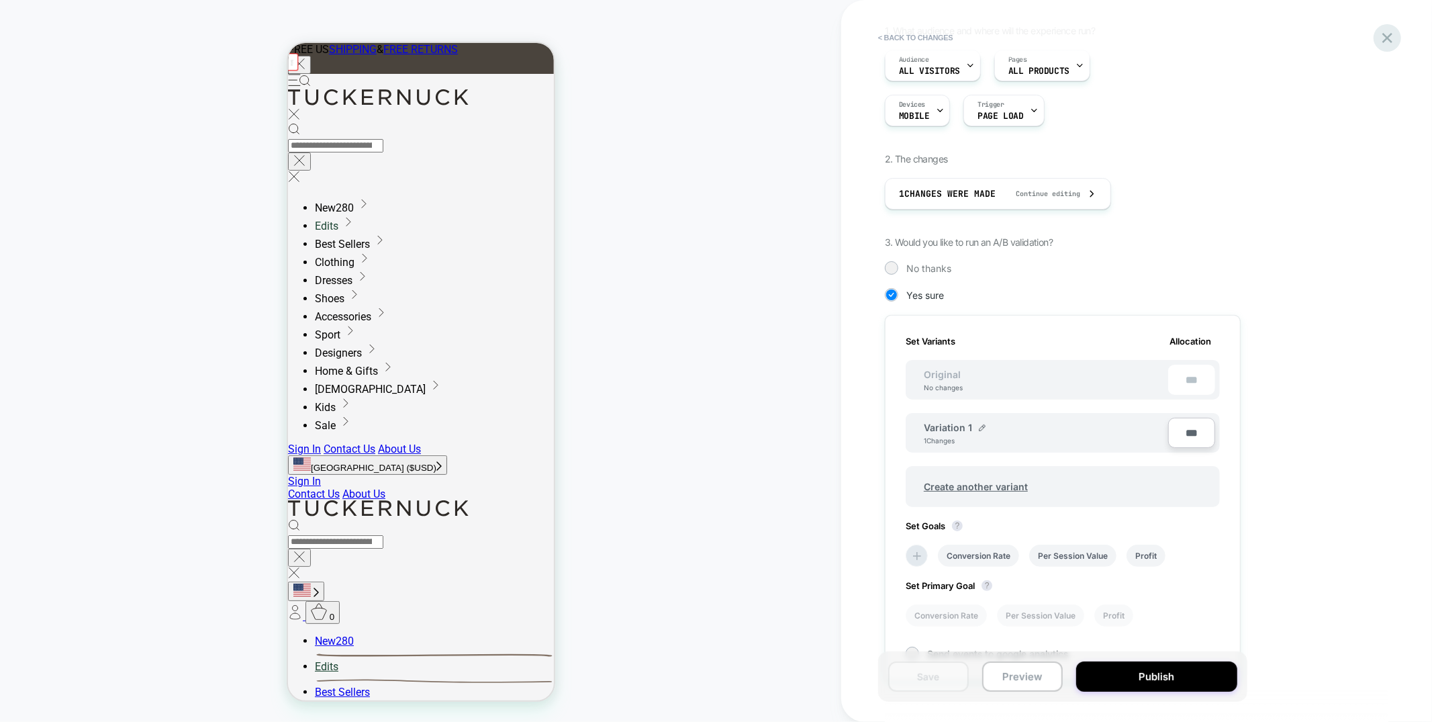
click at [1386, 37] on icon at bounding box center [1387, 38] width 10 height 10
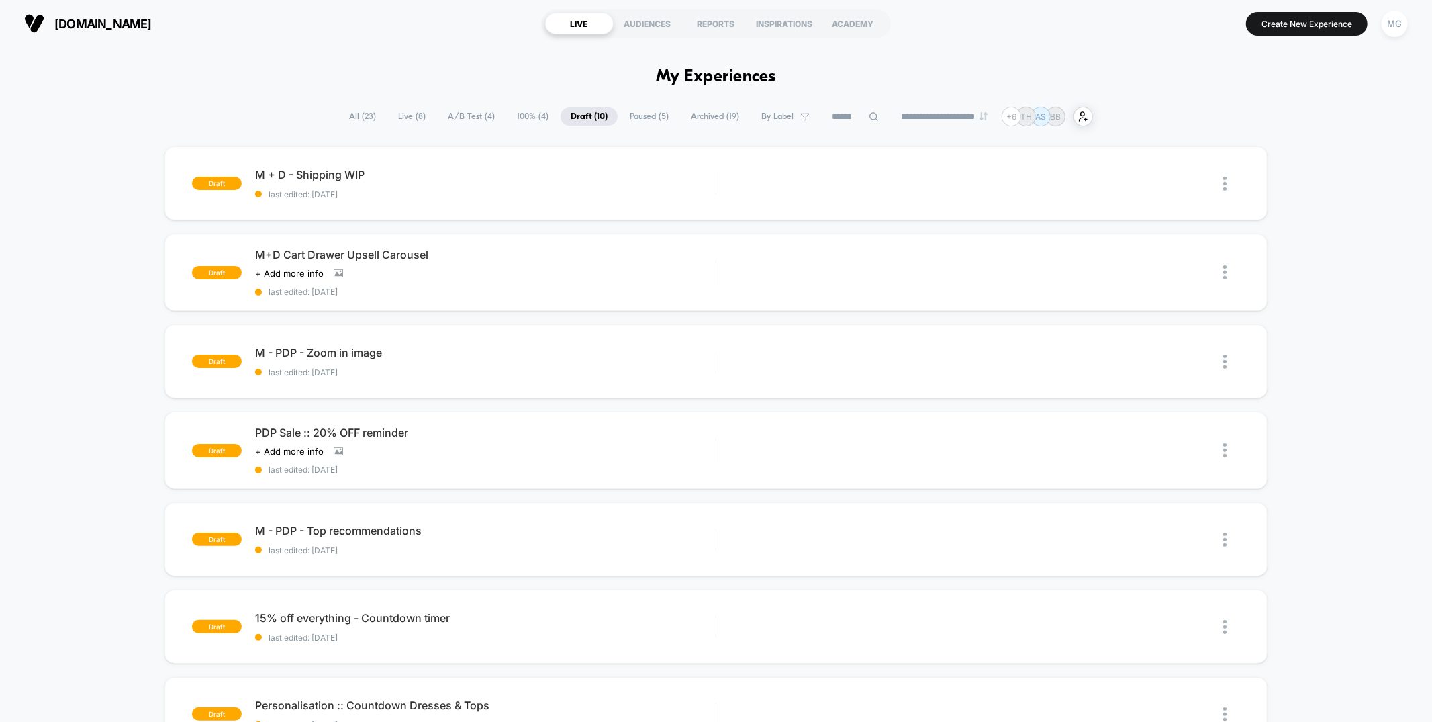
click at [477, 116] on span "A/B Test ( 4 )" at bounding box center [471, 116] width 67 height 18
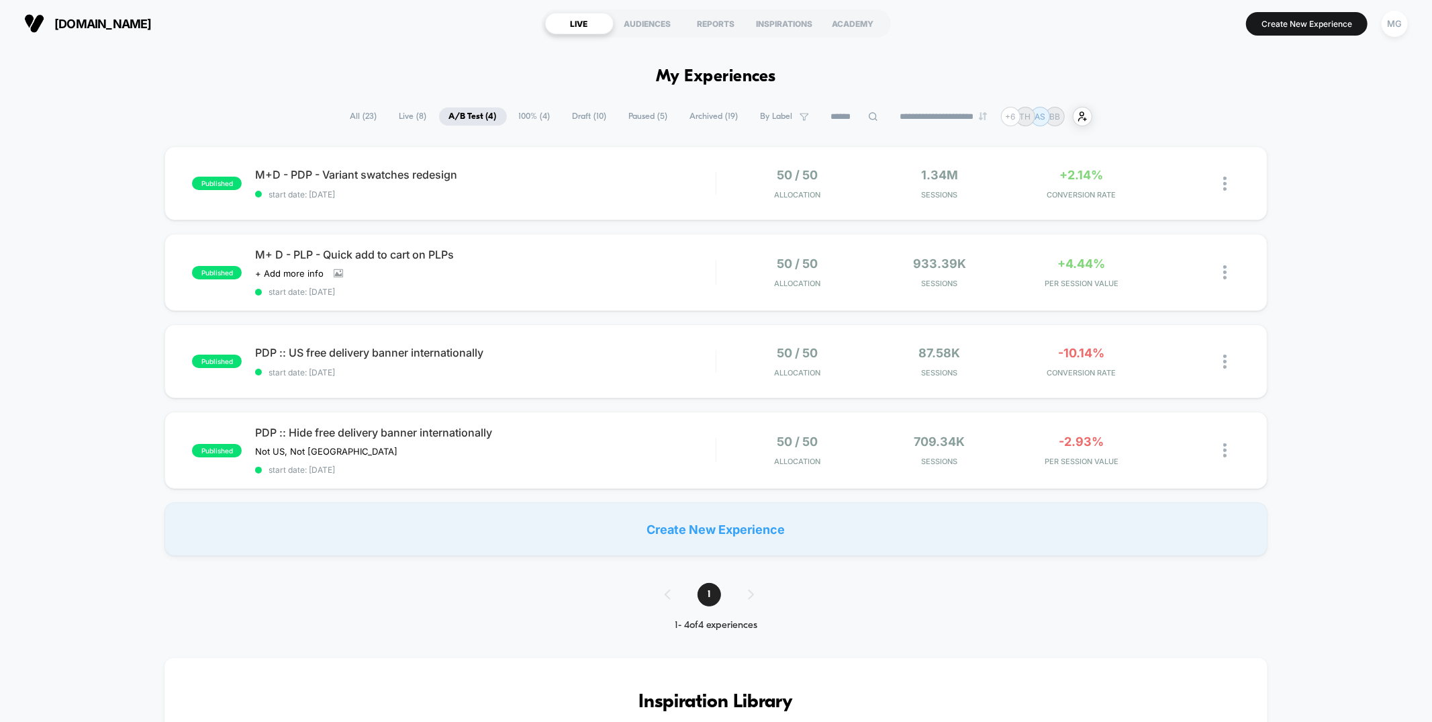
click at [537, 112] on span "100% ( 4 )" at bounding box center [535, 116] width 52 height 18
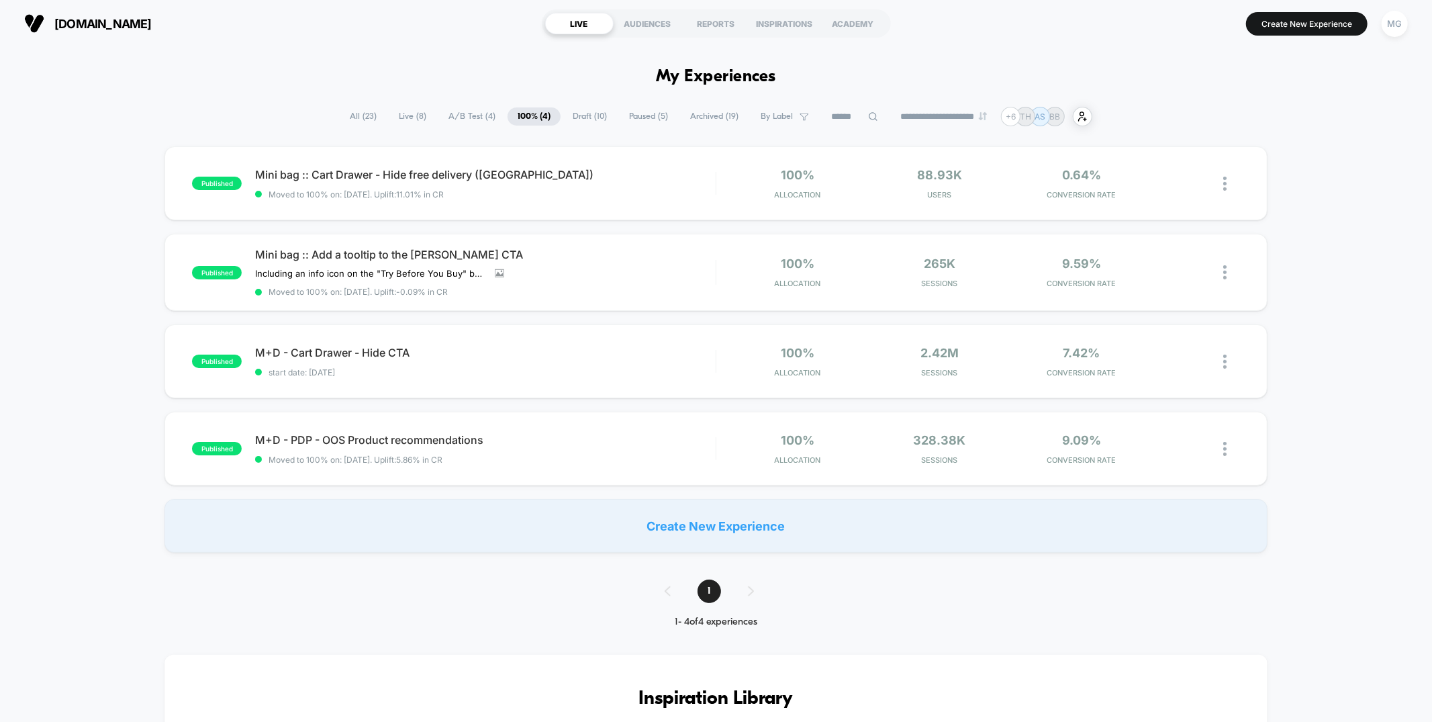
click at [594, 117] on span "Draft ( 10 )" at bounding box center [590, 116] width 54 height 18
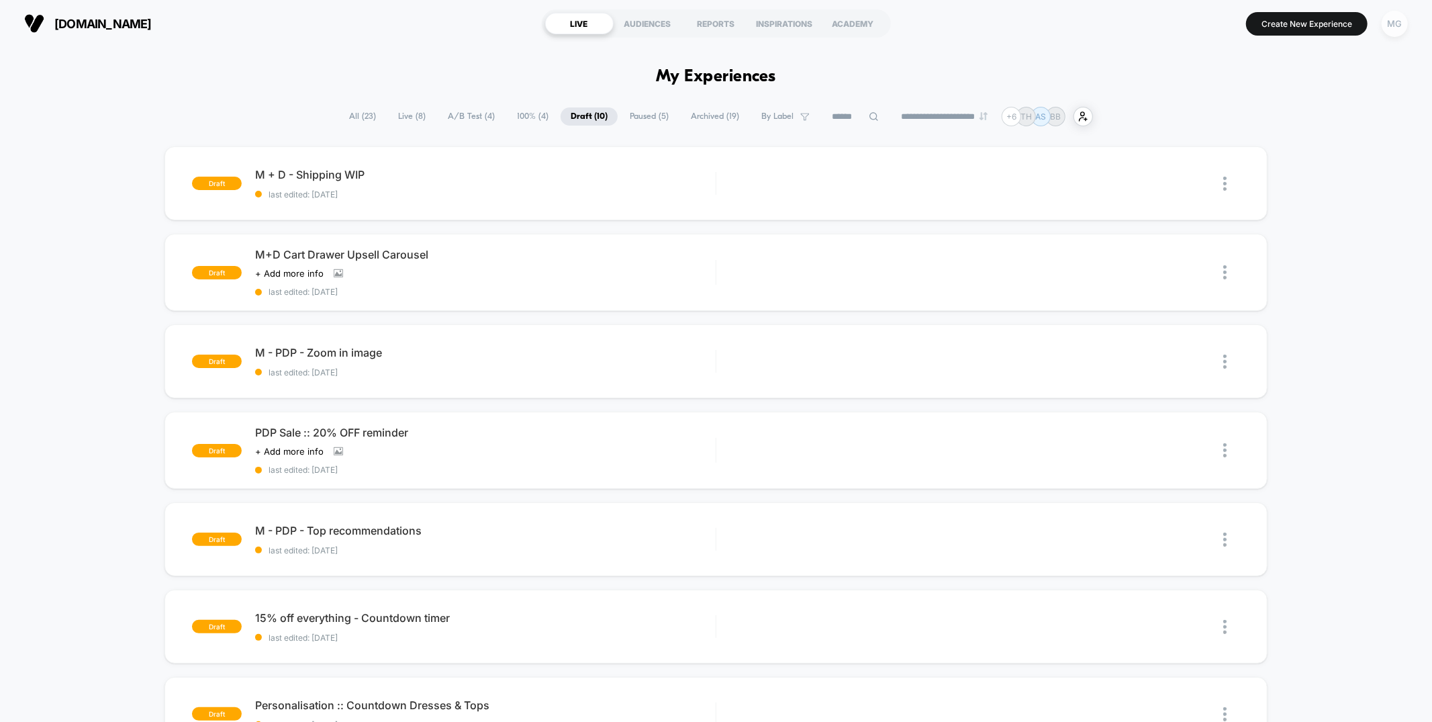
click at [1398, 28] on div "MG" at bounding box center [1395, 24] width 26 height 26
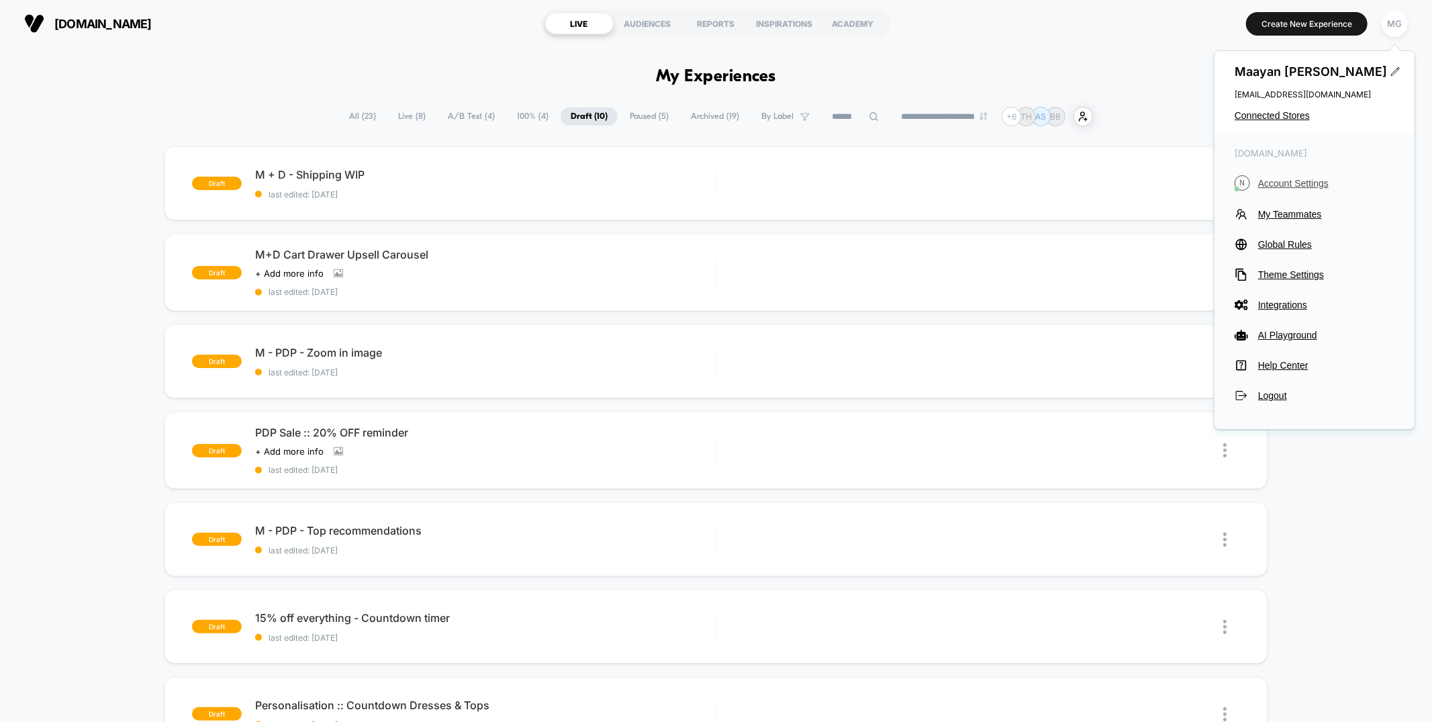
click at [1315, 183] on span "Account Settings" at bounding box center [1326, 183] width 136 height 11
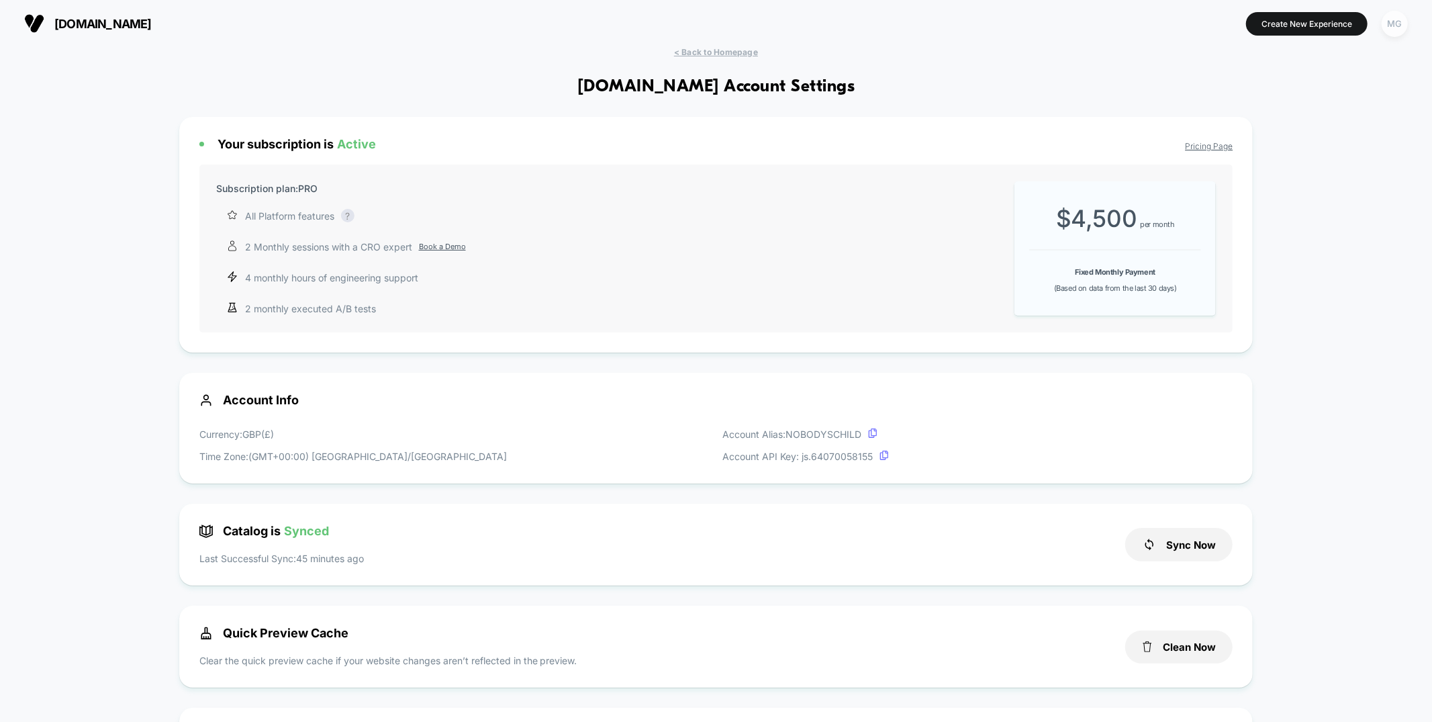
click at [1399, 23] on div "MG" at bounding box center [1395, 24] width 26 height 26
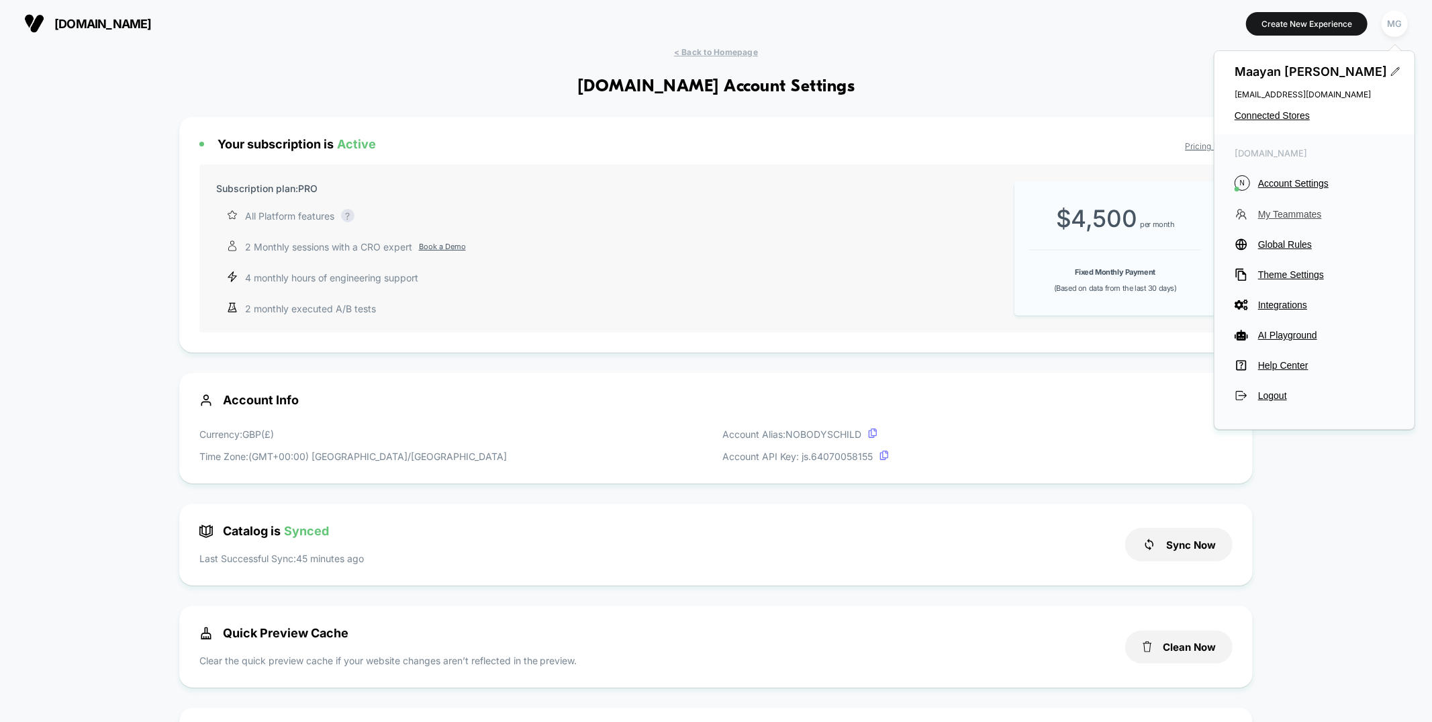
click at [1289, 212] on span "My Teammates" at bounding box center [1326, 214] width 136 height 11
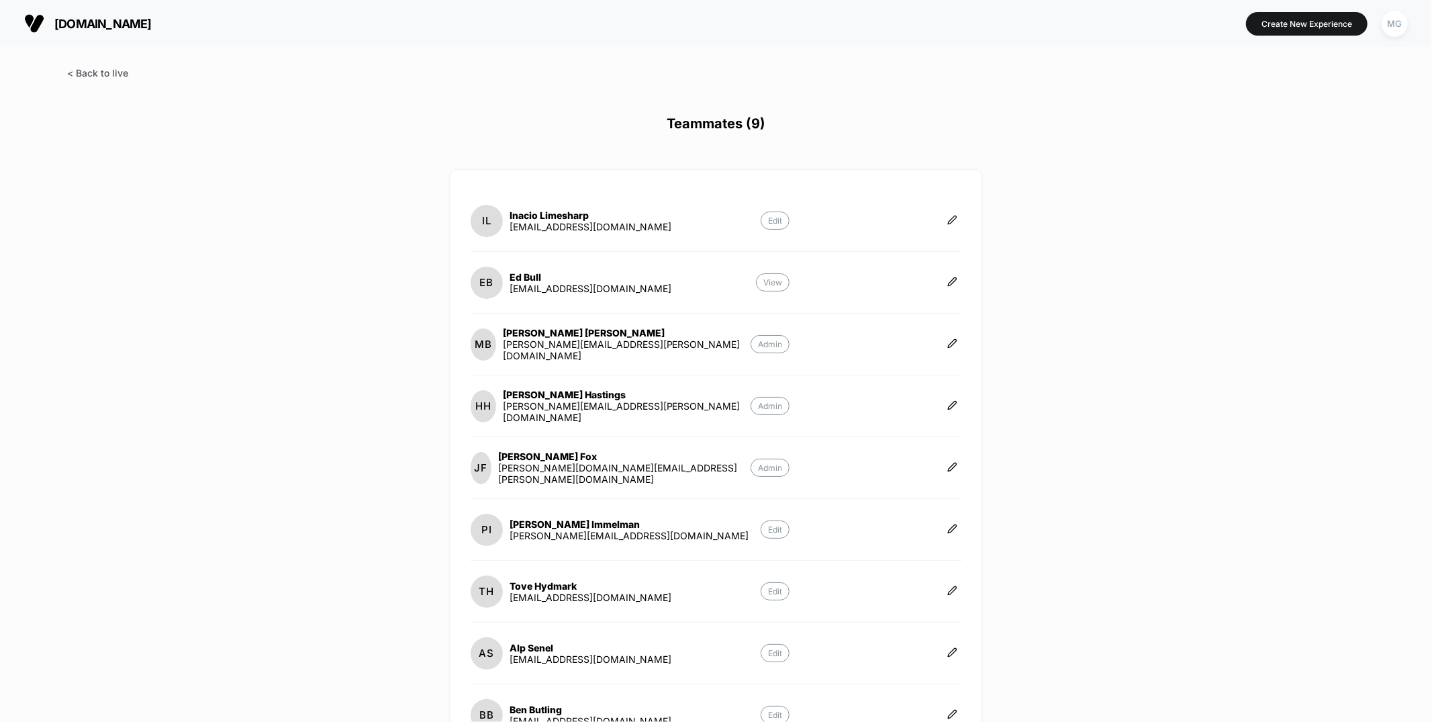
click at [109, 70] on span at bounding box center [97, 72] width 61 height 11
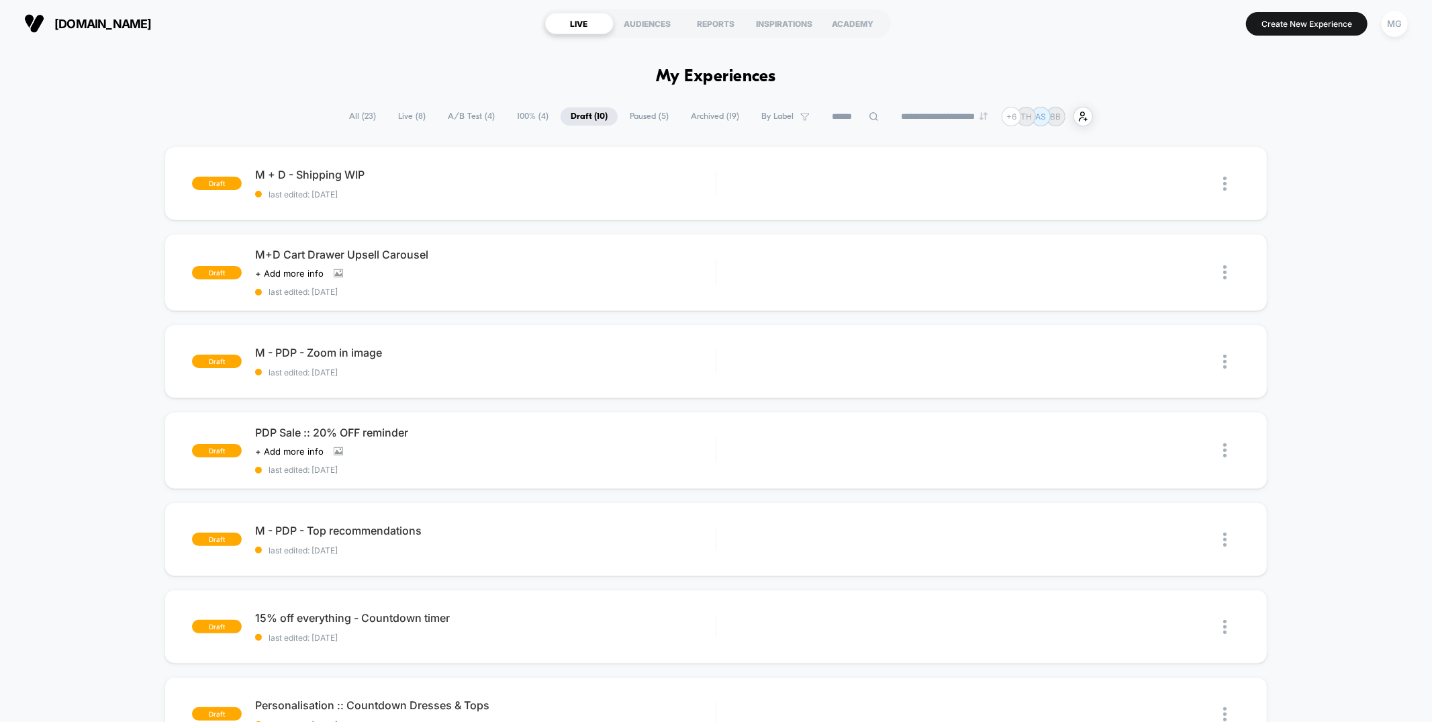
click at [489, 113] on span "A/B Test ( 4 )" at bounding box center [471, 116] width 67 height 18
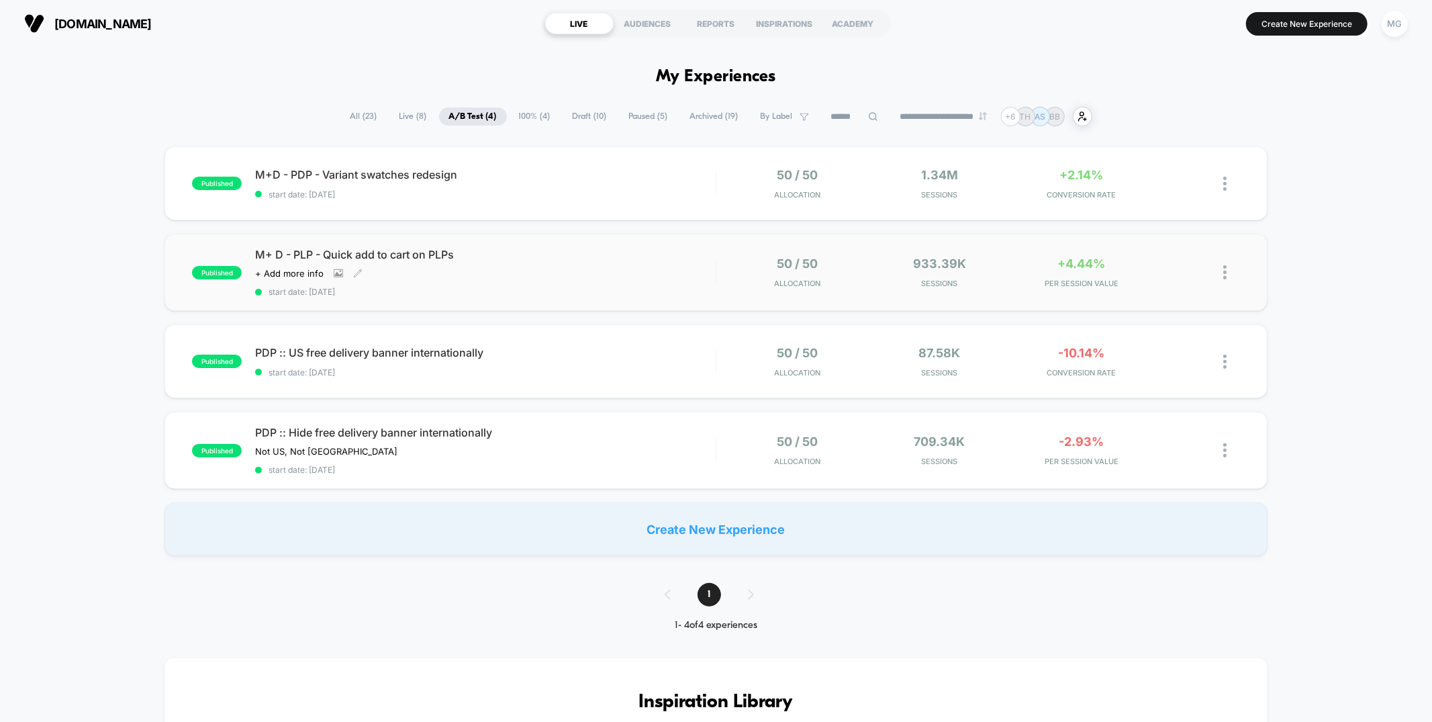
click at [589, 257] on span "M+ D - PLP - Quick add to cart on PLPs" at bounding box center [485, 254] width 460 height 13
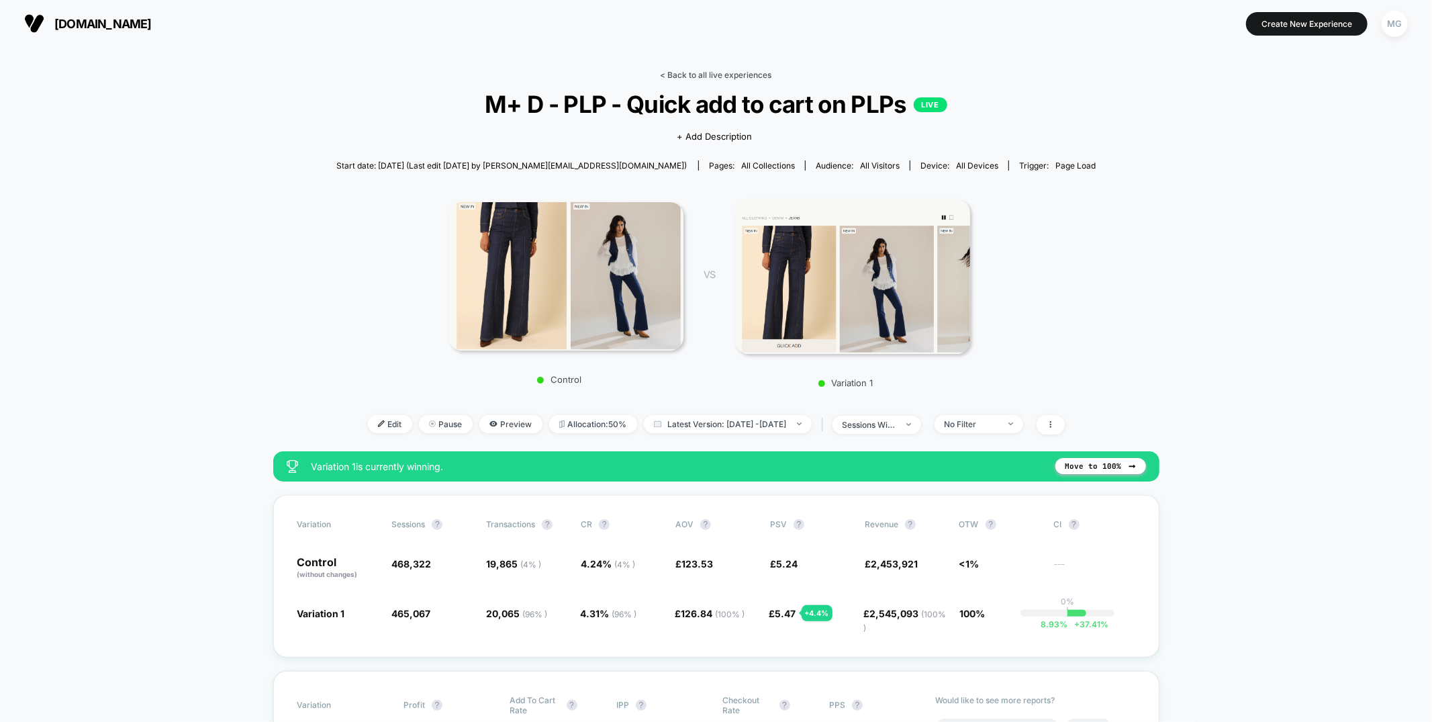
click at [736, 72] on link "< Back to all live experiences" at bounding box center [716, 75] width 111 height 10
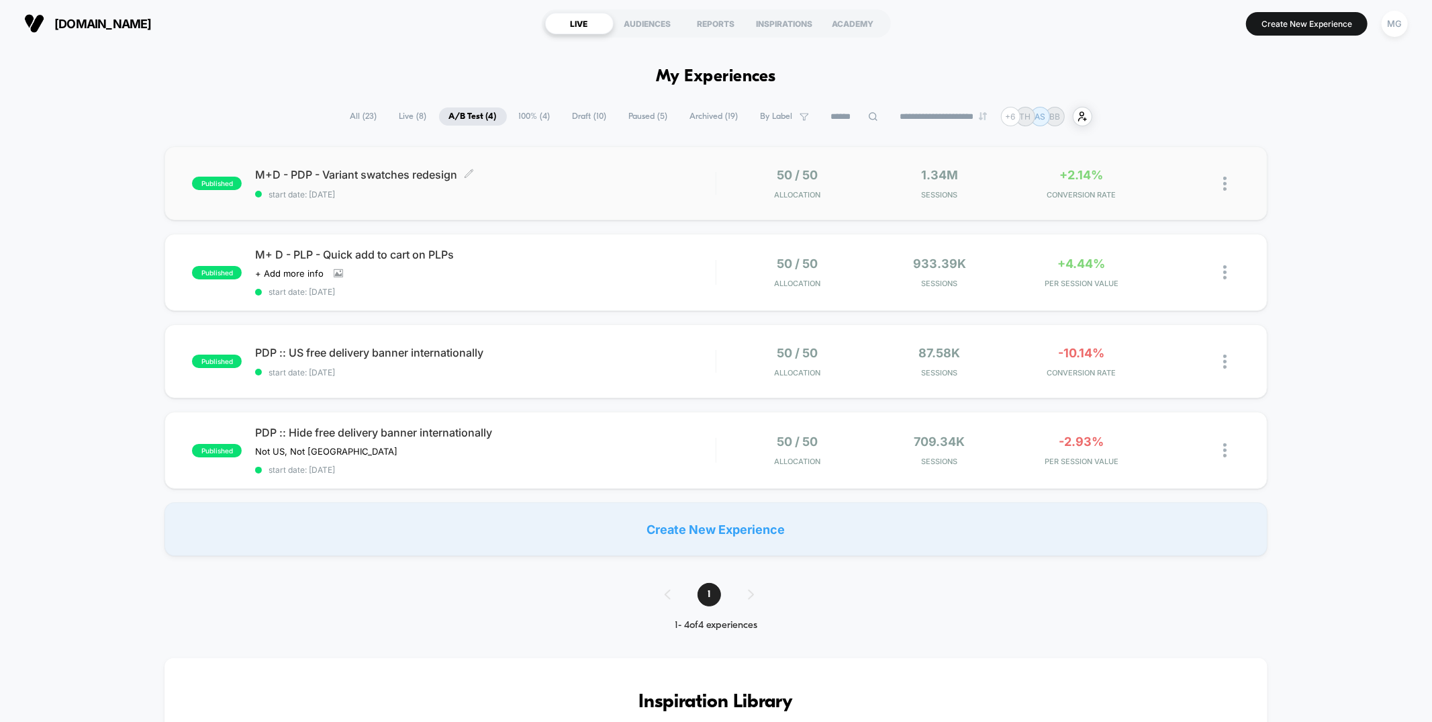
click at [559, 193] on span "start date: 8/20/2025" at bounding box center [485, 194] width 460 height 10
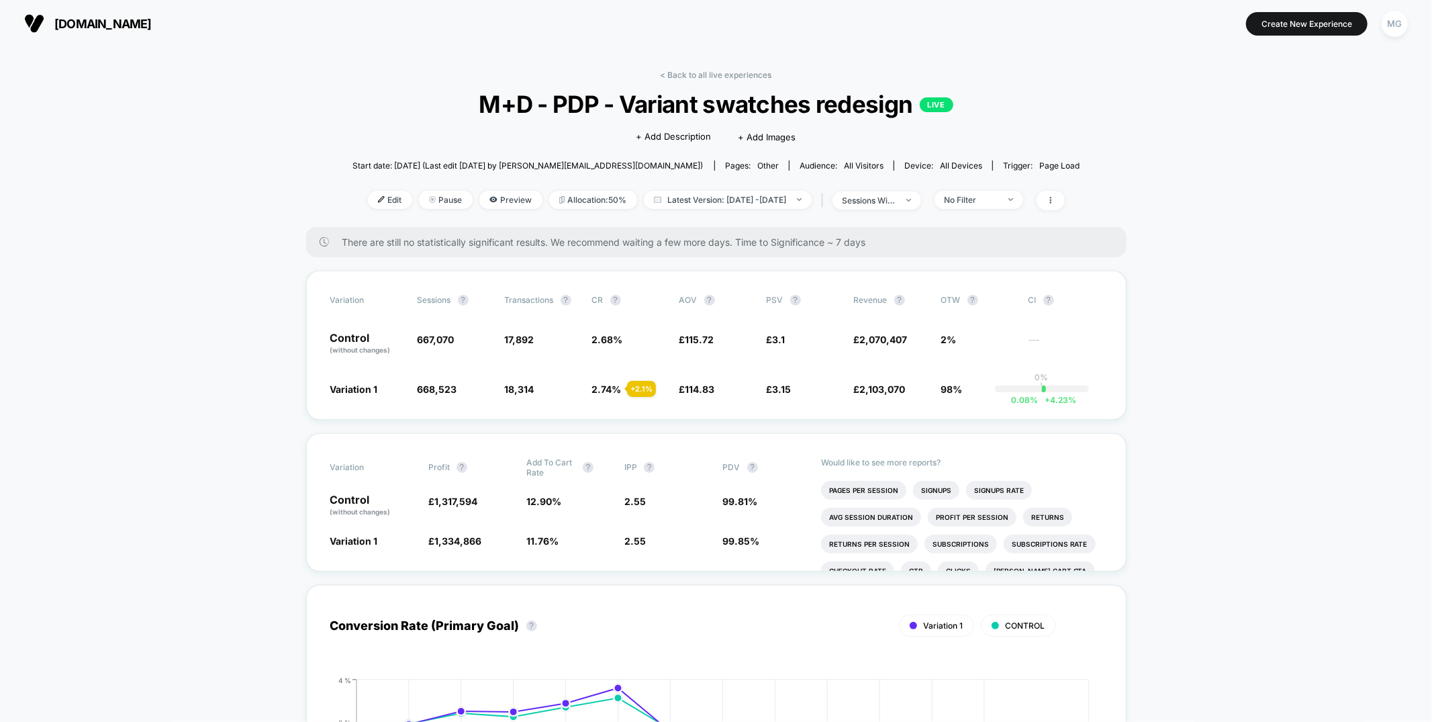
click at [743, 75] on link "< Back to all live experiences" at bounding box center [716, 75] width 111 height 10
